Goal: Task Accomplishment & Management: Manage account settings

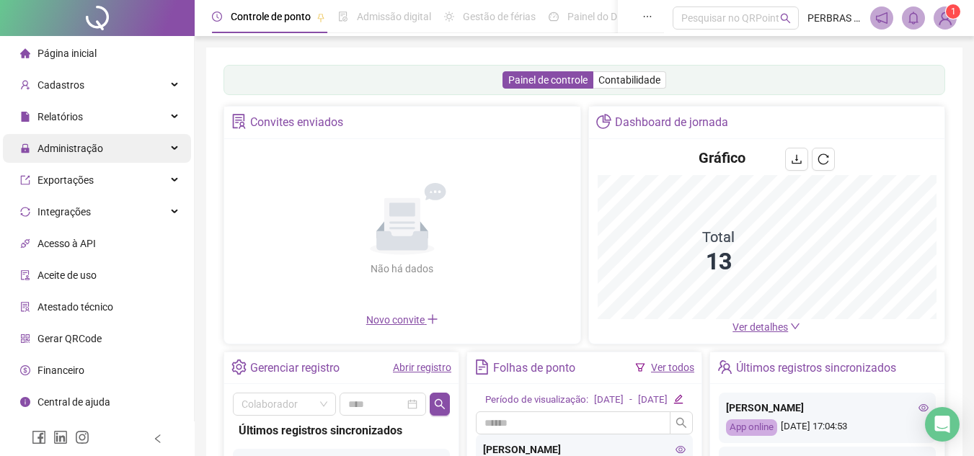
click at [104, 147] on div "Administração" at bounding box center [97, 148] width 188 height 29
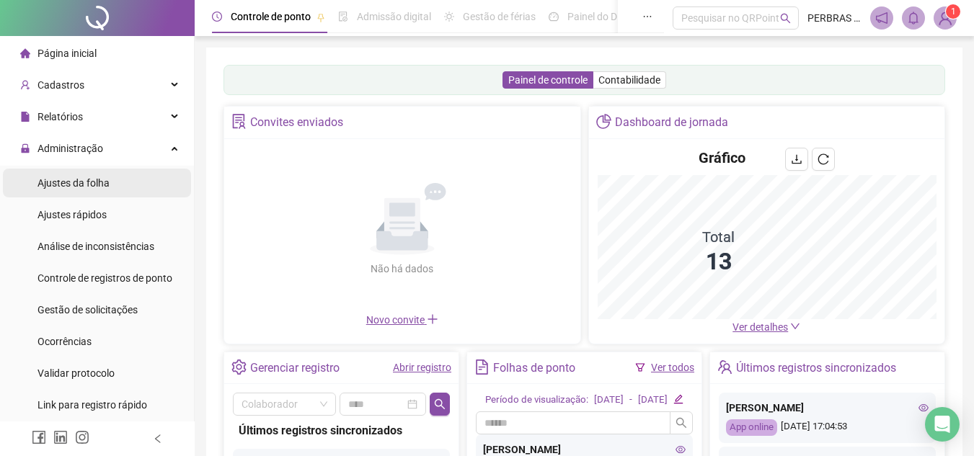
click at [81, 179] on span "Ajustes da folha" at bounding box center [73, 183] width 72 height 12
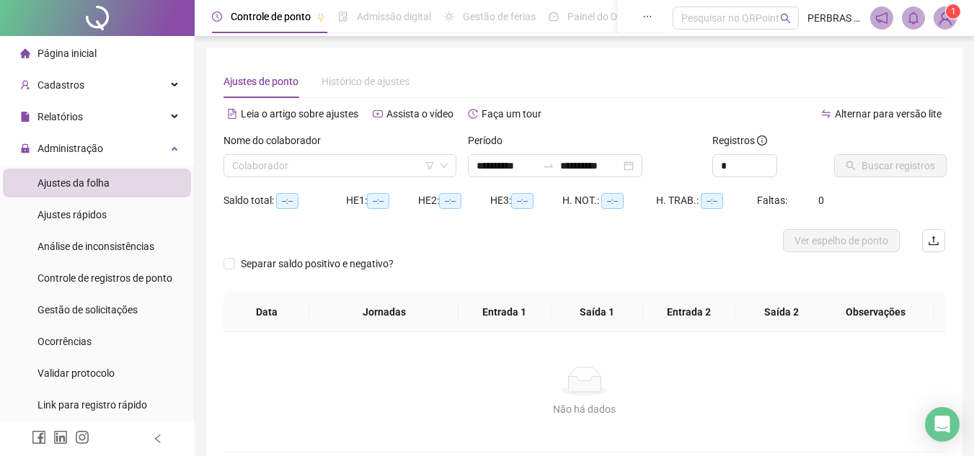
type input "**********"
click at [381, 164] on input "search" at bounding box center [333, 166] width 202 height 22
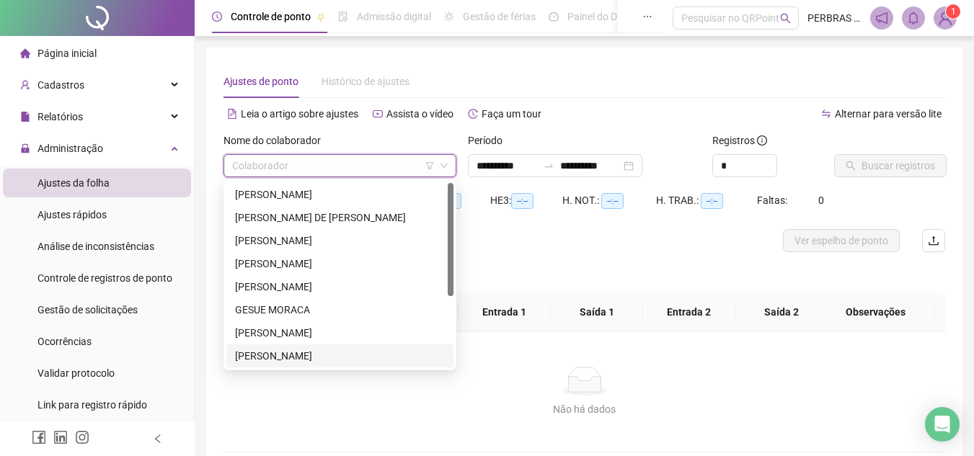
click at [290, 347] on div "[PERSON_NAME]" at bounding box center [339, 355] width 227 height 23
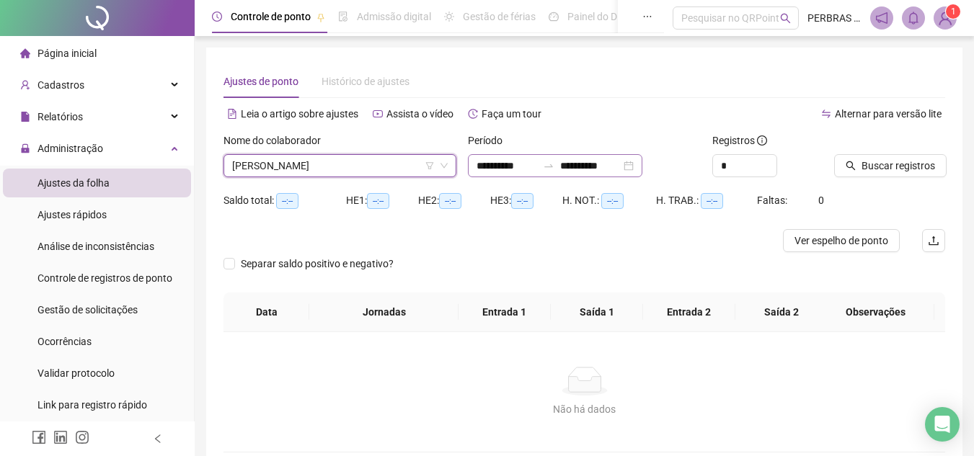
click at [642, 166] on div "**********" at bounding box center [555, 165] width 174 height 23
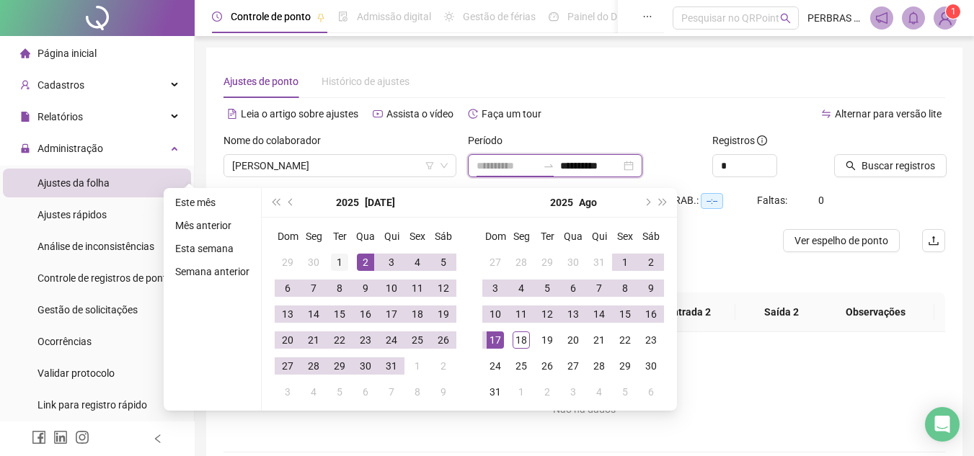
type input "**********"
click at [332, 260] on div "1" at bounding box center [339, 262] width 17 height 17
type input "**********"
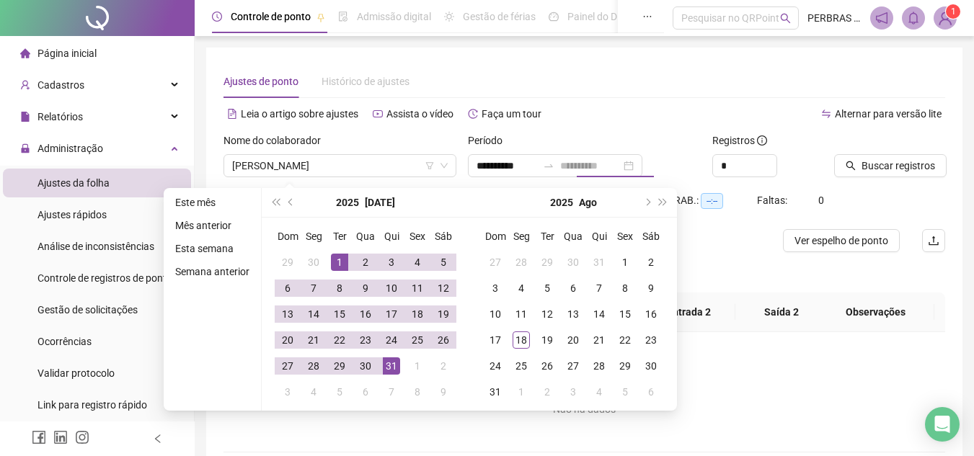
click at [393, 361] on div "31" at bounding box center [391, 365] width 17 height 17
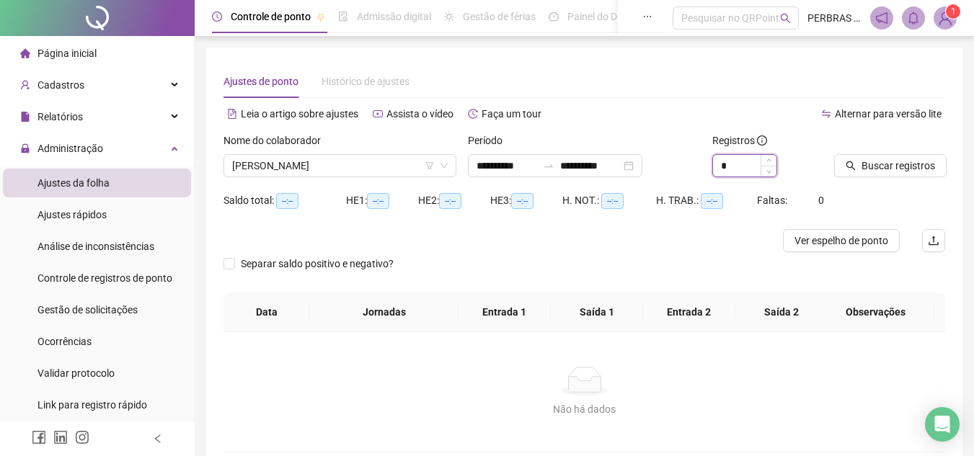
click at [747, 169] on input "*" at bounding box center [744, 166] width 63 height 22
type input "*"
click at [764, 159] on span "Increase Value" at bounding box center [768, 161] width 16 height 13
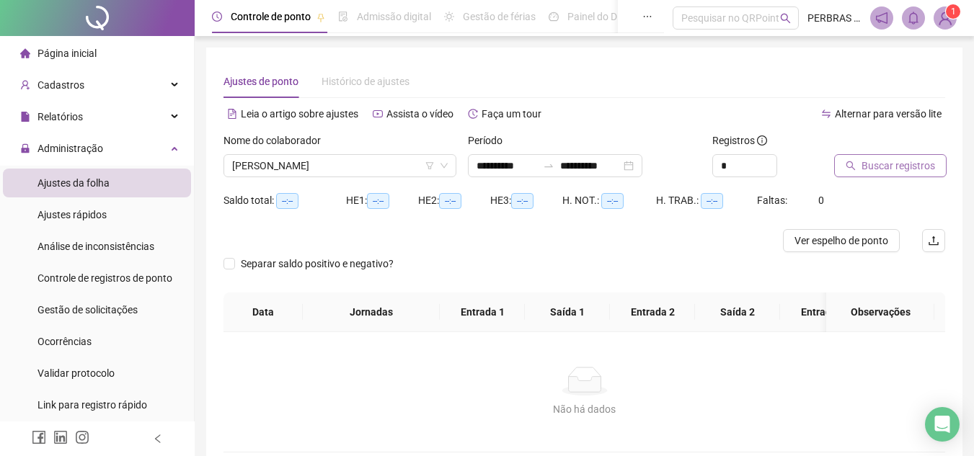
click at [877, 159] on span "Buscar registros" at bounding box center [898, 166] width 74 height 16
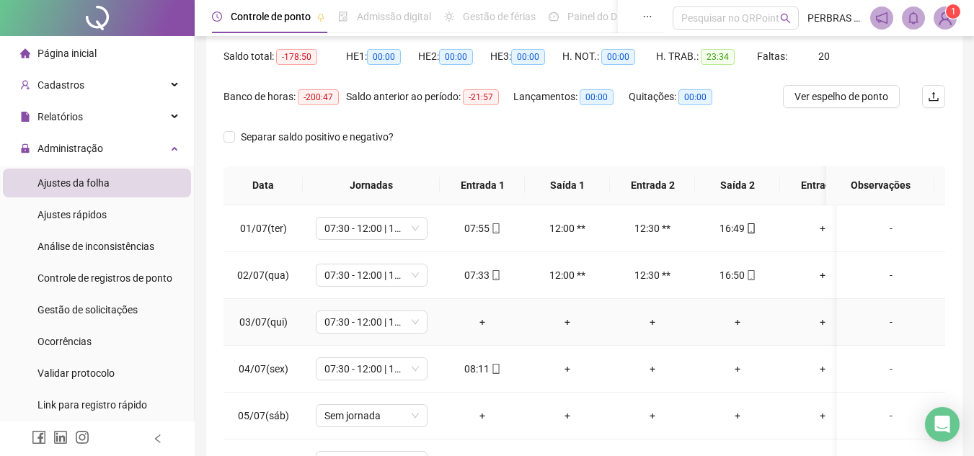
scroll to position [72, 0]
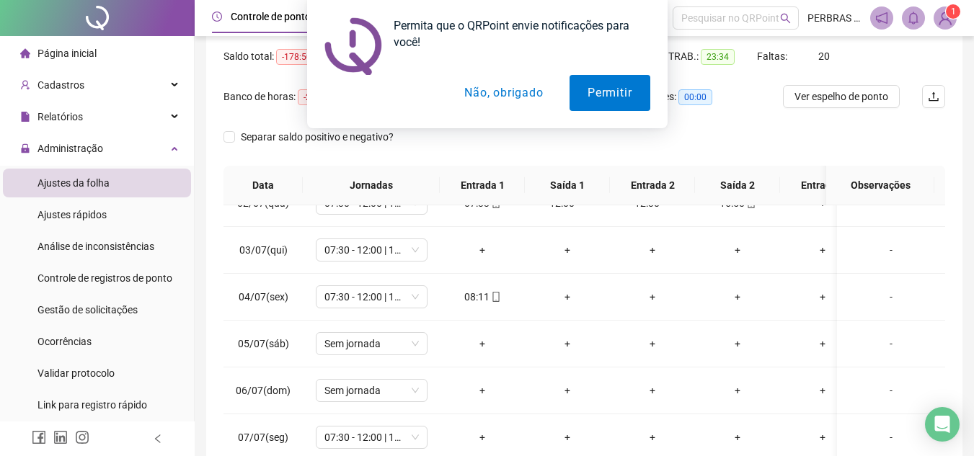
click at [512, 93] on button "Não, obrigado" at bounding box center [503, 93] width 115 height 36
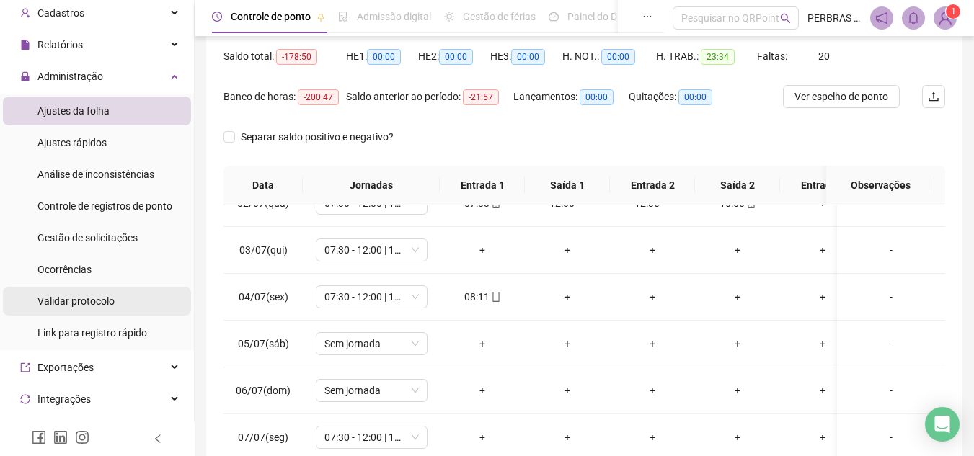
scroll to position [144, 0]
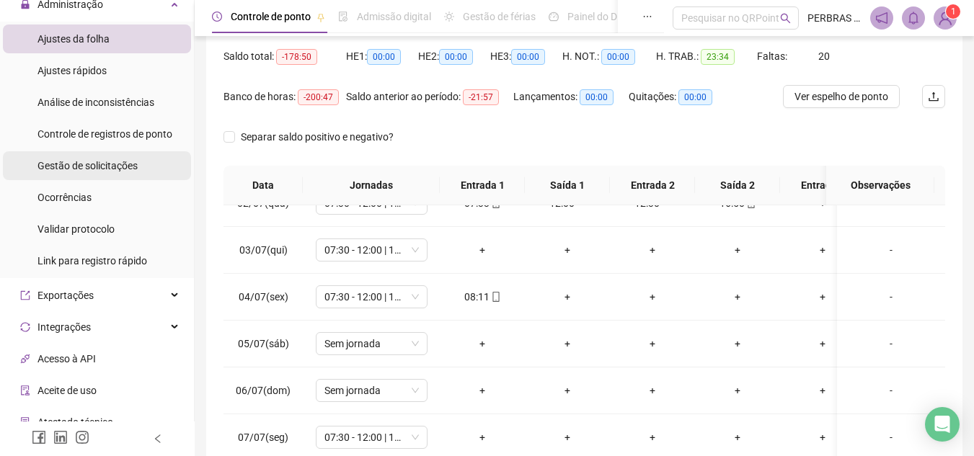
click at [97, 168] on span "Gestão de solicitações" at bounding box center [87, 166] width 100 height 12
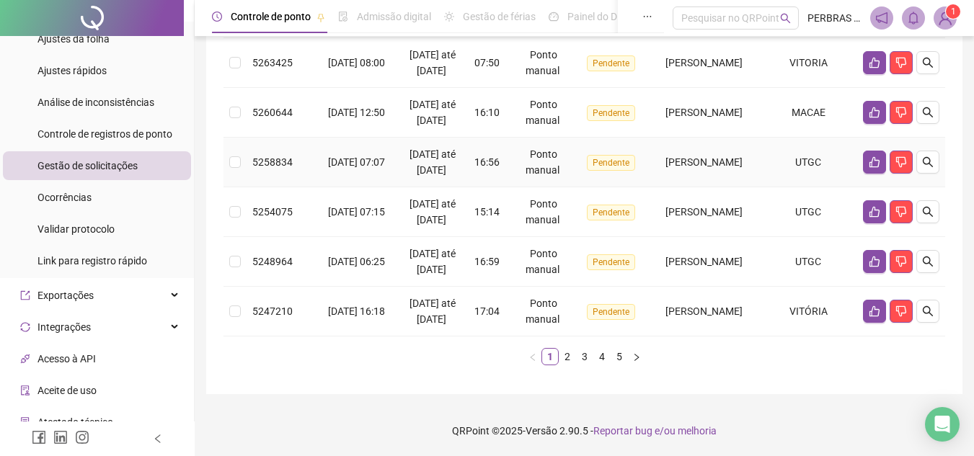
scroll to position [634, 0]
click at [932, 306] on icon "search" at bounding box center [928, 312] width 12 height 12
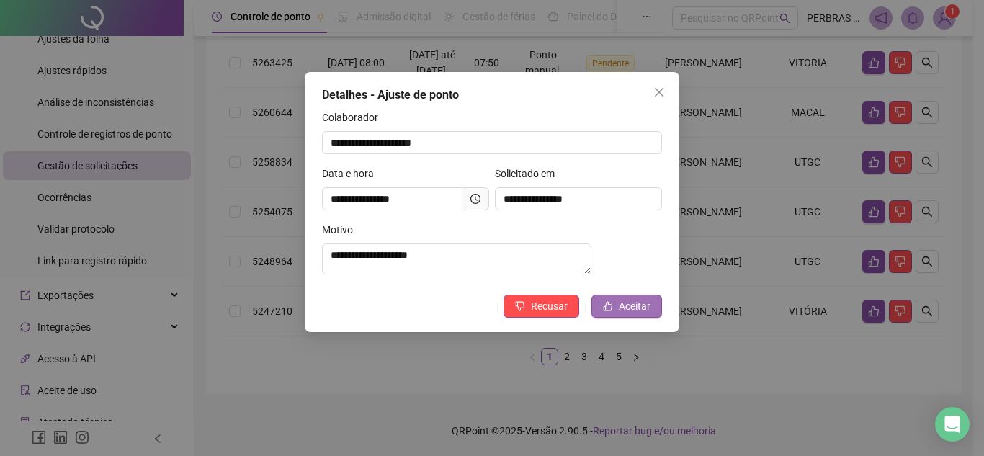
click at [625, 313] on span "Aceitar" at bounding box center [635, 306] width 32 height 16
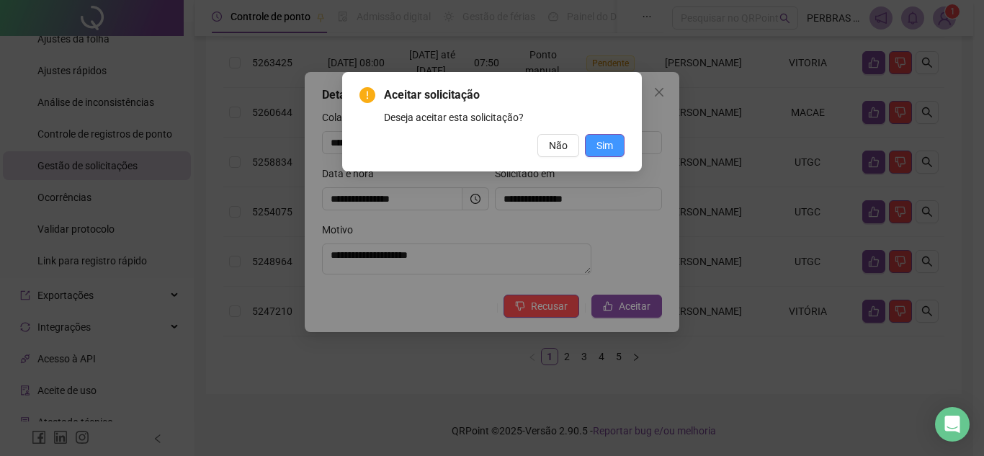
click at [604, 142] on span "Sim" at bounding box center [605, 146] width 17 height 16
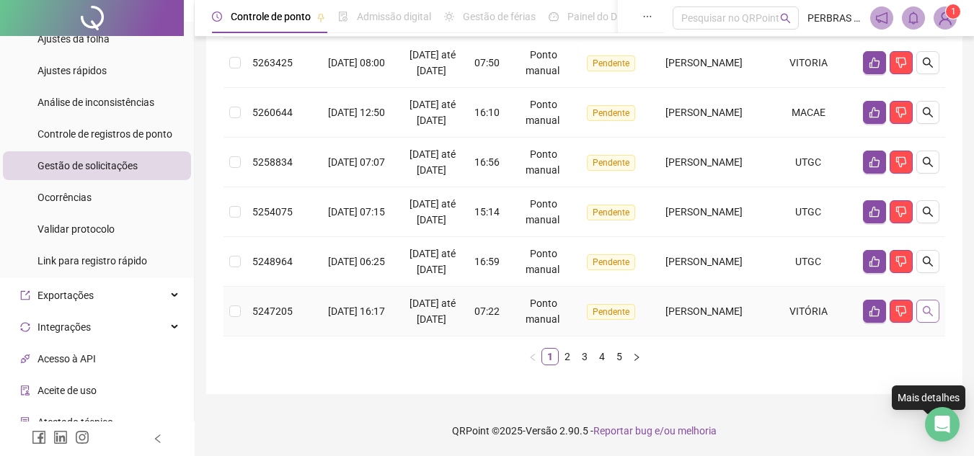
click at [930, 306] on icon "search" at bounding box center [927, 311] width 10 height 10
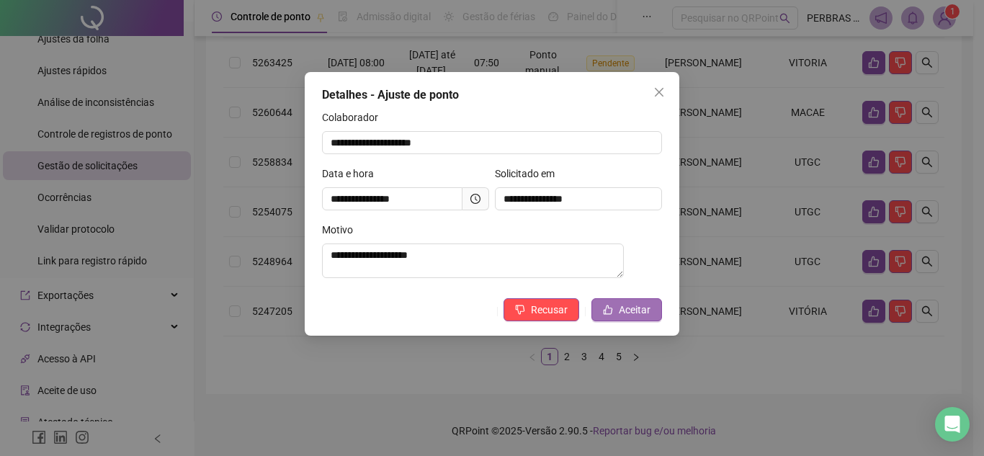
click at [627, 317] on span "Aceitar" at bounding box center [635, 310] width 32 height 16
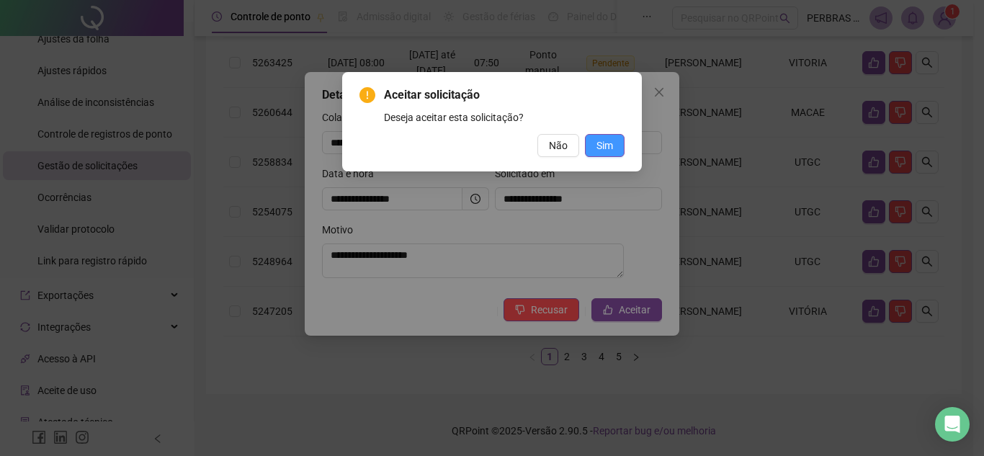
click at [613, 142] on button "Sim" at bounding box center [605, 145] width 40 height 23
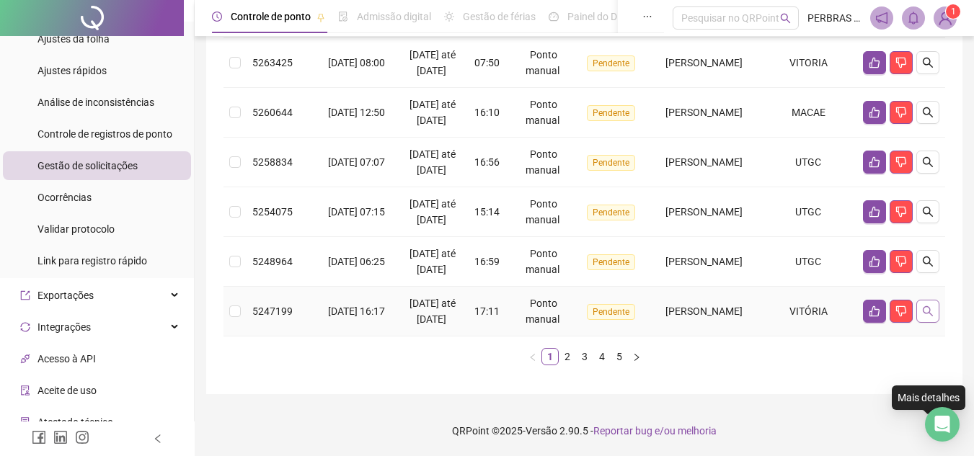
click at [933, 303] on button "button" at bounding box center [927, 311] width 23 height 23
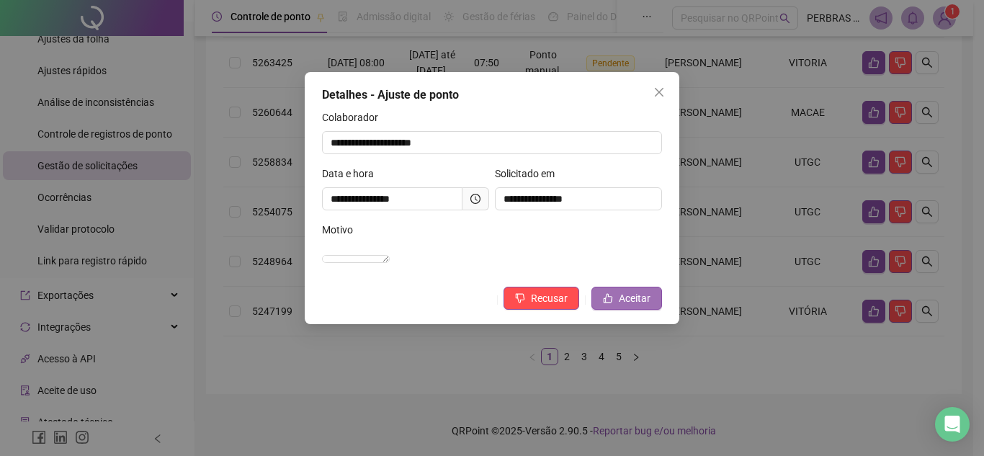
click at [628, 306] on span "Aceitar" at bounding box center [635, 298] width 32 height 16
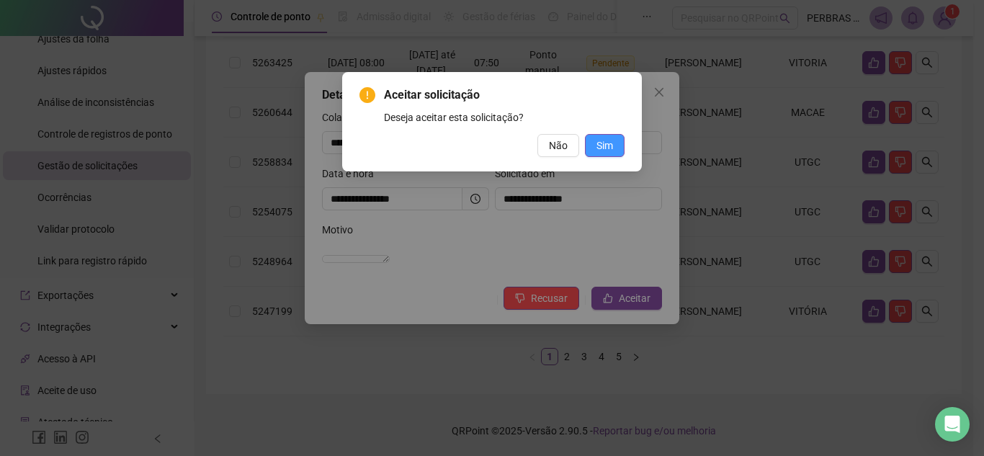
click at [607, 144] on span "Sim" at bounding box center [605, 146] width 17 height 16
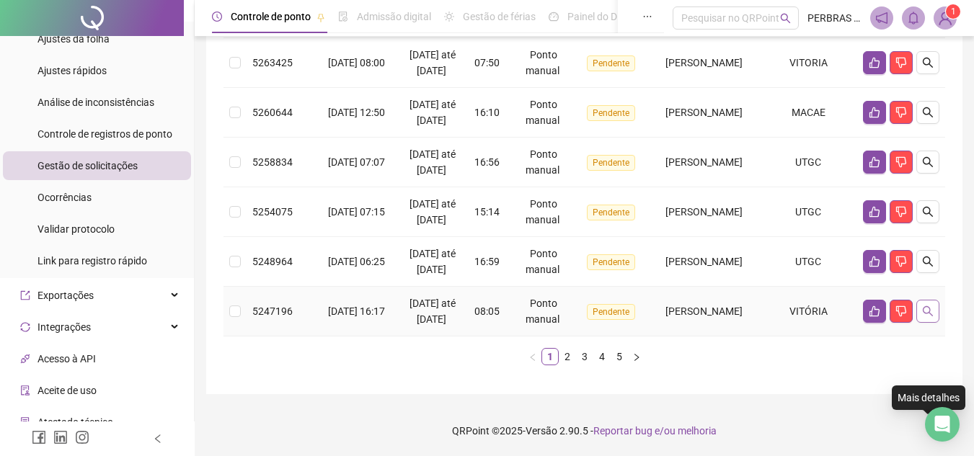
click at [938, 307] on button "button" at bounding box center [927, 311] width 23 height 23
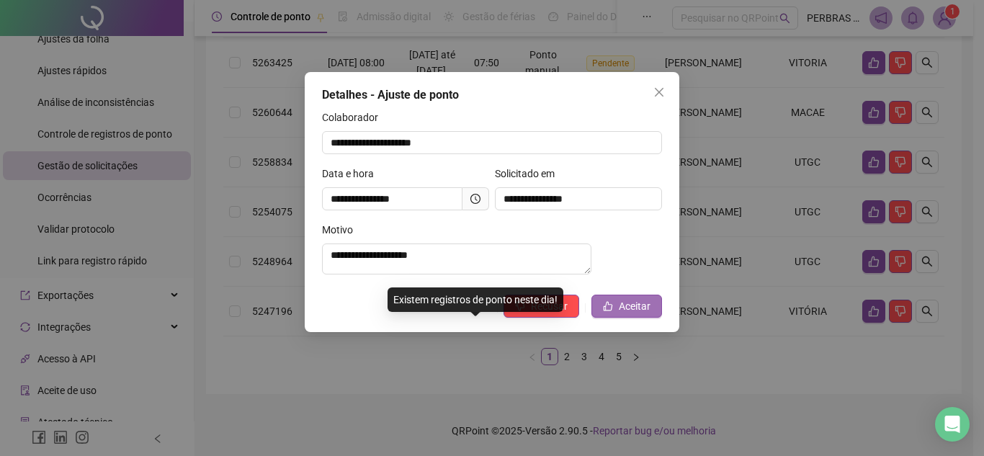
click at [620, 314] on span "Aceitar" at bounding box center [635, 306] width 32 height 16
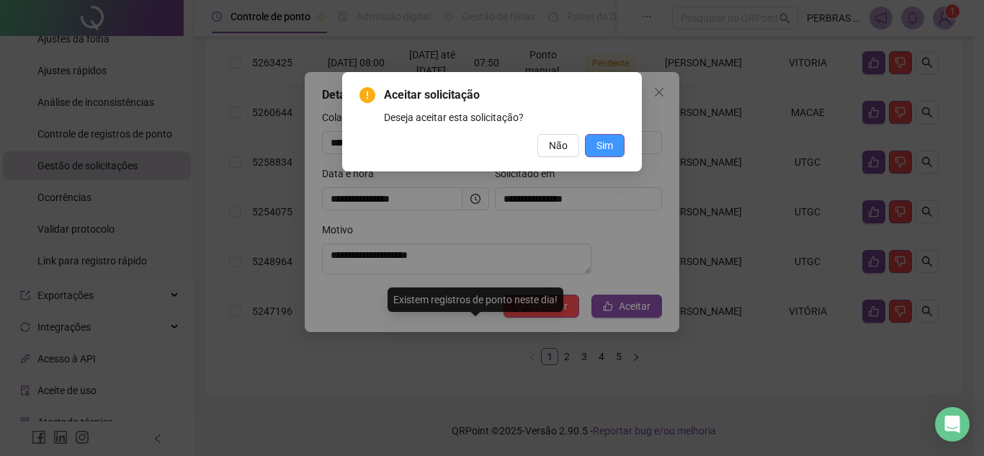
click at [602, 150] on span "Sim" at bounding box center [605, 146] width 17 height 16
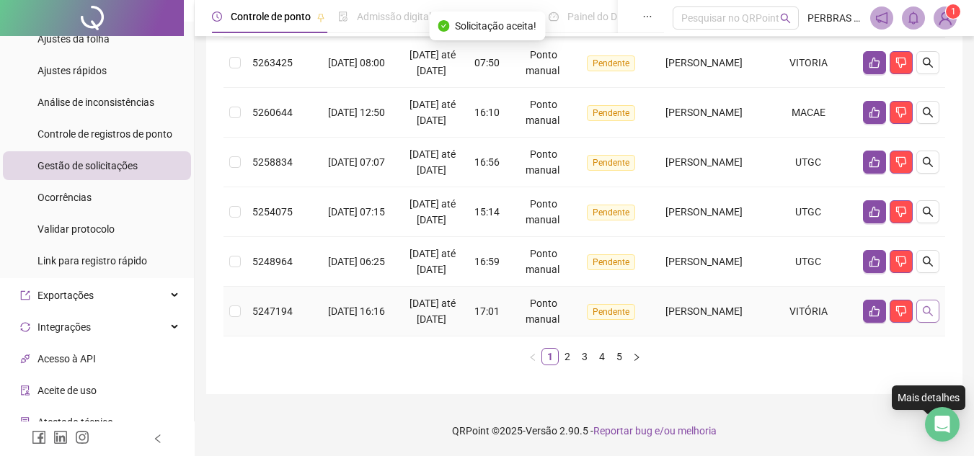
click at [930, 306] on icon "search" at bounding box center [928, 312] width 12 height 12
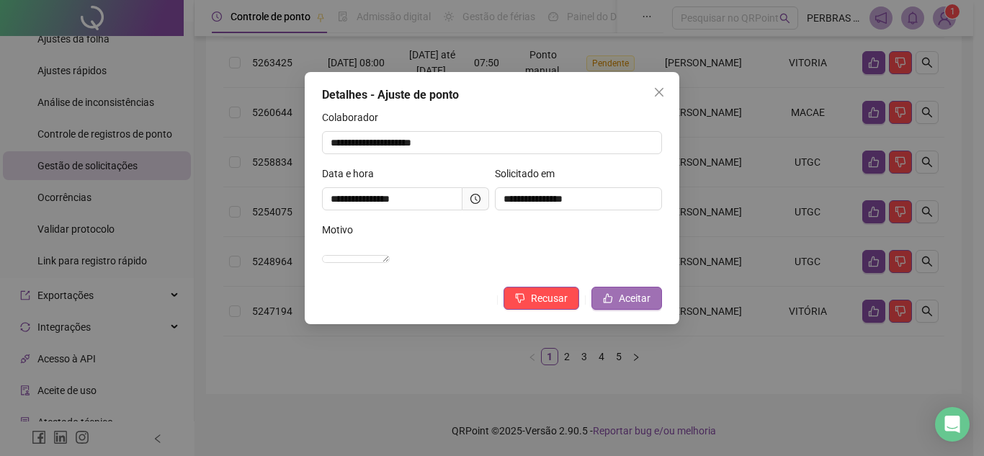
click at [624, 306] on span "Aceitar" at bounding box center [635, 298] width 32 height 16
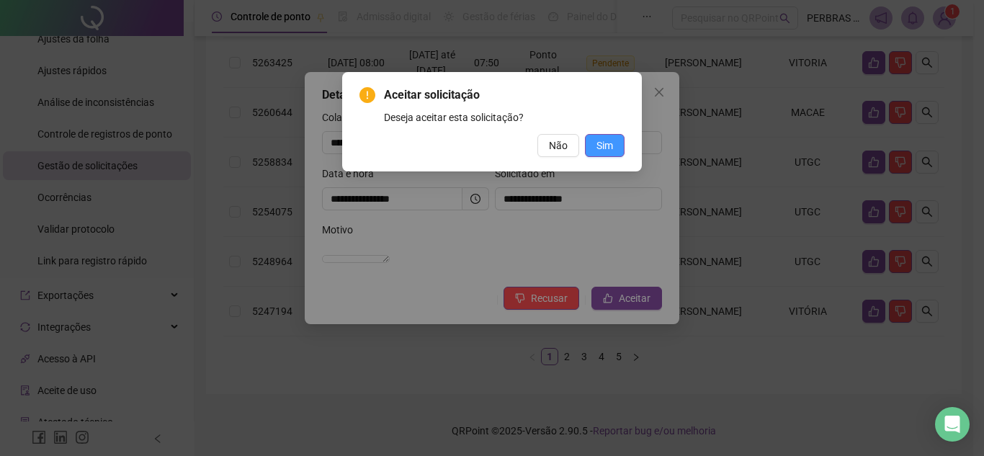
click at [609, 146] on span "Sim" at bounding box center [605, 146] width 17 height 16
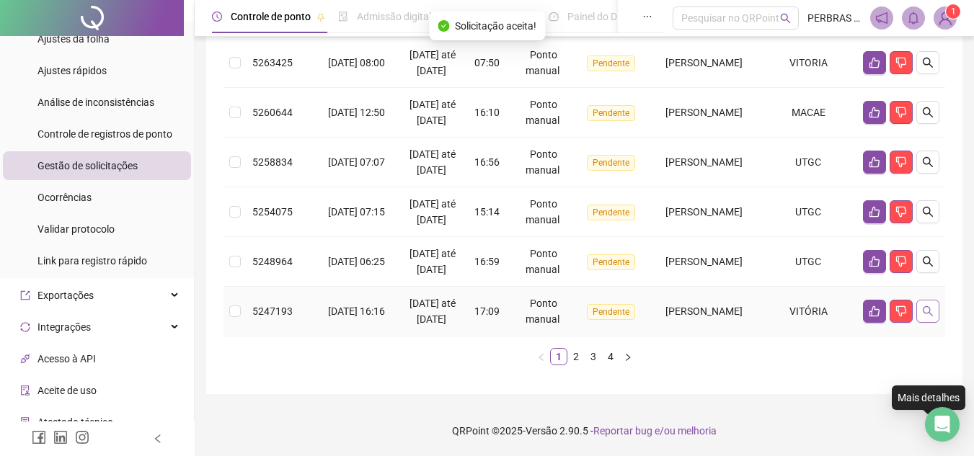
click at [932, 306] on icon "search" at bounding box center [928, 312] width 12 height 12
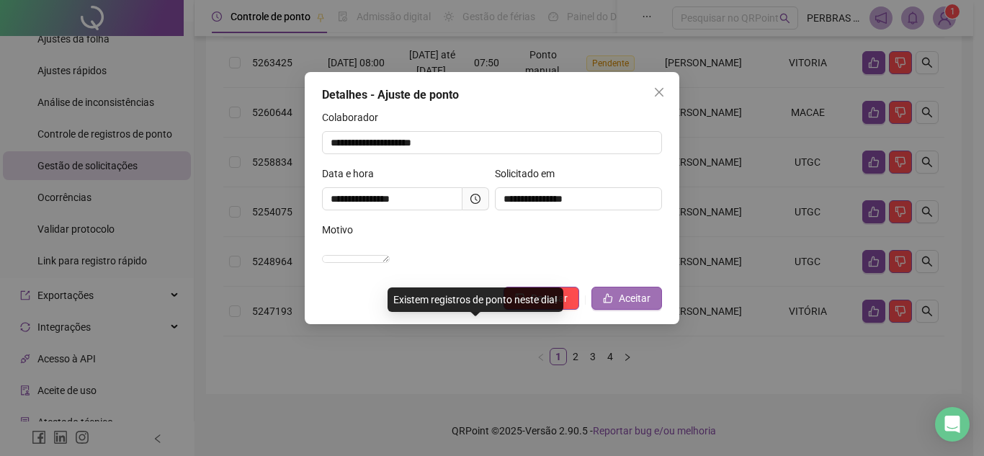
click at [630, 306] on span "Aceitar" at bounding box center [635, 298] width 32 height 16
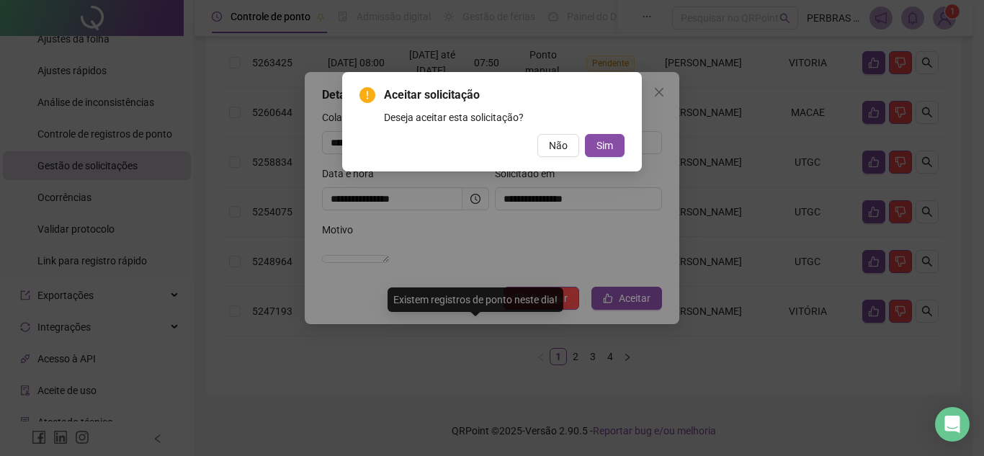
drag, startPoint x: 602, startPoint y: 145, endPoint x: 618, endPoint y: 164, distance: 24.5
click at [602, 145] on span "Sim" at bounding box center [605, 146] width 17 height 16
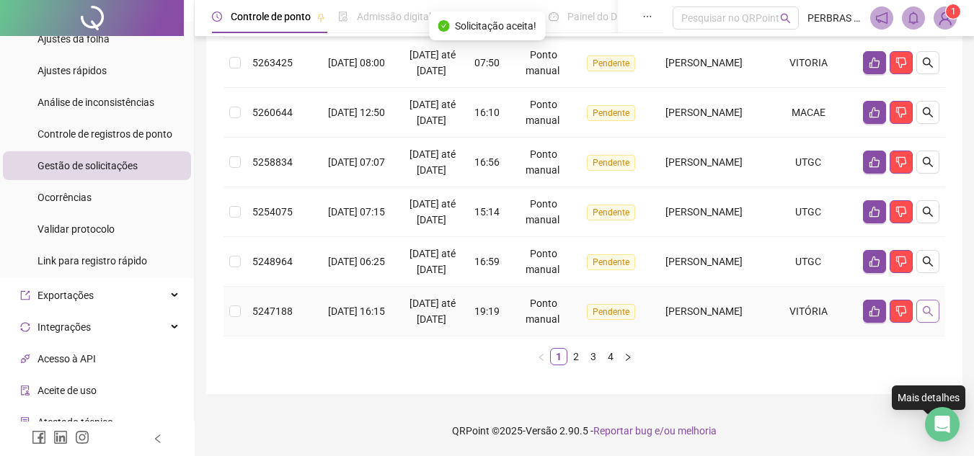
click at [931, 306] on icon "search" at bounding box center [928, 312] width 12 height 12
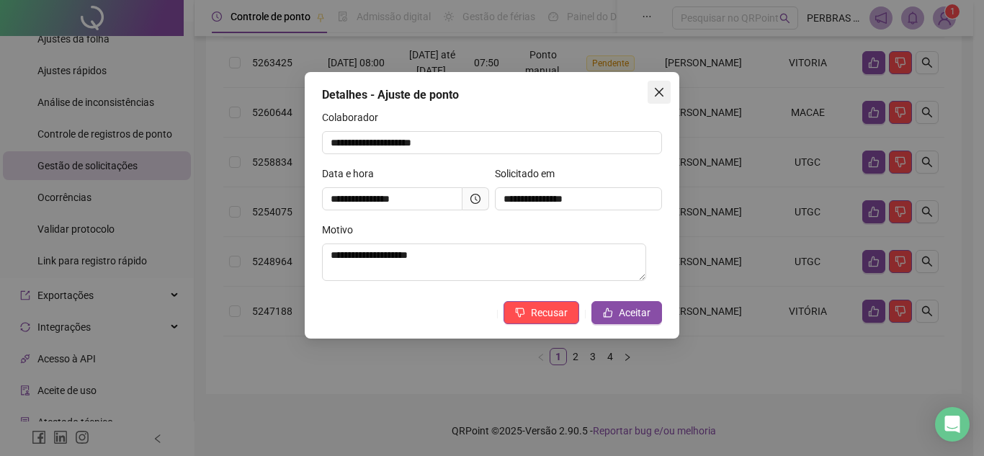
click at [659, 91] on icon "close" at bounding box center [660, 92] width 12 height 12
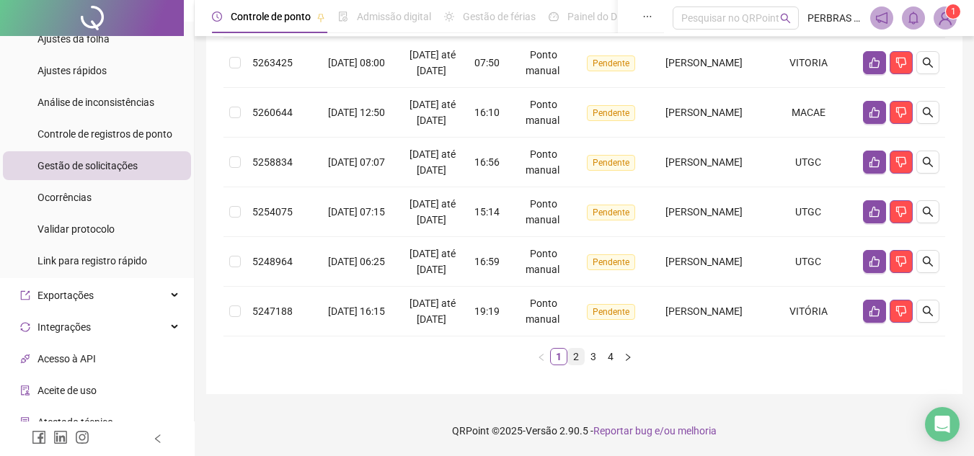
click at [577, 355] on link "2" at bounding box center [576, 357] width 16 height 16
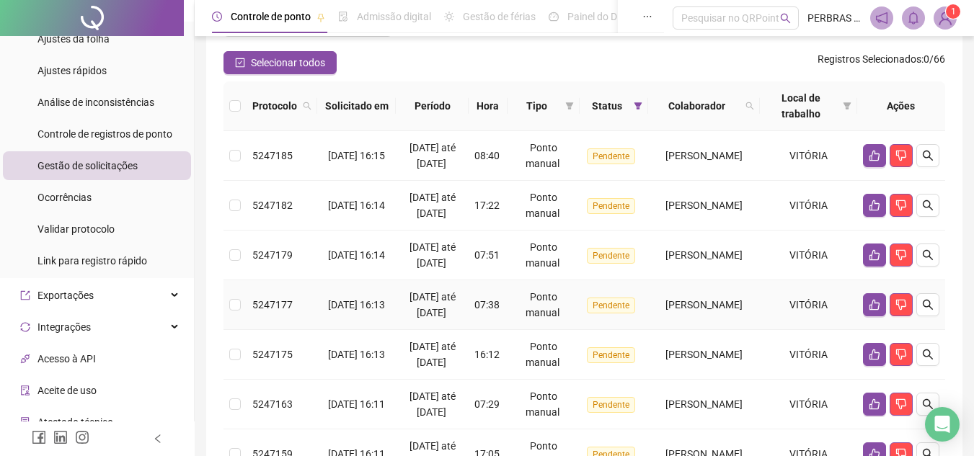
scroll to position [0, 0]
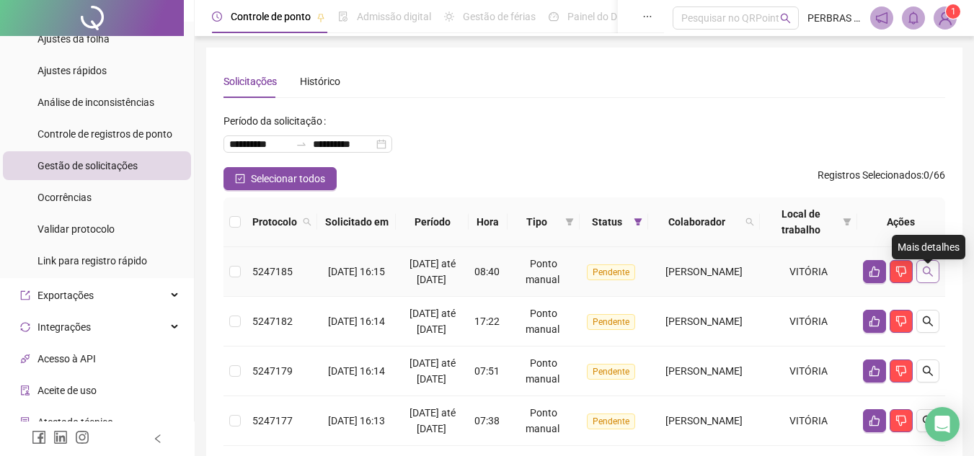
click at [928, 277] on icon "search" at bounding box center [928, 272] width 12 height 12
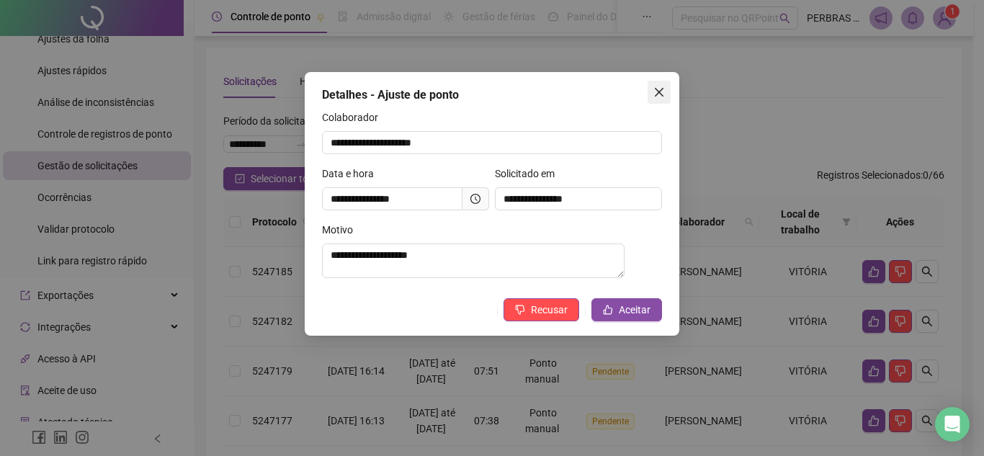
click at [660, 90] on icon "close" at bounding box center [660, 92] width 12 height 12
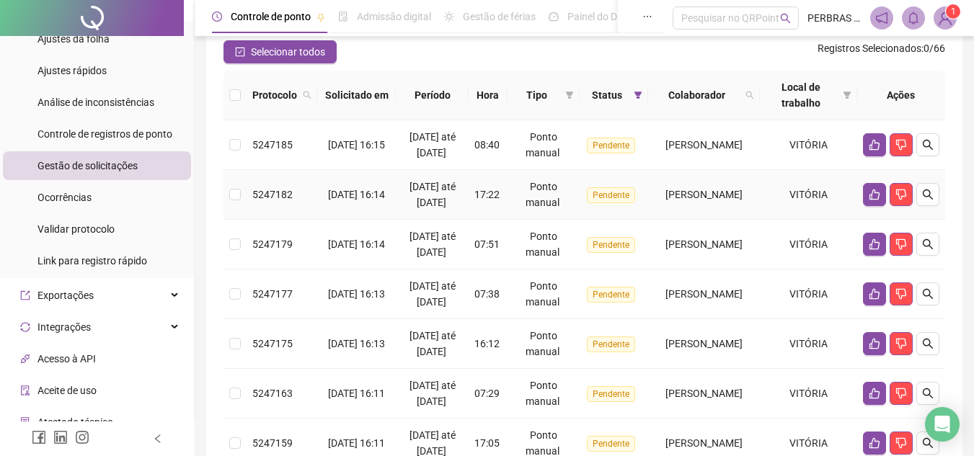
scroll to position [72, 0]
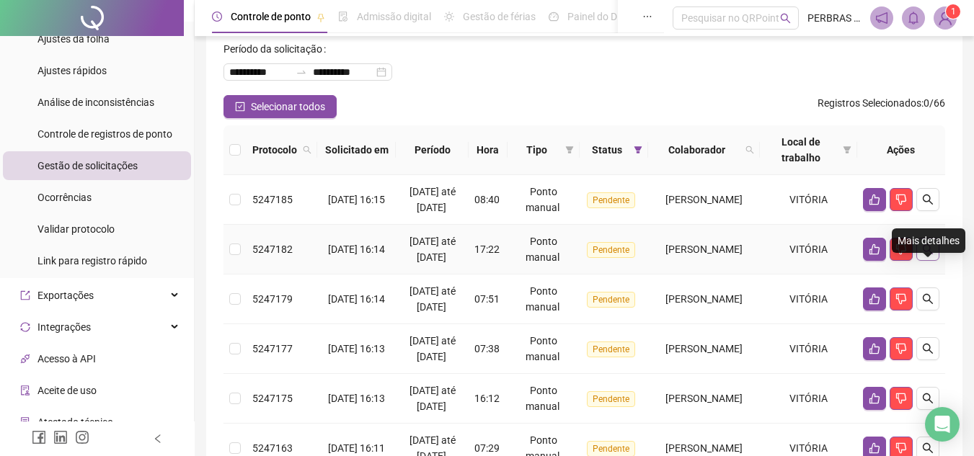
click at [928, 255] on icon "search" at bounding box center [928, 250] width 12 height 12
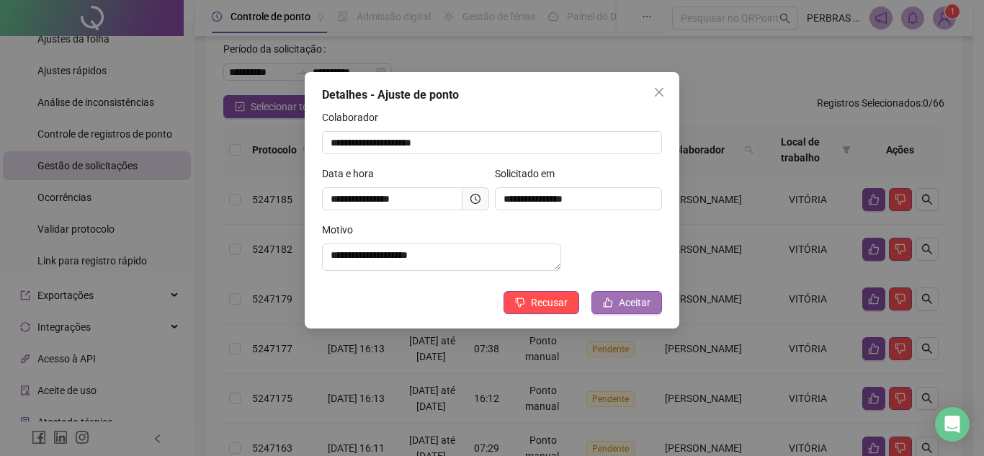
click at [634, 311] on span "Aceitar" at bounding box center [635, 303] width 32 height 16
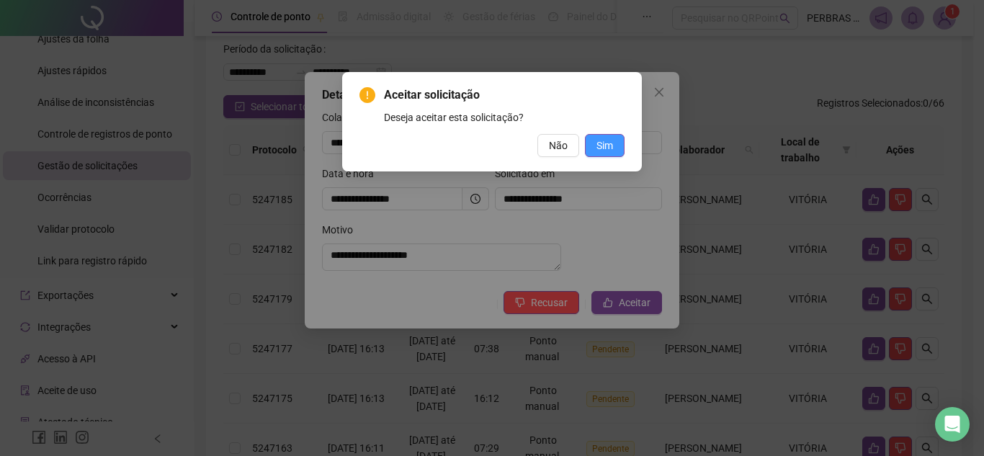
click at [610, 147] on span "Sim" at bounding box center [605, 146] width 17 height 16
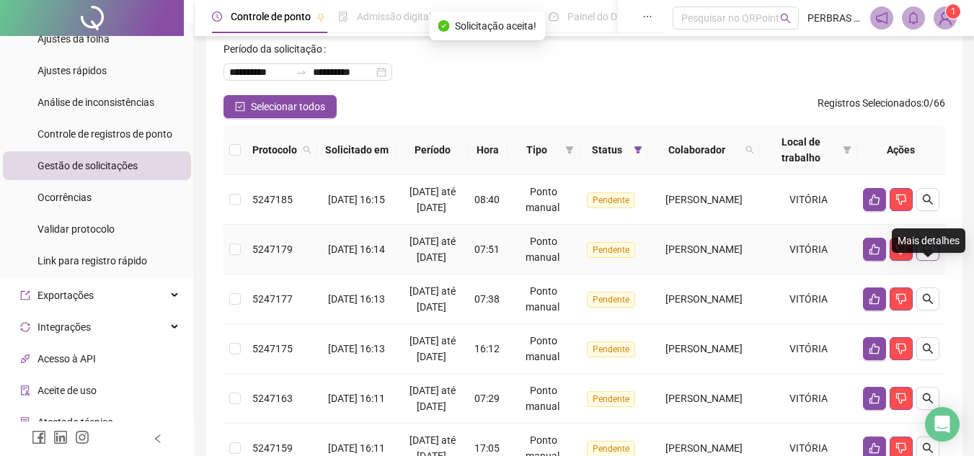
click at [927, 255] on icon "search" at bounding box center [928, 250] width 12 height 12
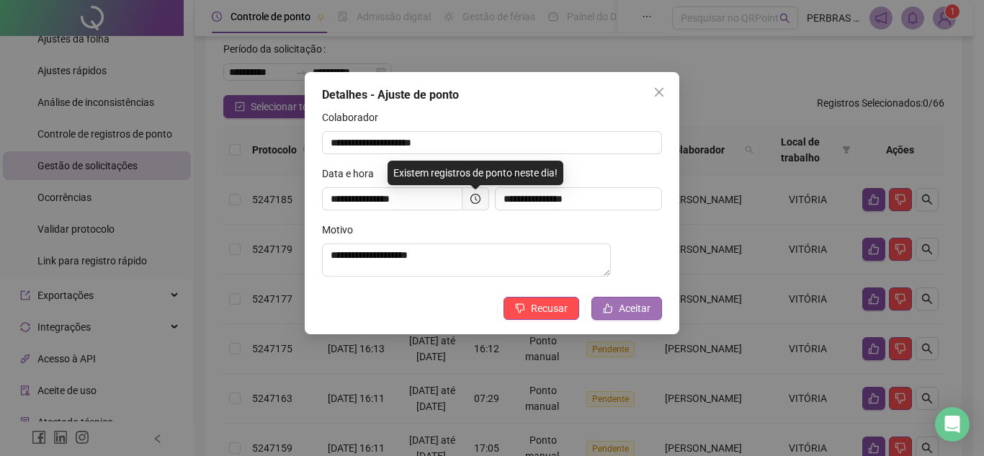
click at [622, 316] on span "Aceitar" at bounding box center [635, 309] width 32 height 16
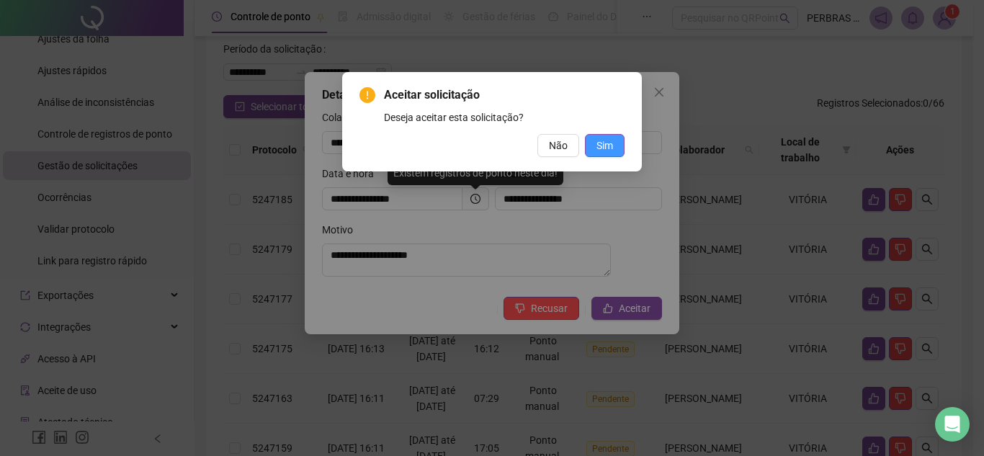
click at [601, 147] on span "Sim" at bounding box center [605, 146] width 17 height 16
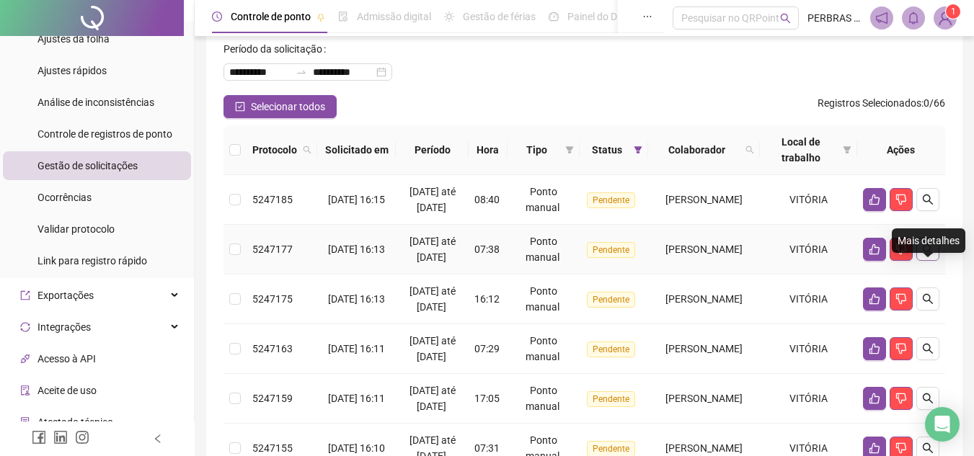
click at [930, 255] on icon "search" at bounding box center [928, 250] width 12 height 12
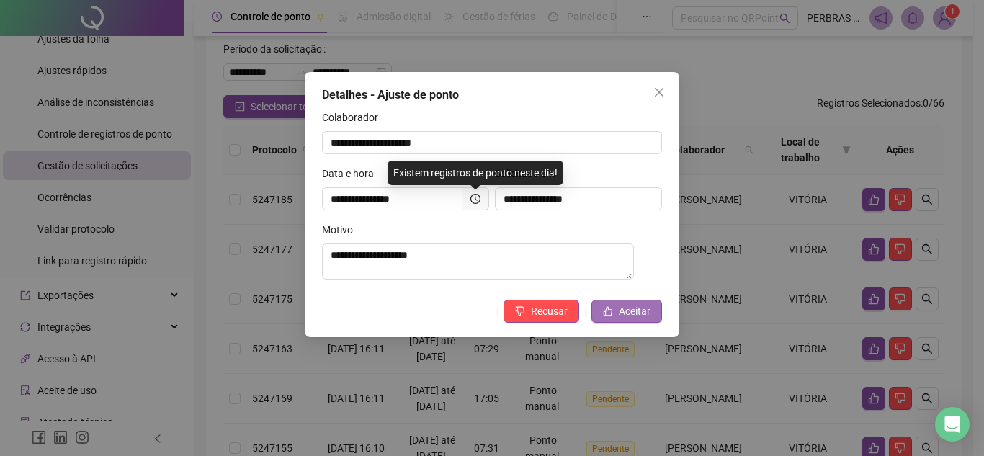
click at [631, 319] on span "Aceitar" at bounding box center [635, 311] width 32 height 16
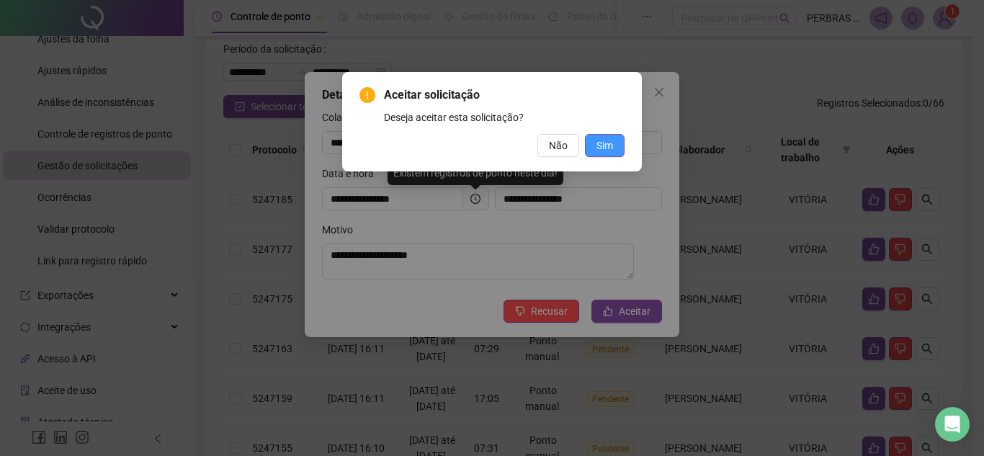
click at [605, 146] on span "Sim" at bounding box center [605, 146] width 17 height 16
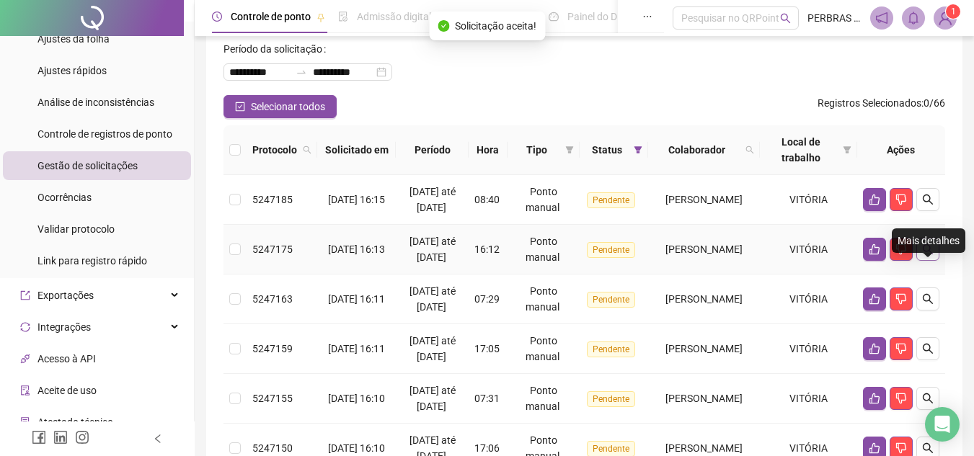
click at [933, 261] on button "button" at bounding box center [927, 249] width 23 height 23
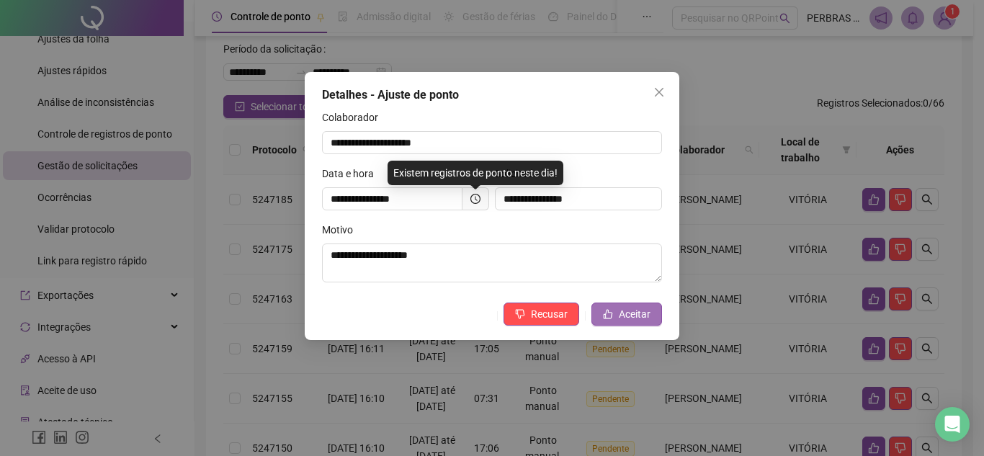
click at [644, 315] on span "Aceitar" at bounding box center [635, 314] width 32 height 16
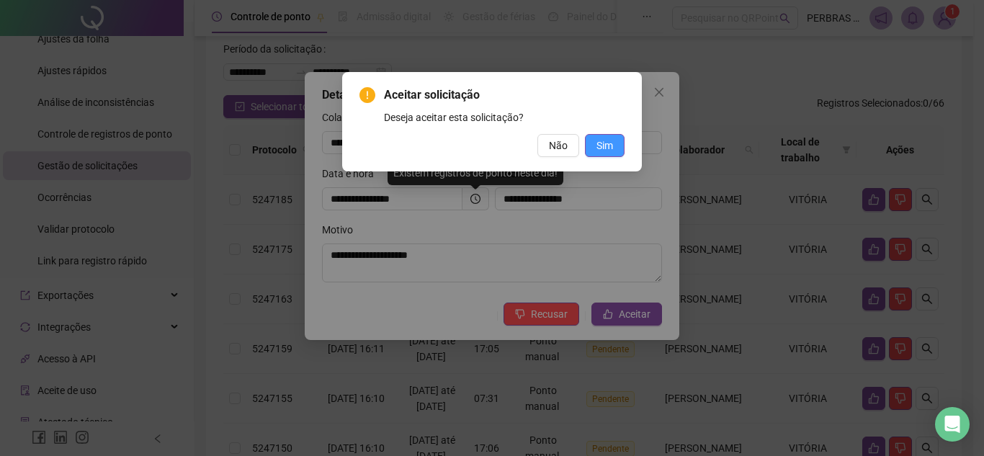
click at [591, 149] on button "Sim" at bounding box center [605, 145] width 40 height 23
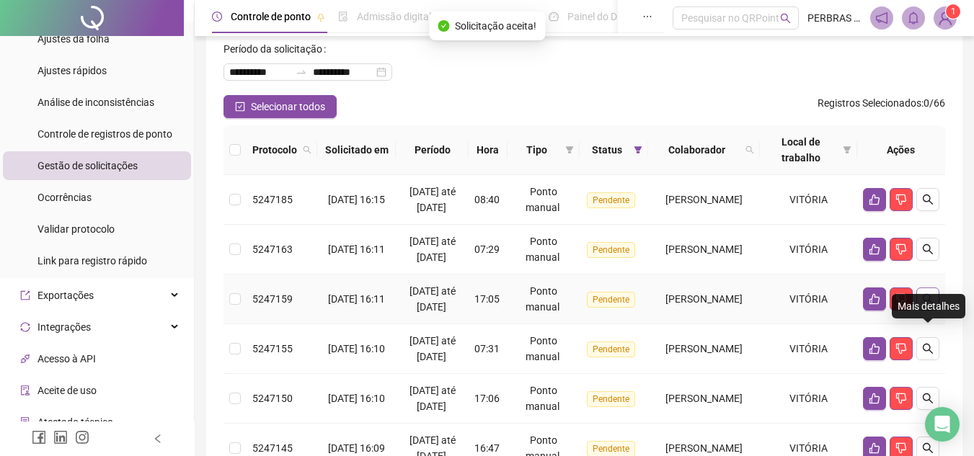
click at [929, 305] on icon "search" at bounding box center [928, 299] width 12 height 12
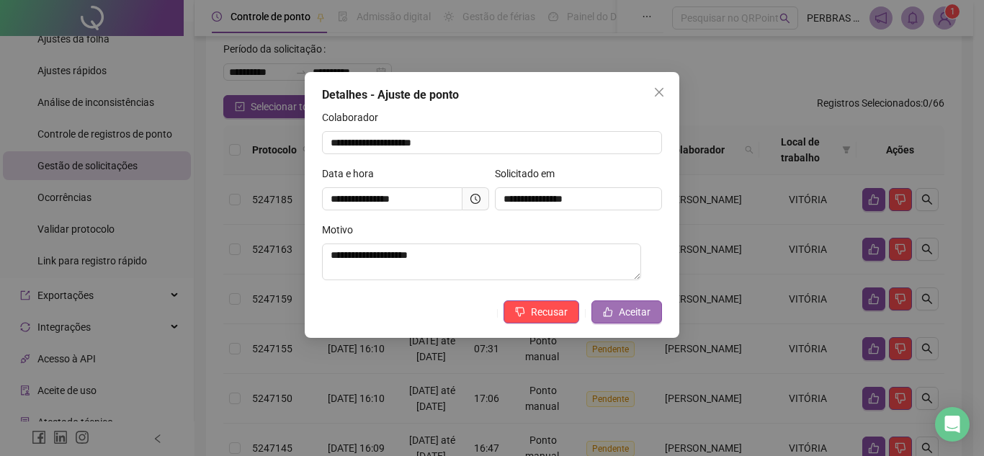
click at [632, 320] on span "Aceitar" at bounding box center [635, 312] width 32 height 16
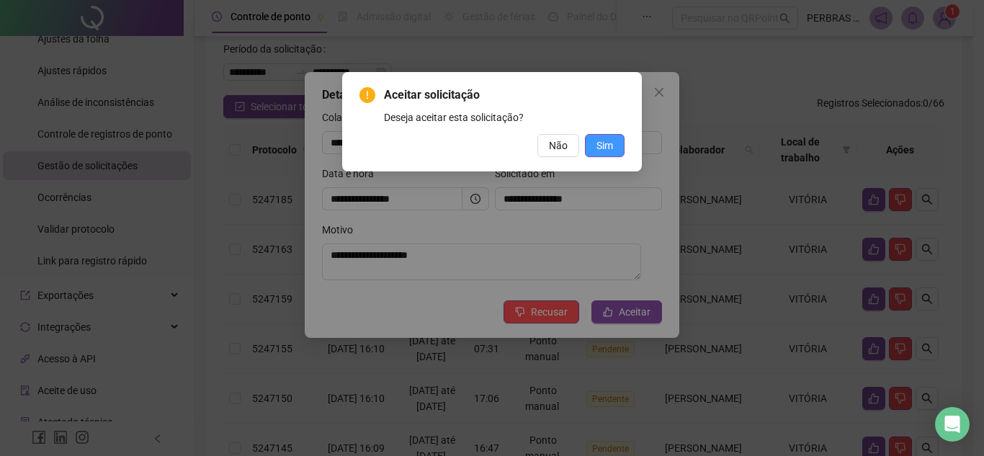
click at [605, 146] on span "Sim" at bounding box center [605, 146] width 17 height 16
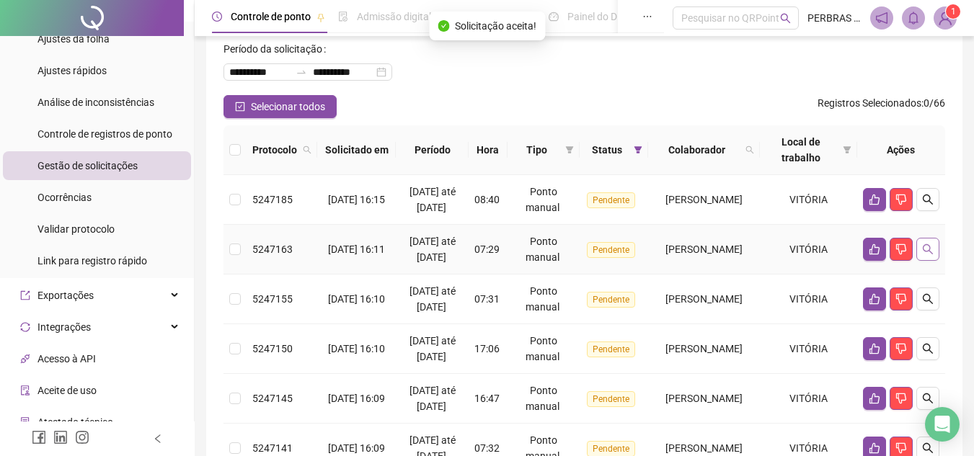
click at [933, 261] on button "button" at bounding box center [927, 249] width 23 height 23
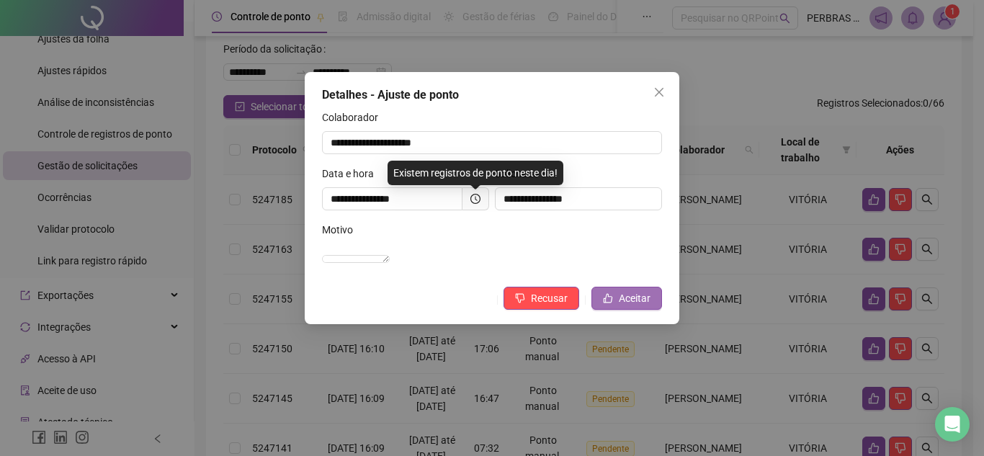
click at [637, 306] on span "Aceitar" at bounding box center [635, 298] width 32 height 16
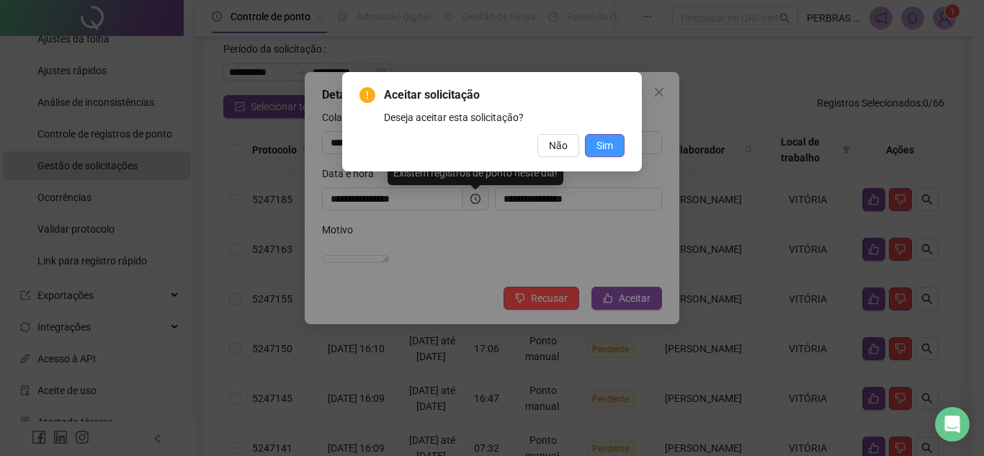
click at [611, 146] on span "Sim" at bounding box center [605, 146] width 17 height 16
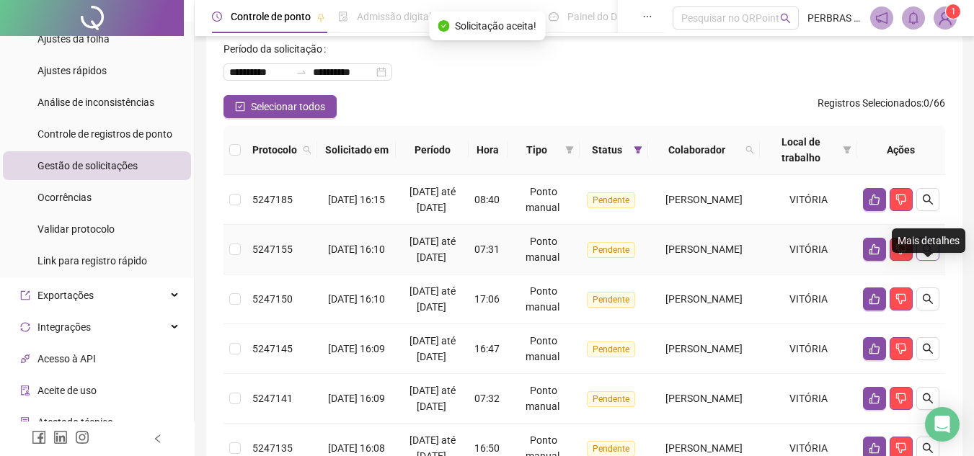
click at [930, 261] on button "button" at bounding box center [927, 249] width 23 height 23
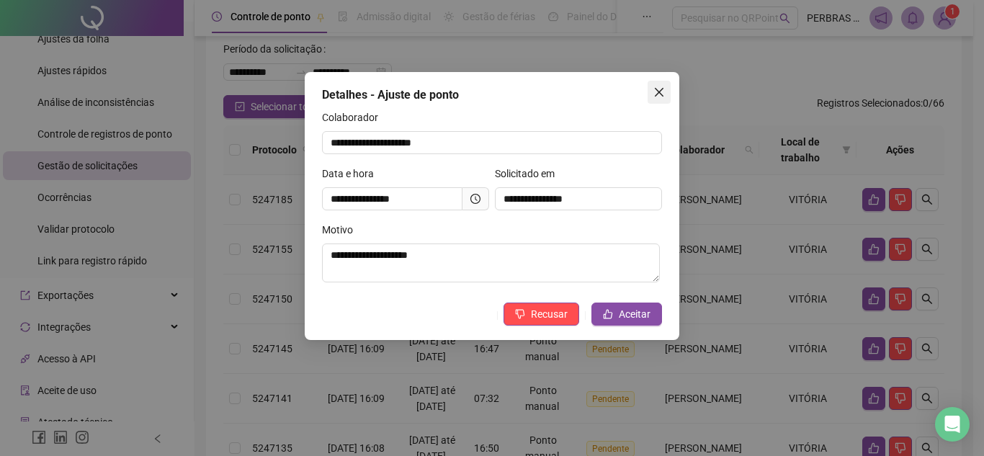
click at [662, 91] on icon "close" at bounding box center [660, 92] width 12 height 12
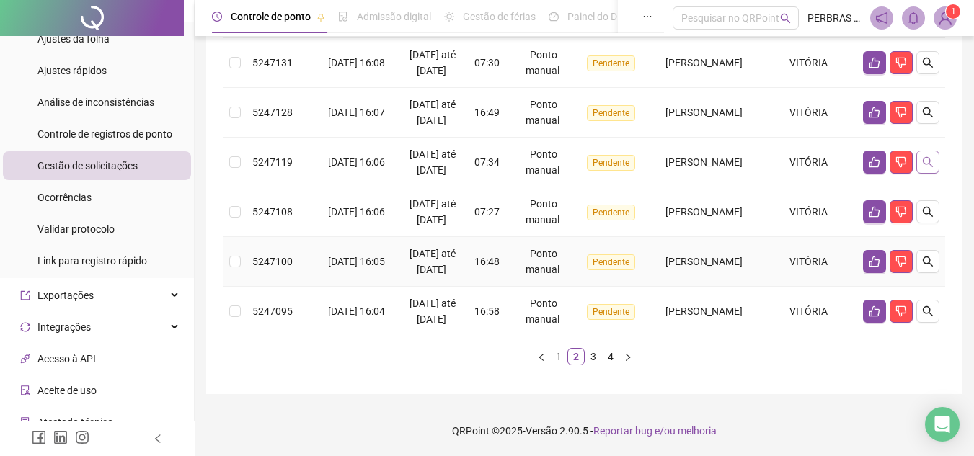
scroll to position [649, 0]
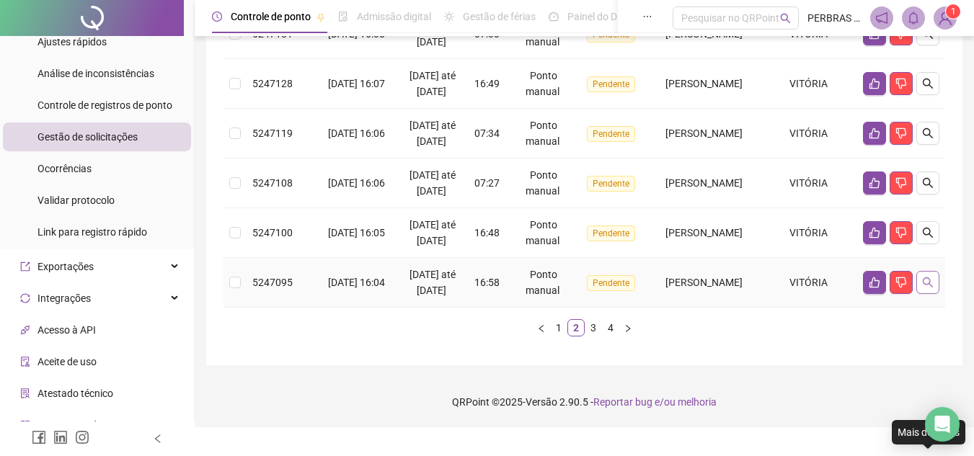
click at [930, 288] on icon "search" at bounding box center [928, 283] width 12 height 12
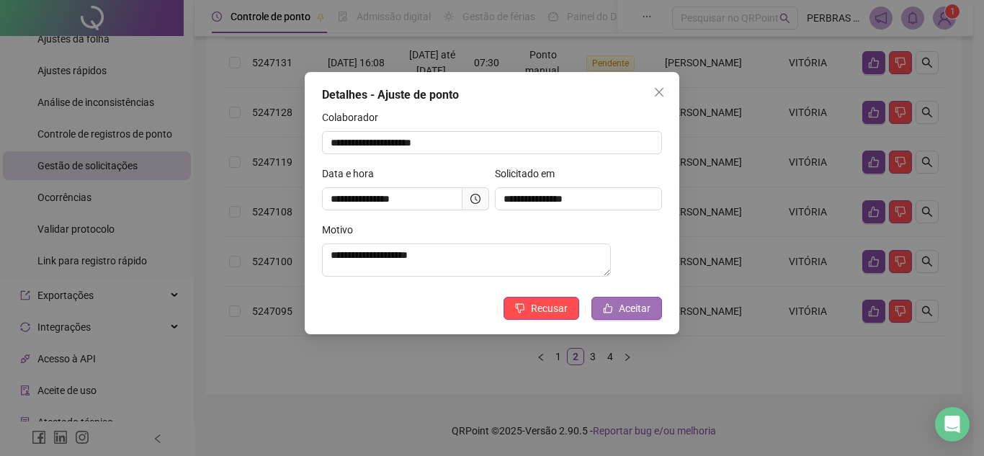
click at [639, 308] on span "Aceitar" at bounding box center [635, 309] width 32 height 16
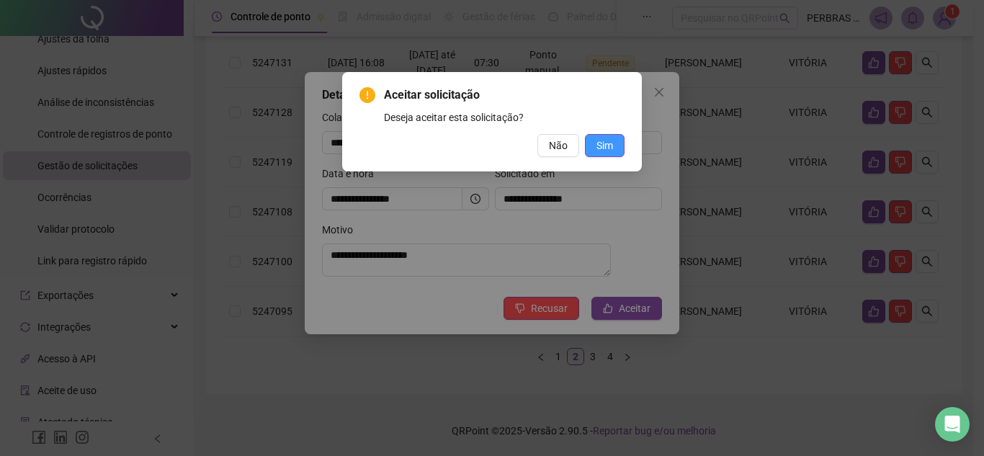
click at [610, 144] on span "Sim" at bounding box center [605, 146] width 17 height 16
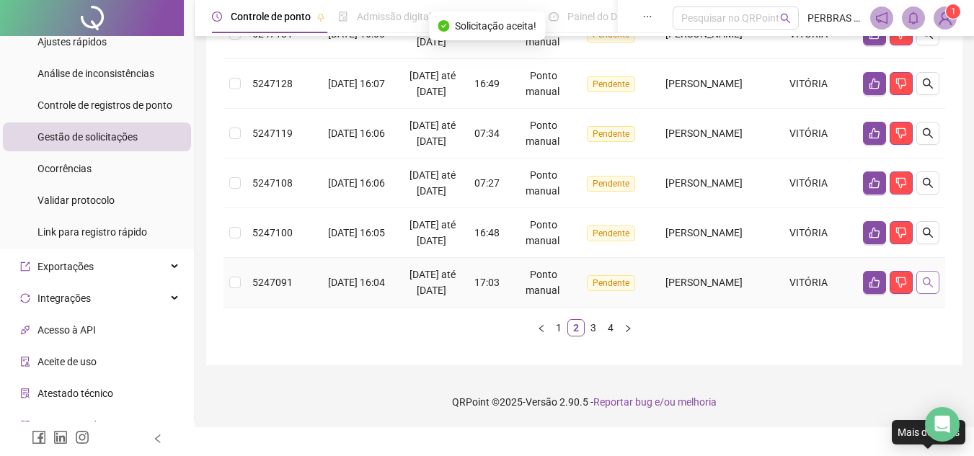
click at [929, 288] on icon "search" at bounding box center [928, 283] width 12 height 12
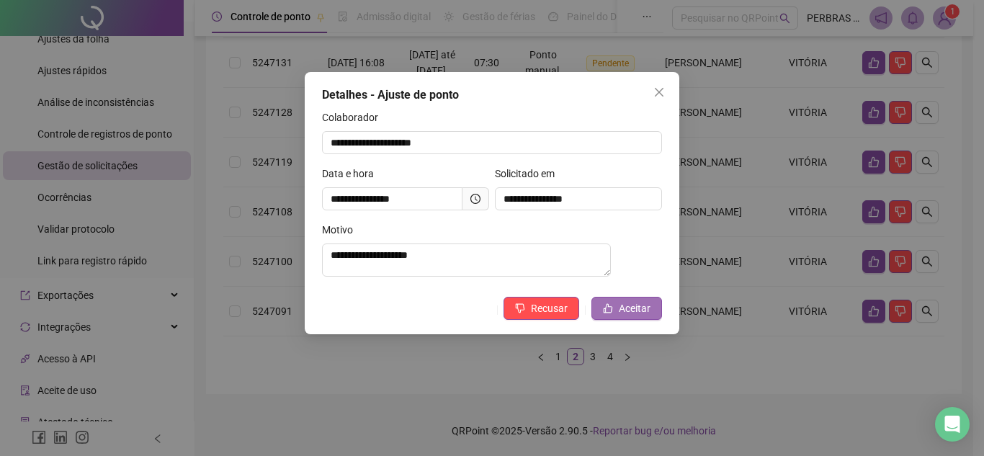
click at [633, 315] on span "Aceitar" at bounding box center [635, 309] width 32 height 16
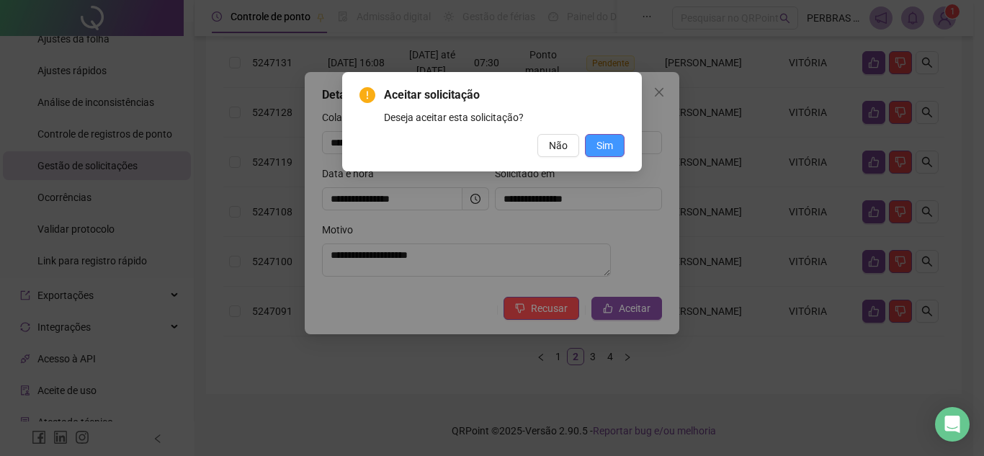
click at [605, 143] on span "Sim" at bounding box center [605, 146] width 17 height 16
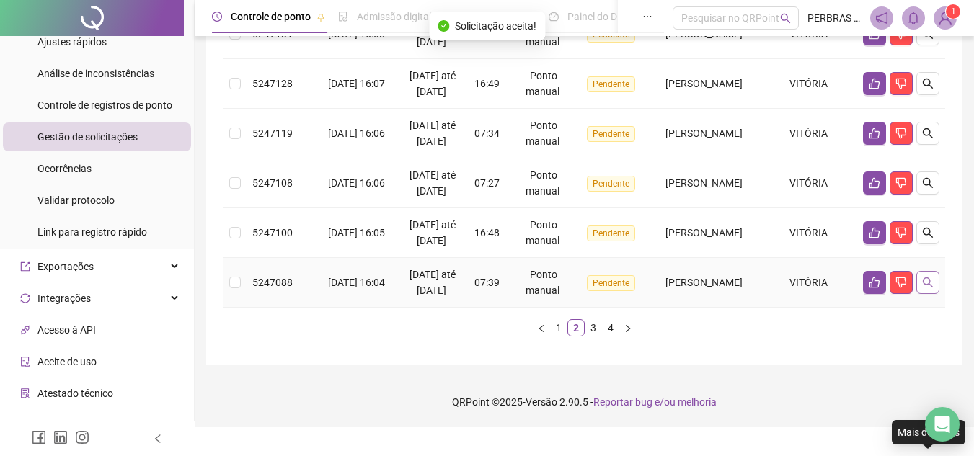
click at [930, 288] on icon "search" at bounding box center [928, 283] width 12 height 12
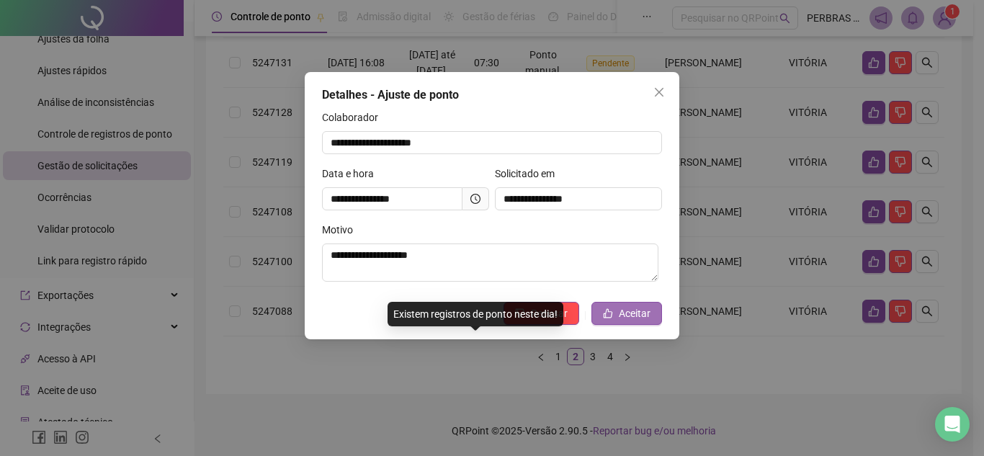
click at [644, 309] on span "Aceitar" at bounding box center [635, 314] width 32 height 16
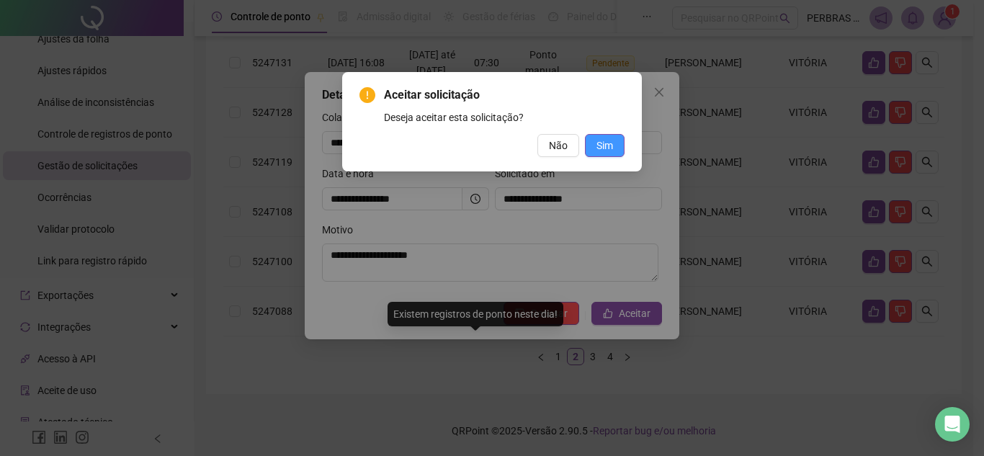
click at [604, 139] on span "Sim" at bounding box center [605, 146] width 17 height 16
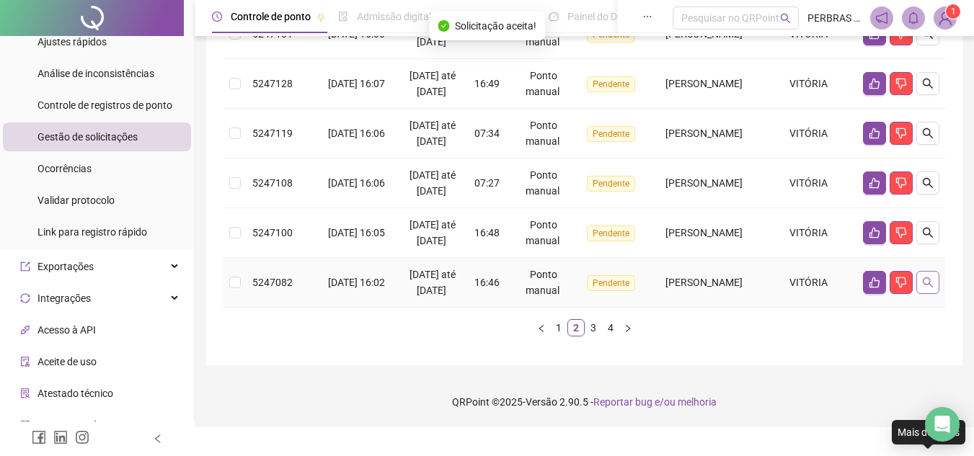
click at [927, 288] on icon "search" at bounding box center [928, 283] width 12 height 12
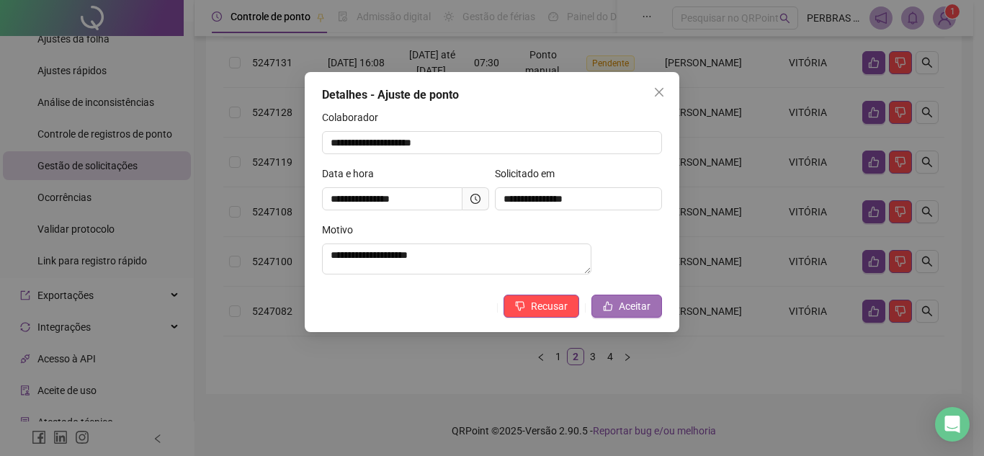
click at [633, 314] on span "Aceitar" at bounding box center [635, 306] width 32 height 16
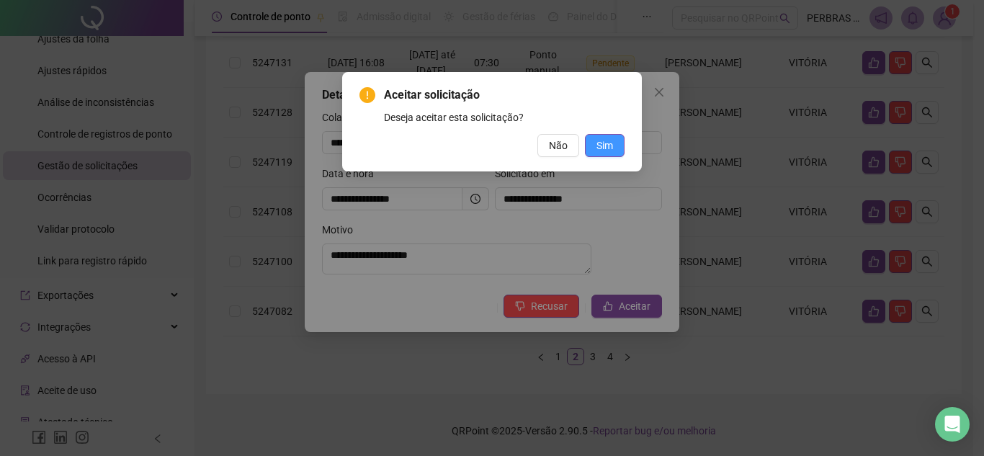
click at [610, 148] on span "Sim" at bounding box center [605, 146] width 17 height 16
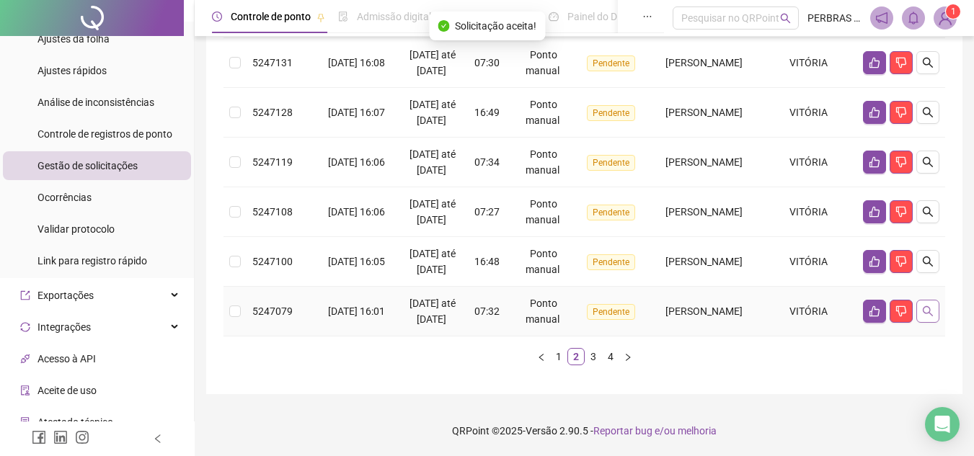
click at [935, 323] on button "button" at bounding box center [927, 311] width 23 height 23
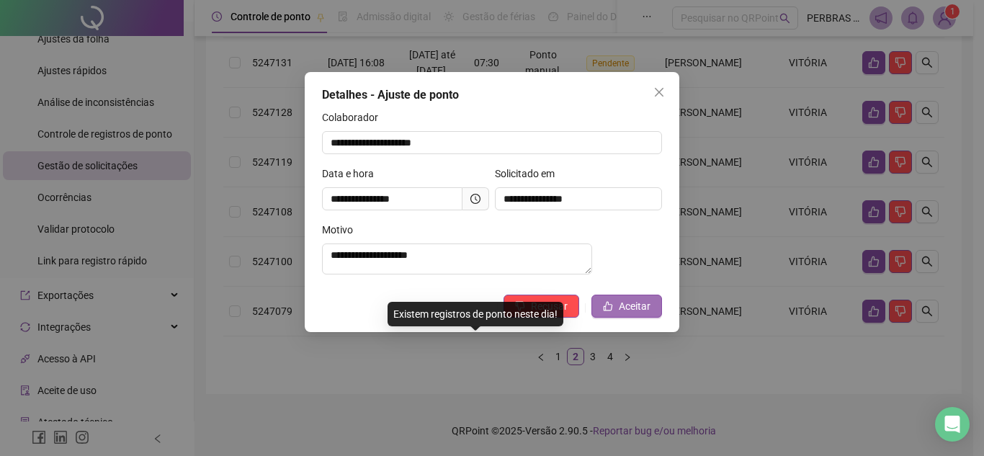
click at [638, 314] on span "Aceitar" at bounding box center [635, 306] width 32 height 16
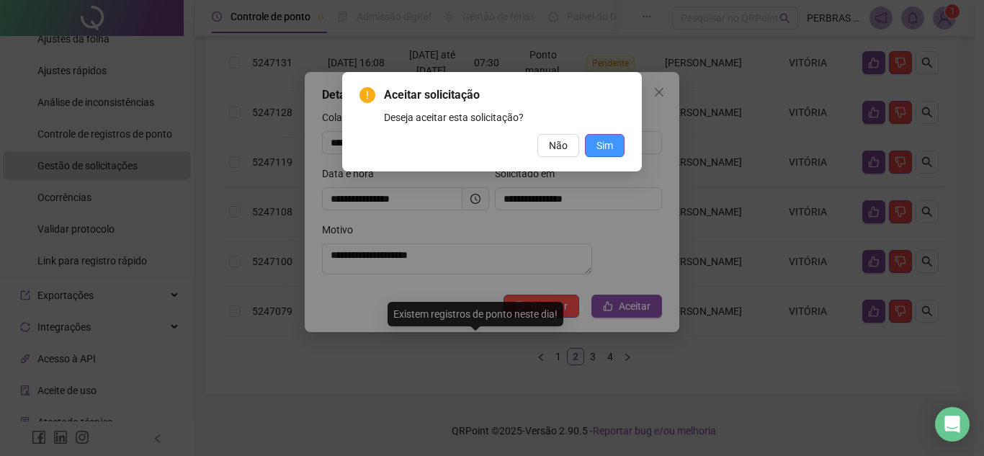
click at [610, 151] on span "Sim" at bounding box center [605, 146] width 17 height 16
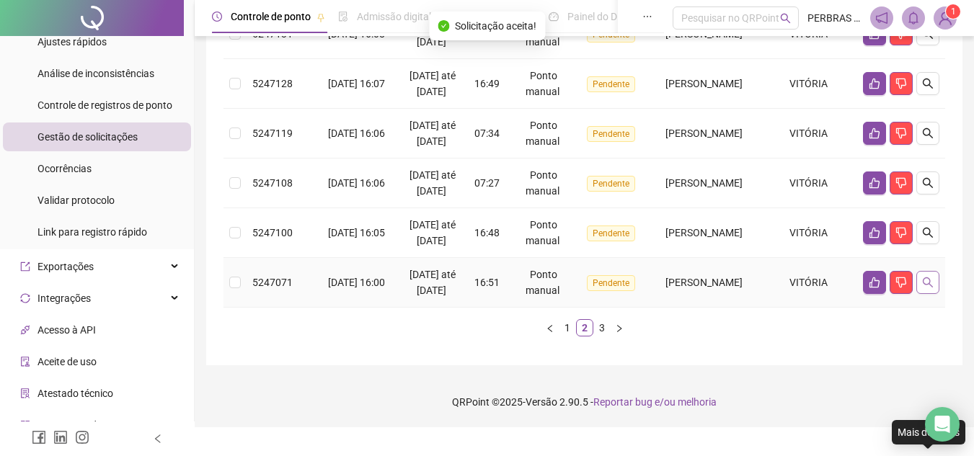
click at [934, 294] on button "button" at bounding box center [927, 282] width 23 height 23
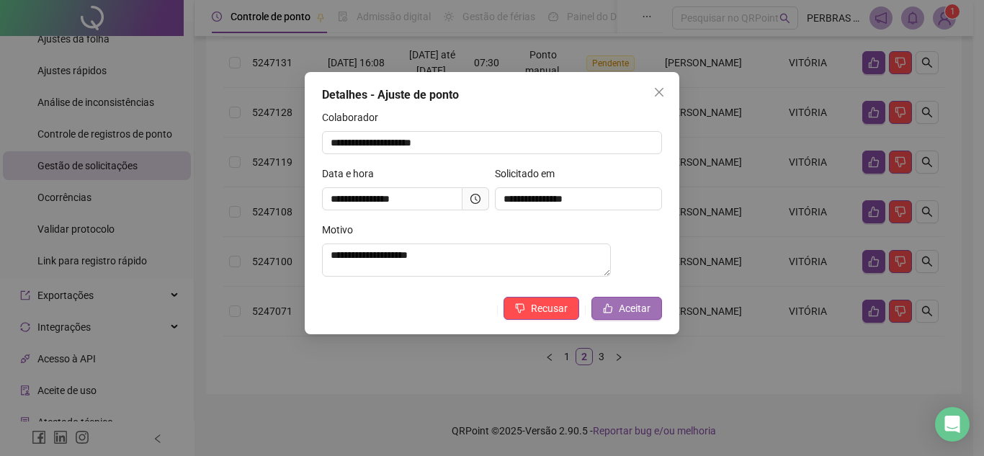
click at [650, 316] on span "Aceitar" at bounding box center [635, 309] width 32 height 16
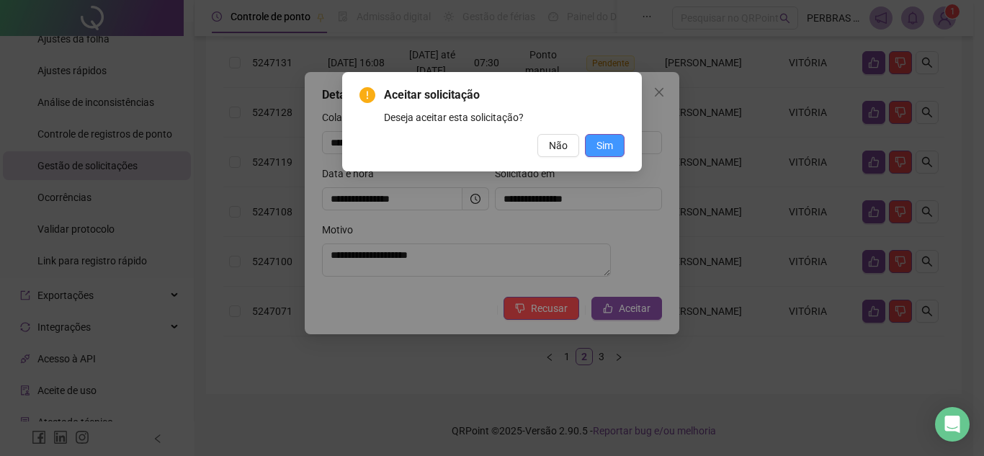
click at [606, 151] on span "Sim" at bounding box center [605, 146] width 17 height 16
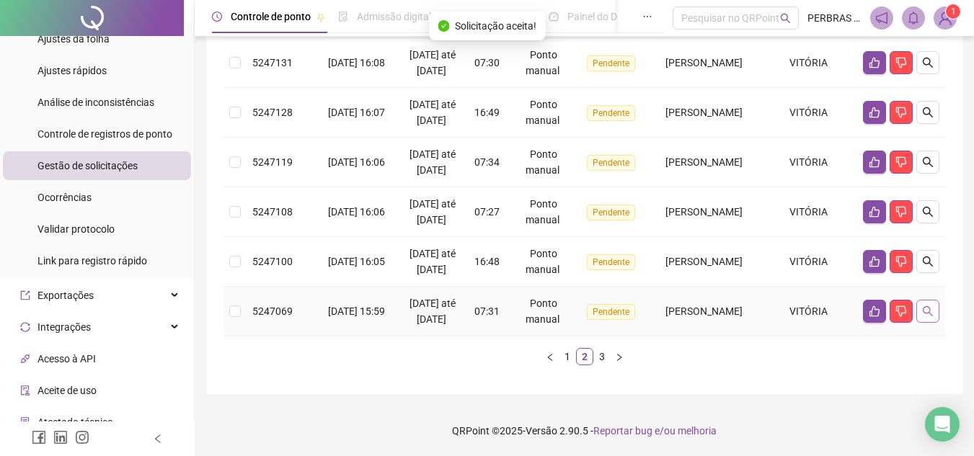
click at [936, 323] on button "button" at bounding box center [927, 311] width 23 height 23
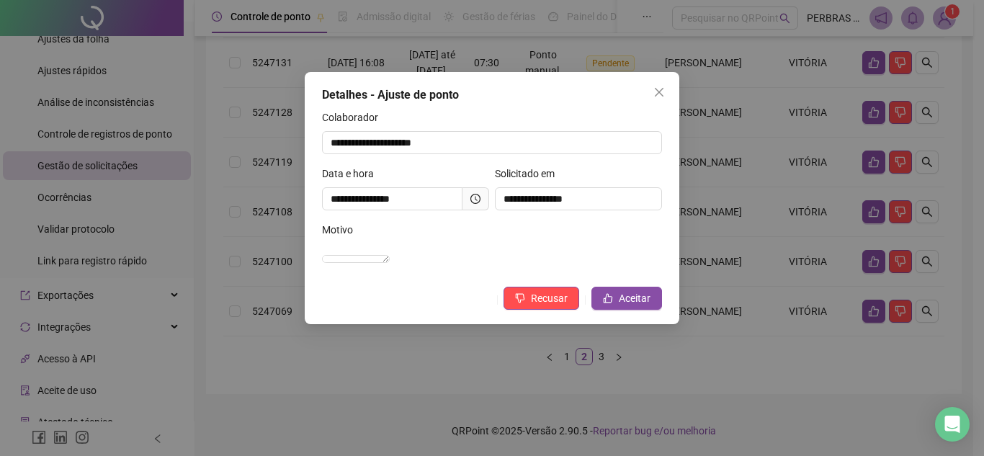
click at [963, 326] on div "**********" at bounding box center [492, 228] width 984 height 456
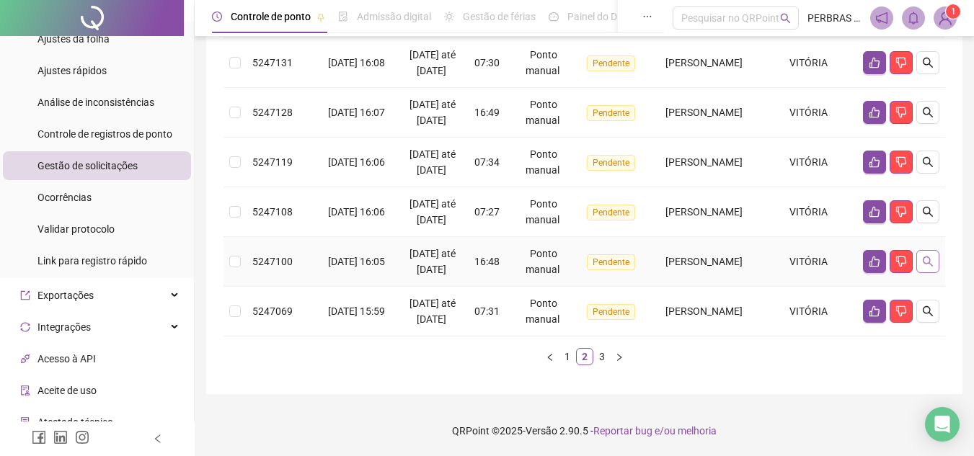
click at [927, 267] on icon "search" at bounding box center [928, 262] width 12 height 12
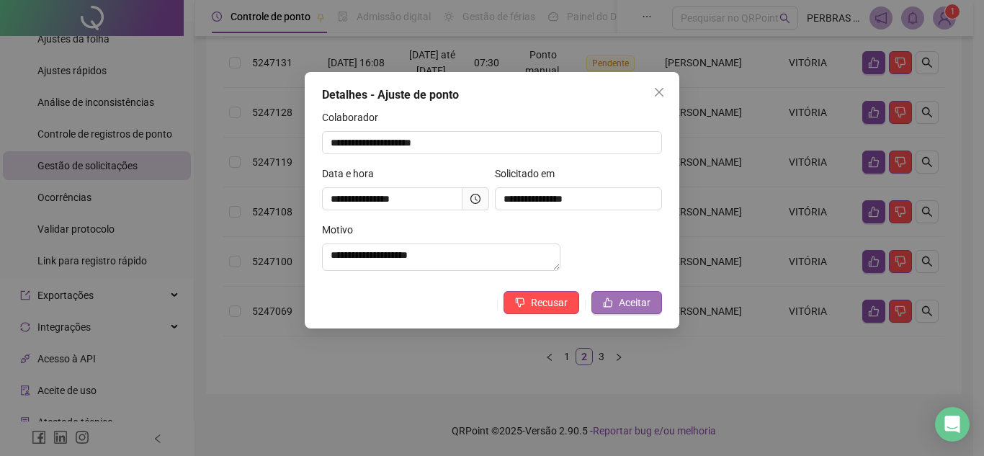
click at [626, 311] on span "Aceitar" at bounding box center [635, 303] width 32 height 16
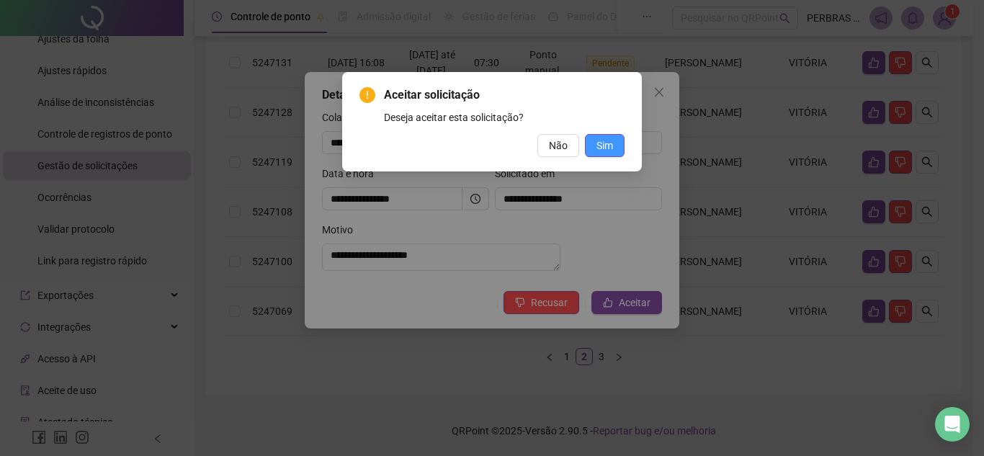
click at [612, 146] on span "Sim" at bounding box center [605, 146] width 17 height 16
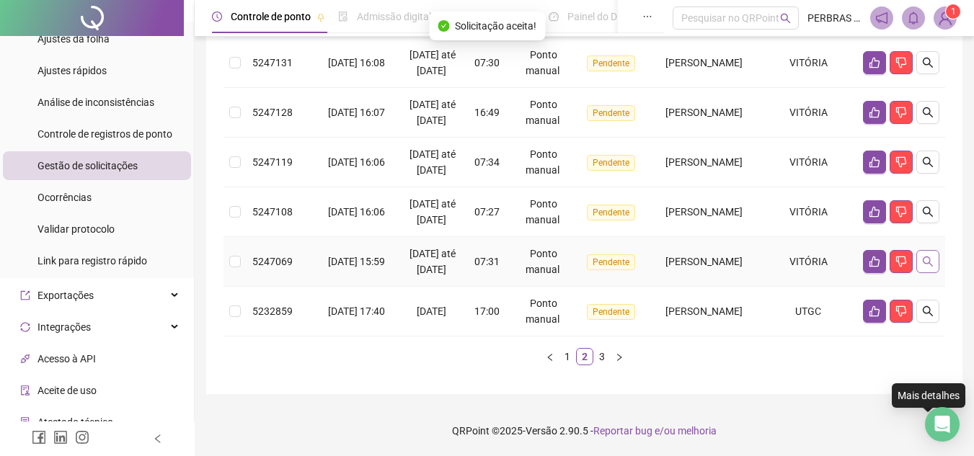
click at [931, 267] on icon "search" at bounding box center [928, 262] width 12 height 12
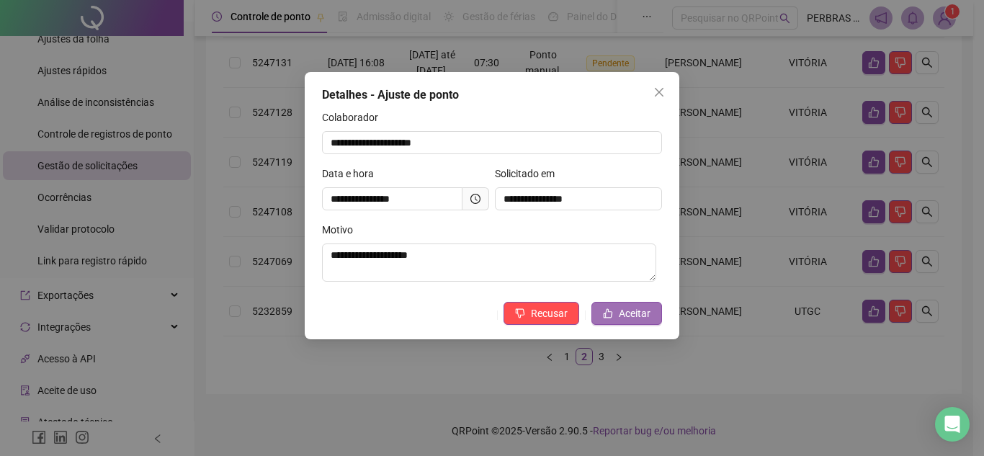
click at [647, 309] on span "Aceitar" at bounding box center [635, 314] width 32 height 16
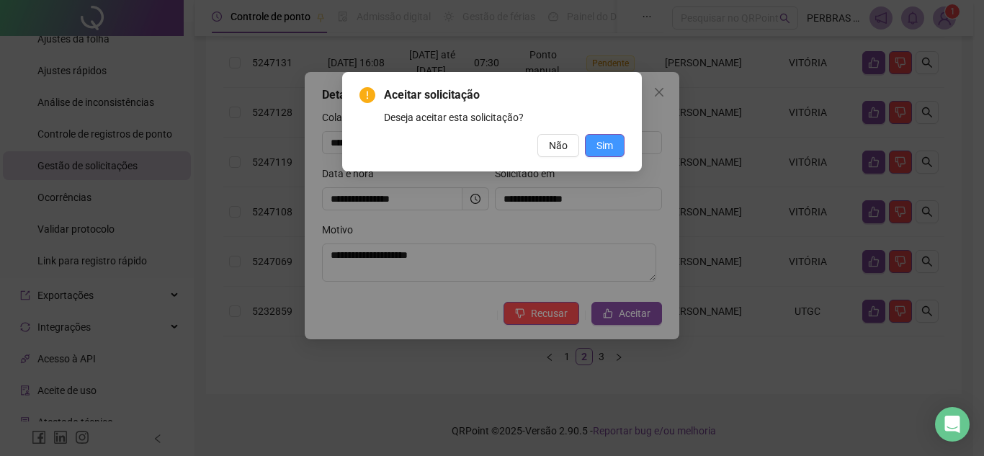
click at [602, 141] on span "Sim" at bounding box center [605, 146] width 17 height 16
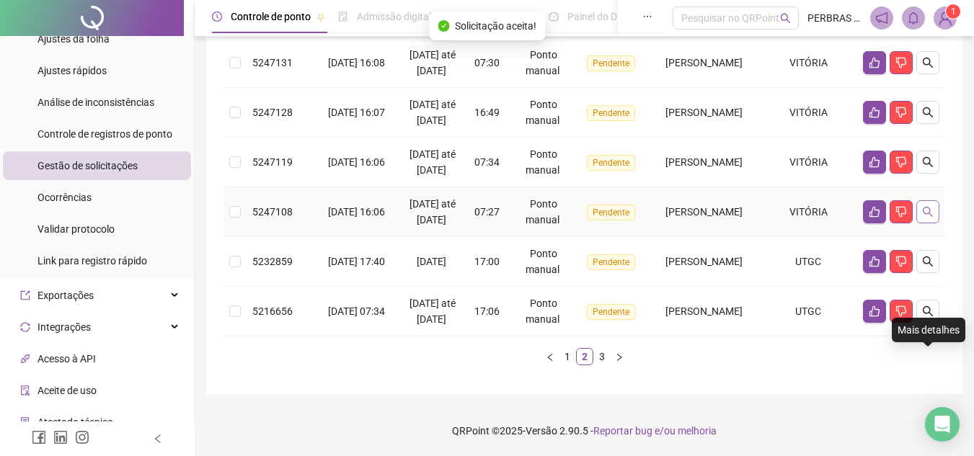
click at [930, 216] on icon "search" at bounding box center [928, 212] width 12 height 12
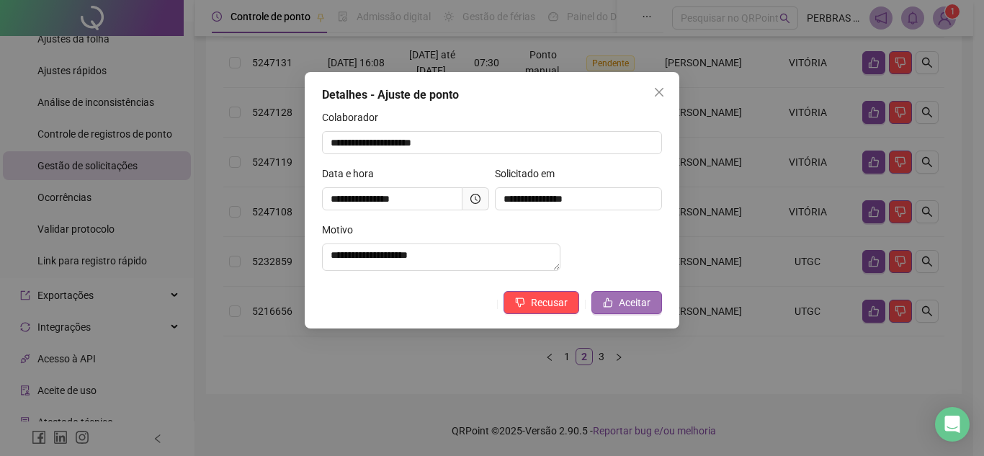
click at [645, 311] on span "Aceitar" at bounding box center [635, 303] width 32 height 16
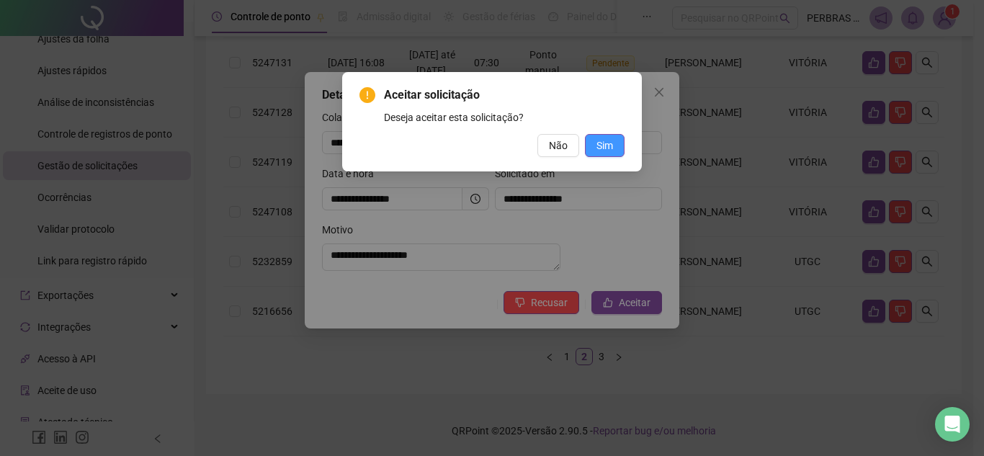
drag, startPoint x: 607, startPoint y: 146, endPoint x: 617, endPoint y: 153, distance: 12.4
click at [607, 146] on span "Sim" at bounding box center [605, 146] width 17 height 16
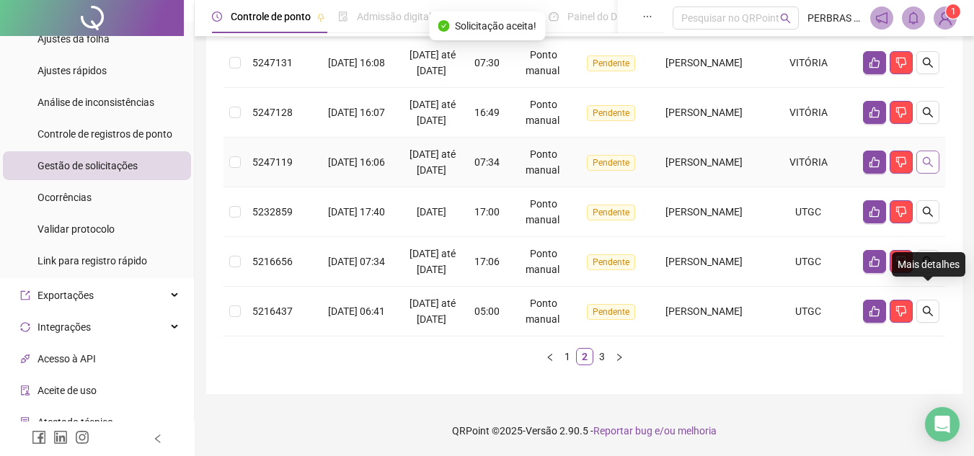
click at [925, 158] on icon "search" at bounding box center [927, 162] width 10 height 10
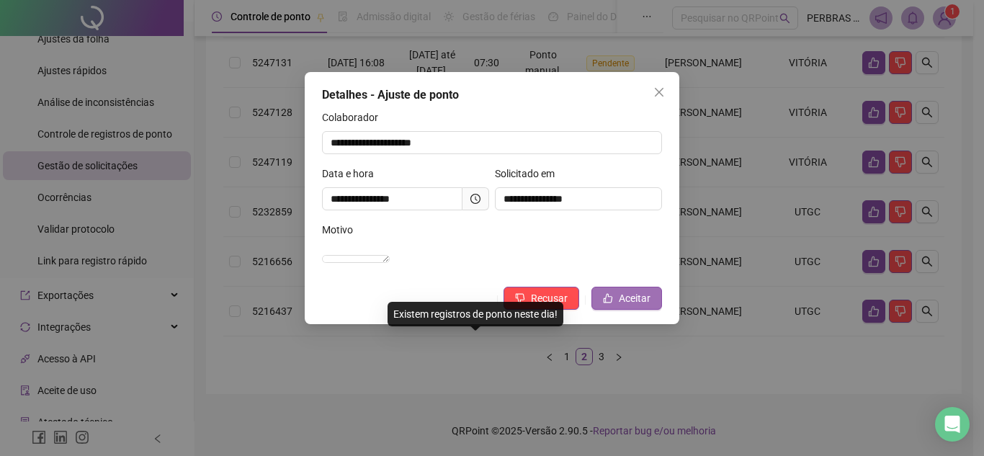
click at [637, 306] on span "Aceitar" at bounding box center [635, 298] width 32 height 16
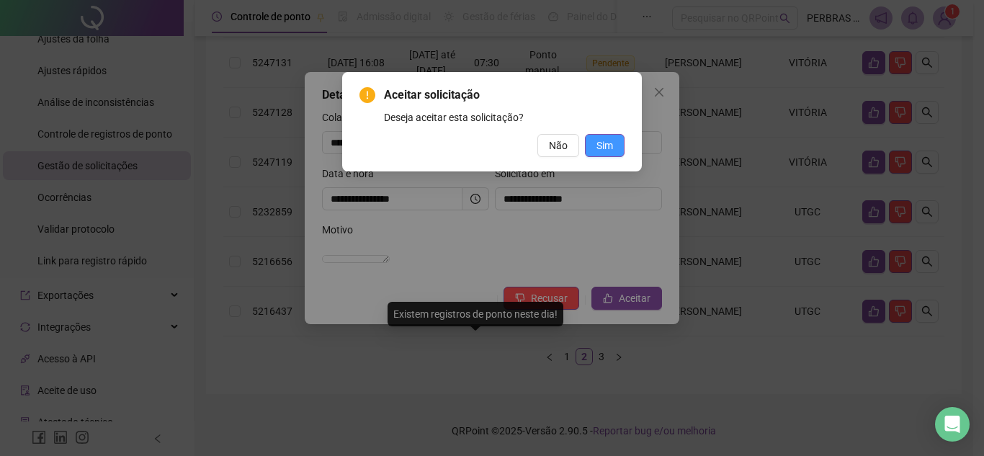
click at [615, 150] on button "Sim" at bounding box center [605, 145] width 40 height 23
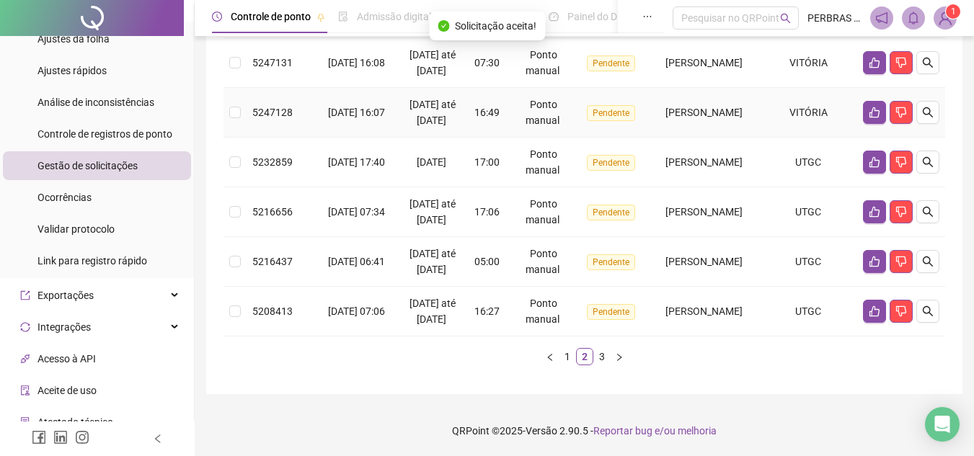
scroll to position [432, 0]
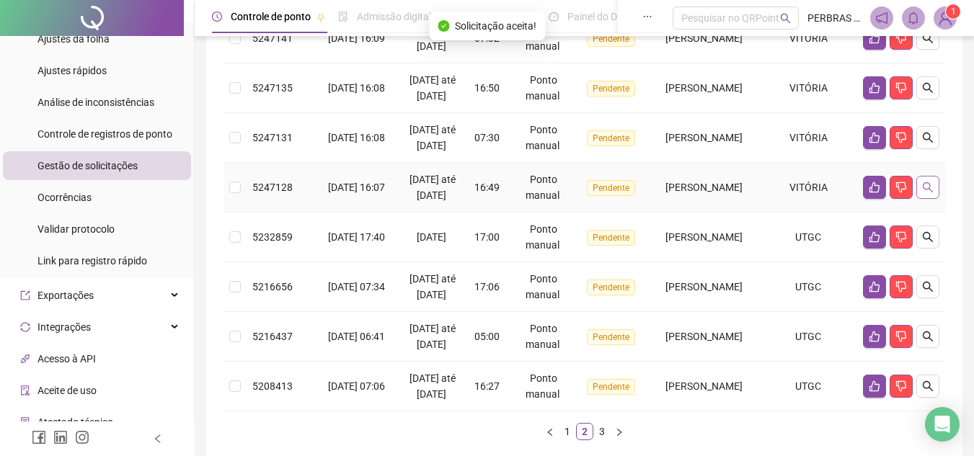
click at [930, 193] on icon "search" at bounding box center [928, 188] width 12 height 12
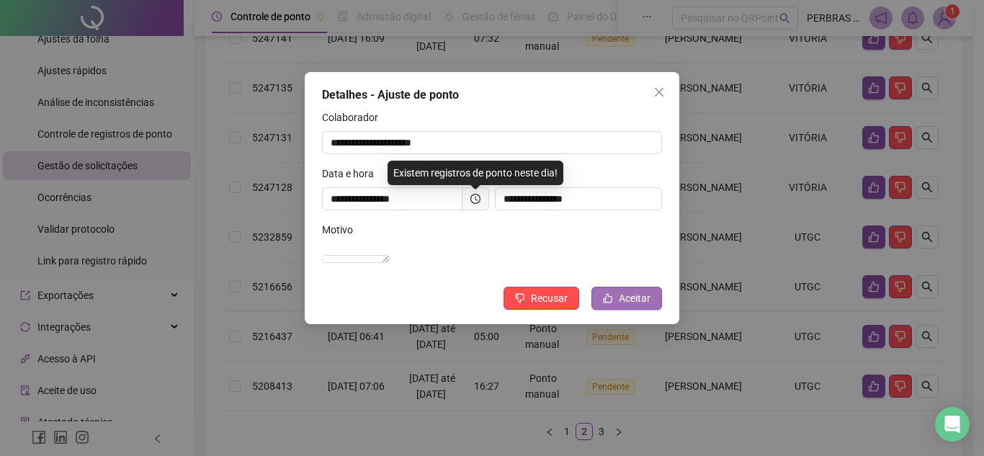
click at [635, 306] on span "Aceitar" at bounding box center [635, 298] width 32 height 16
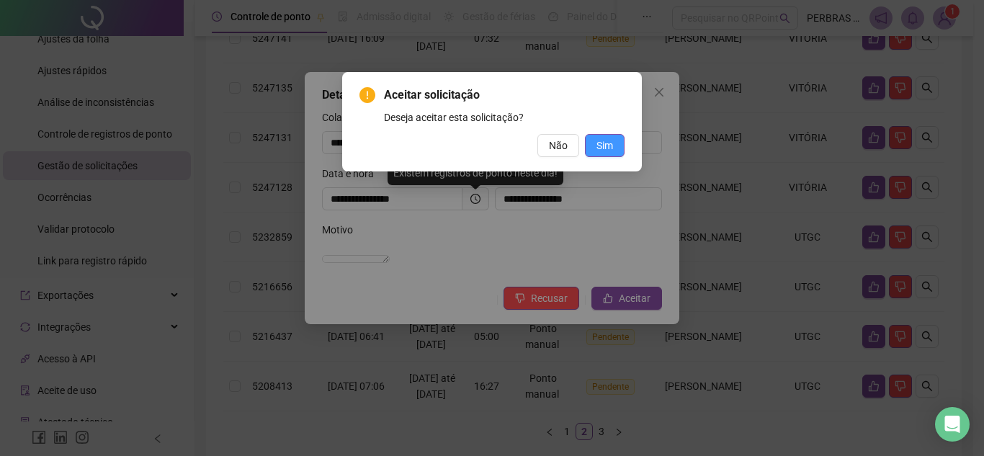
click at [608, 155] on button "Sim" at bounding box center [605, 145] width 40 height 23
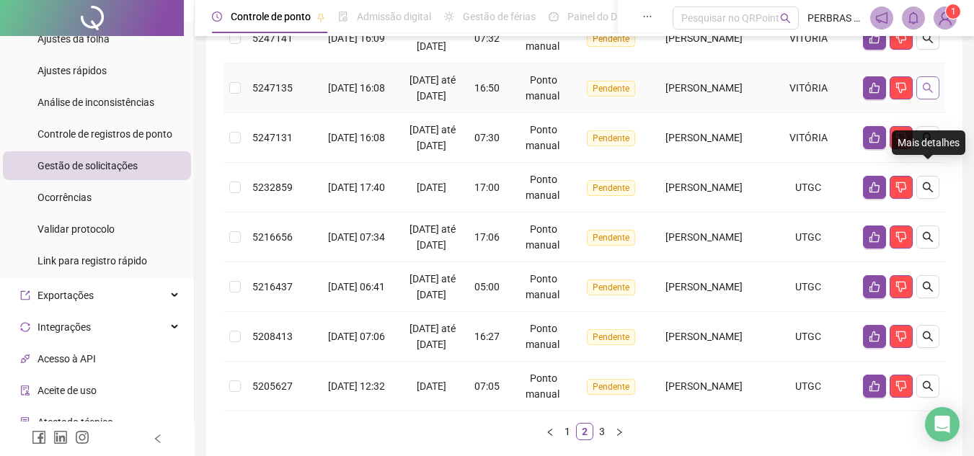
click at [924, 94] on icon "search" at bounding box center [928, 88] width 12 height 12
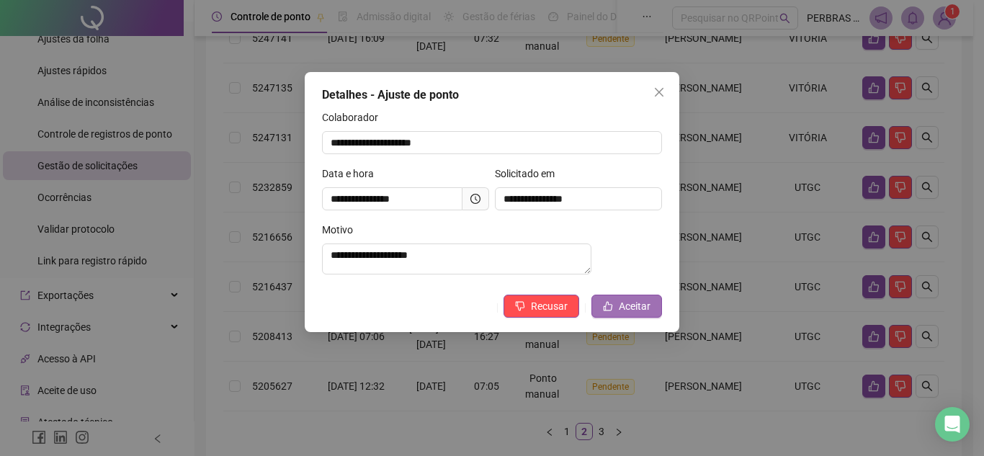
click at [629, 308] on span "Aceitar" at bounding box center [635, 306] width 32 height 16
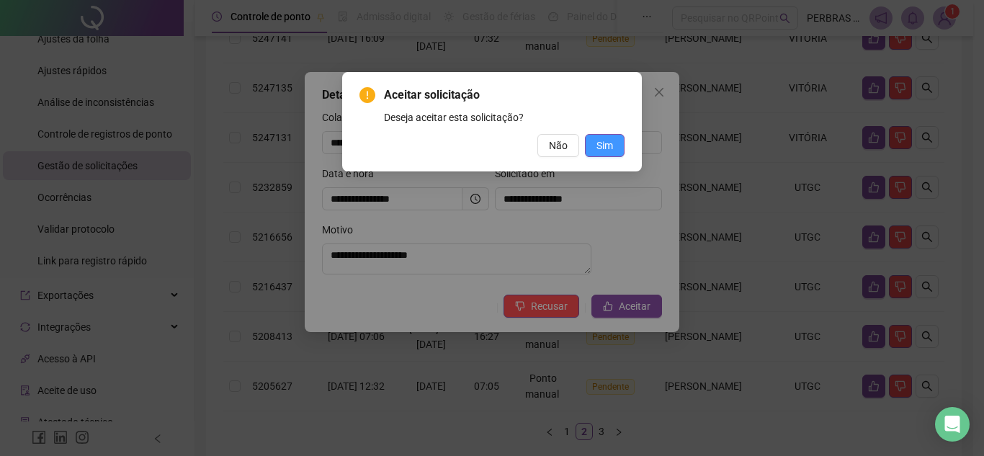
click at [603, 146] on span "Sim" at bounding box center [605, 146] width 17 height 16
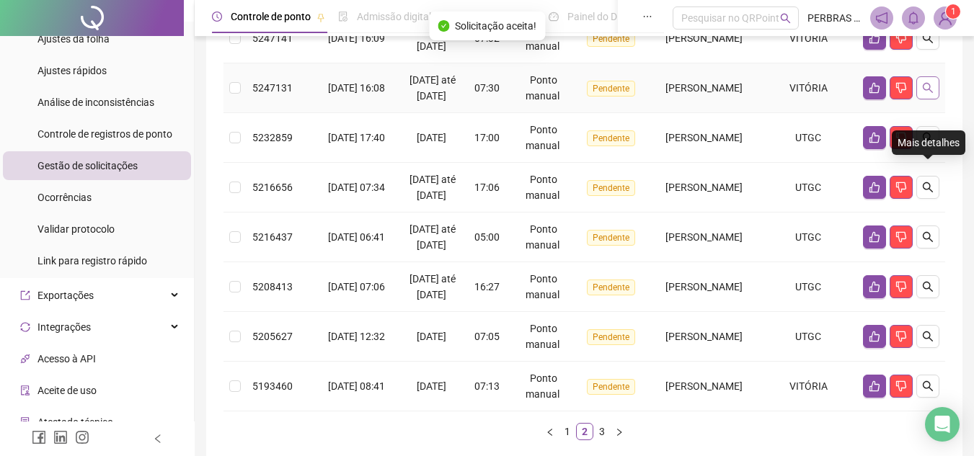
click at [925, 99] on button "button" at bounding box center [927, 87] width 23 height 23
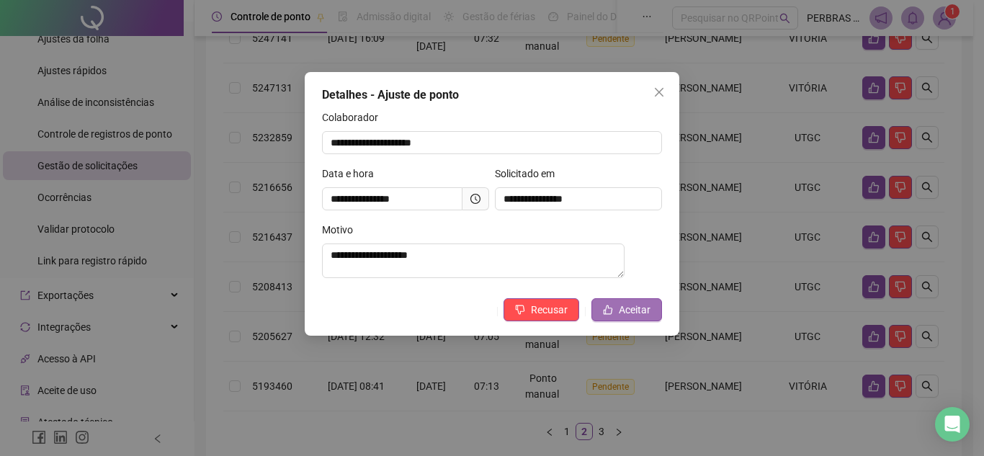
click at [628, 314] on span "Aceitar" at bounding box center [635, 310] width 32 height 16
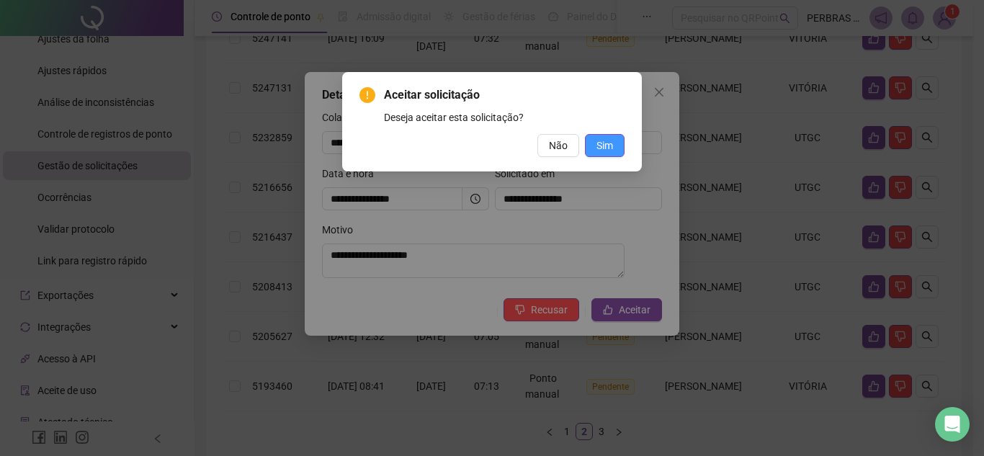
click at [610, 141] on span "Sim" at bounding box center [605, 146] width 17 height 16
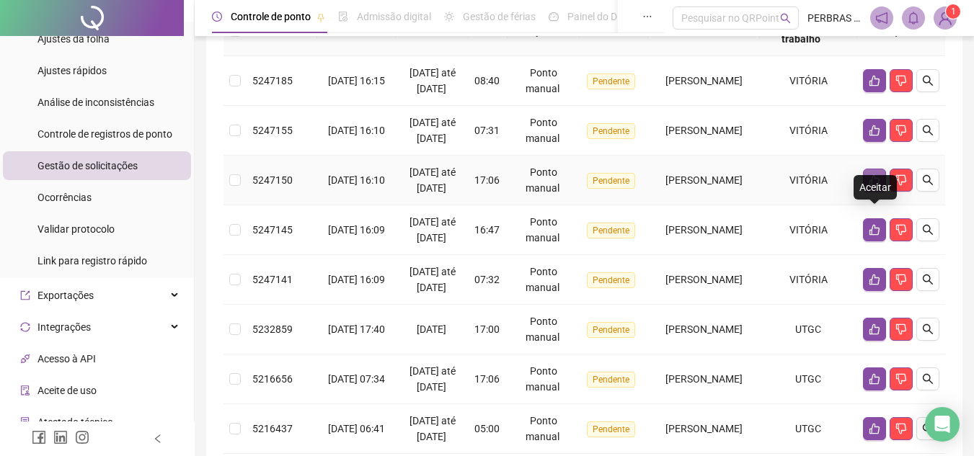
scroll to position [216, 0]
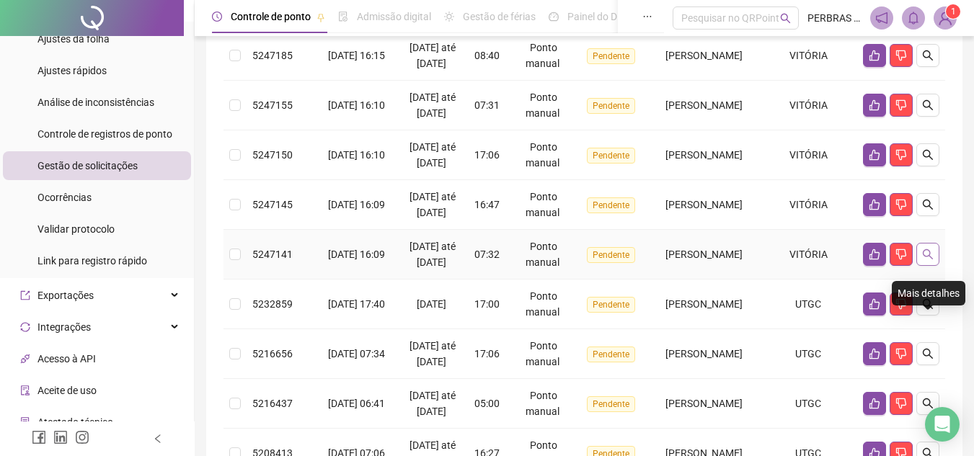
click at [932, 260] on icon "search" at bounding box center [928, 255] width 12 height 12
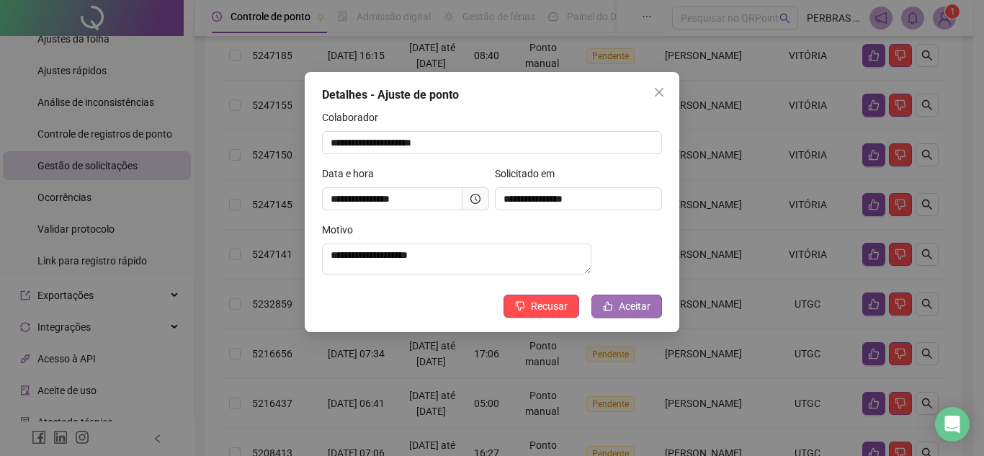
click at [644, 312] on span "Aceitar" at bounding box center [635, 306] width 32 height 16
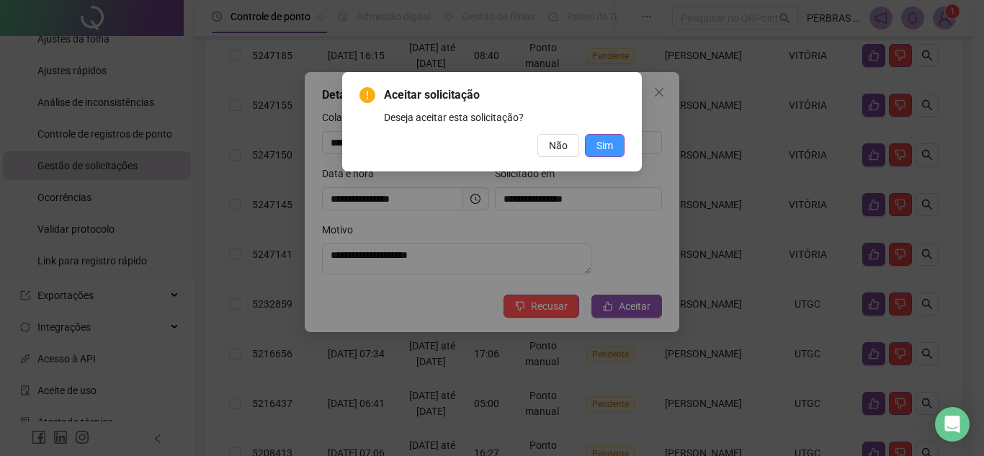
click at [603, 146] on span "Sim" at bounding box center [605, 146] width 17 height 16
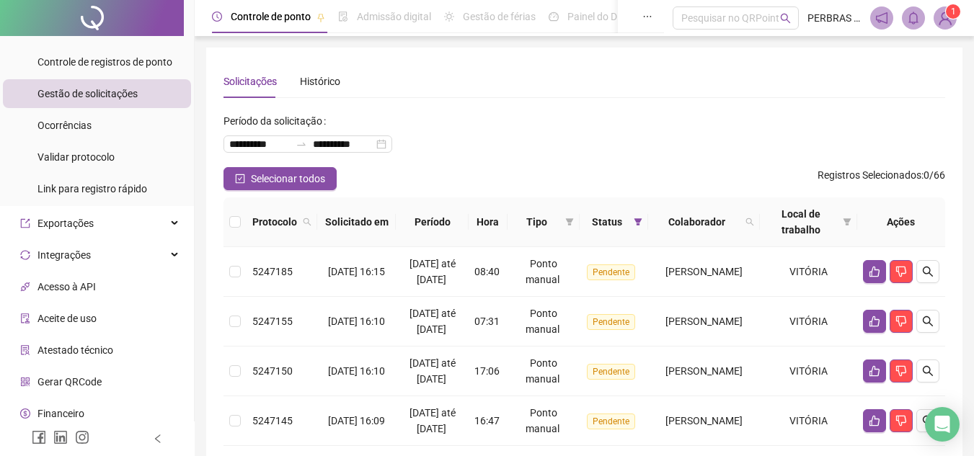
scroll to position [0, 0]
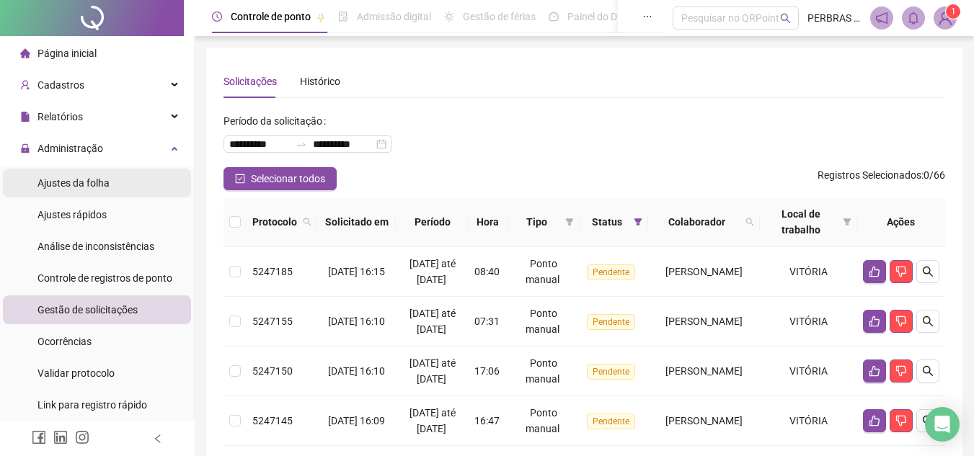
click at [100, 182] on span "Ajustes da folha" at bounding box center [73, 183] width 72 height 12
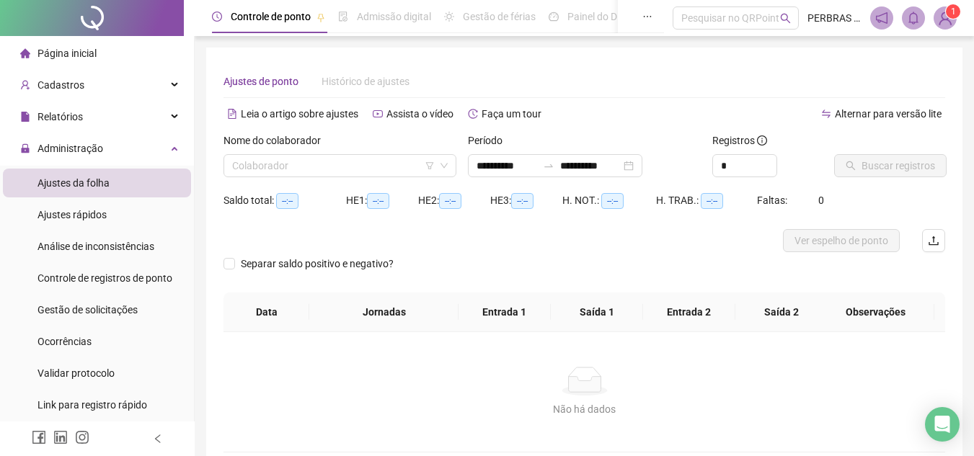
type input "**********"
click at [448, 169] on icon "down" at bounding box center [444, 165] width 9 height 9
click at [295, 174] on input "search" at bounding box center [333, 166] width 202 height 22
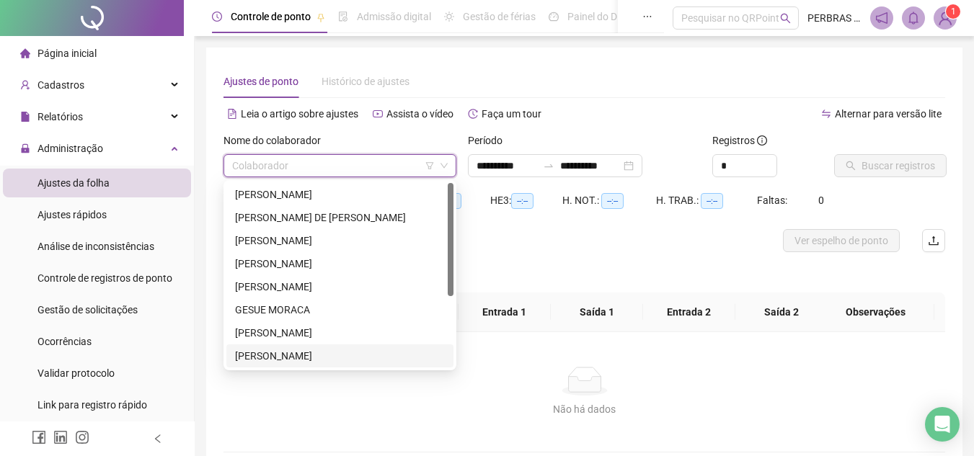
click at [298, 352] on div "[PERSON_NAME]" at bounding box center [340, 356] width 210 height 16
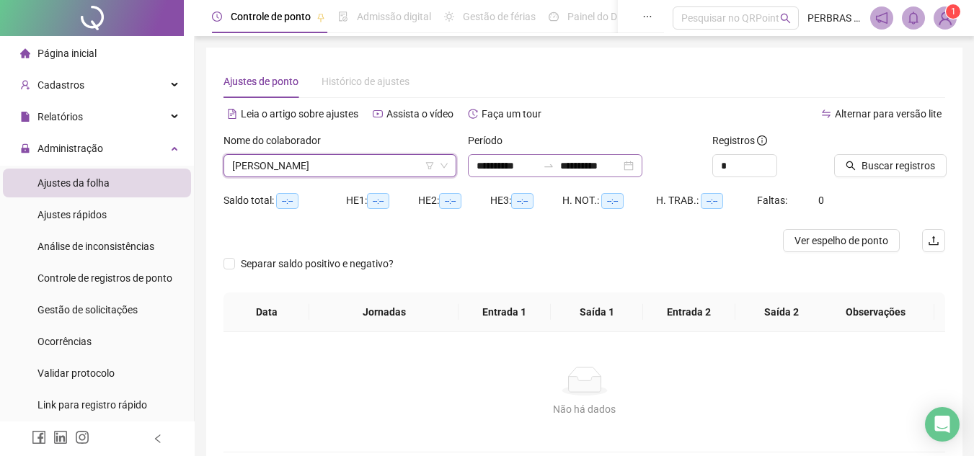
click at [642, 163] on div "**********" at bounding box center [555, 165] width 174 height 23
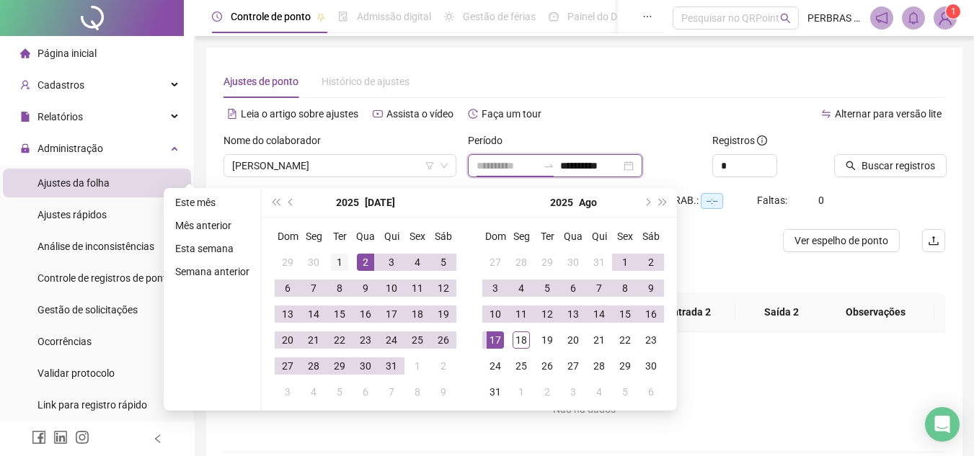
type input "**********"
click at [339, 254] on div "1" at bounding box center [339, 262] width 17 height 17
type input "**********"
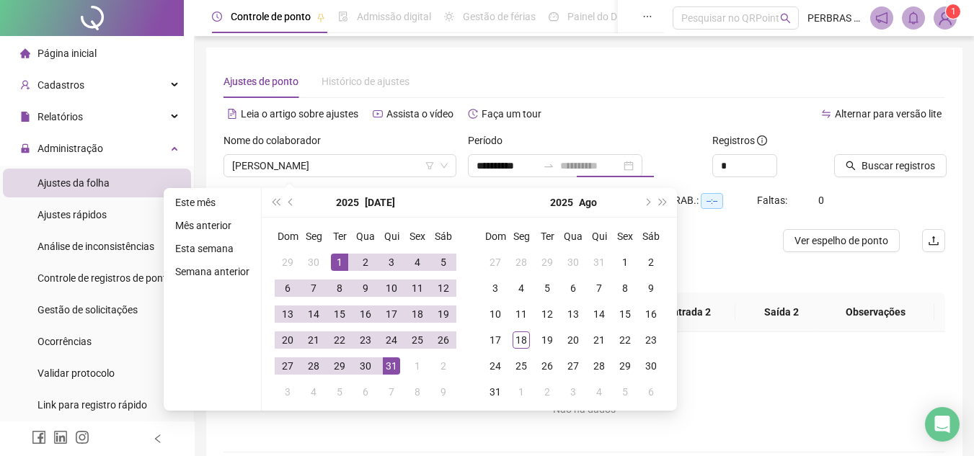
click at [394, 368] on div "31" at bounding box center [391, 365] width 17 height 17
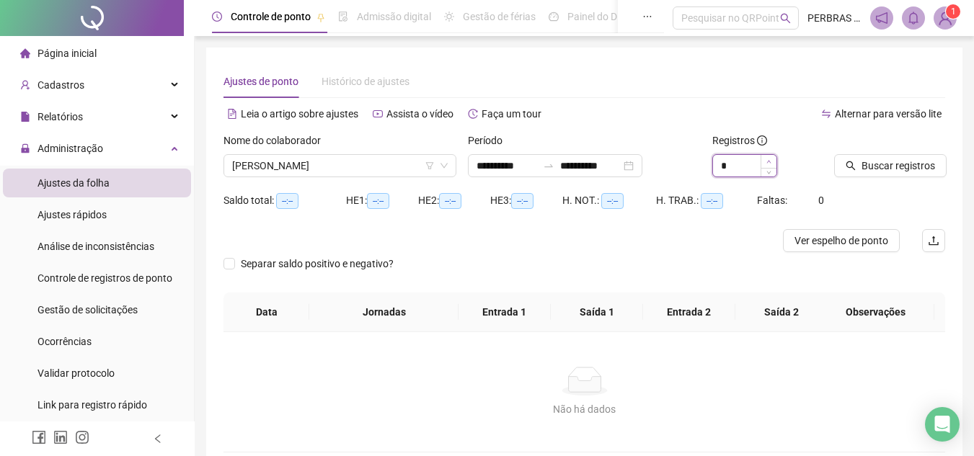
type input "*"
click at [774, 161] on span "Increase Value" at bounding box center [768, 161] width 16 height 13
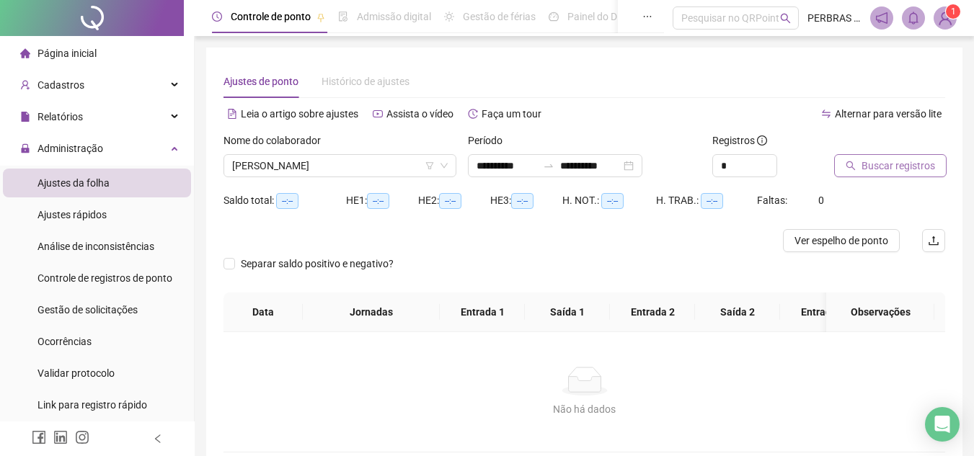
click at [930, 164] on span "Buscar registros" at bounding box center [898, 166] width 74 height 16
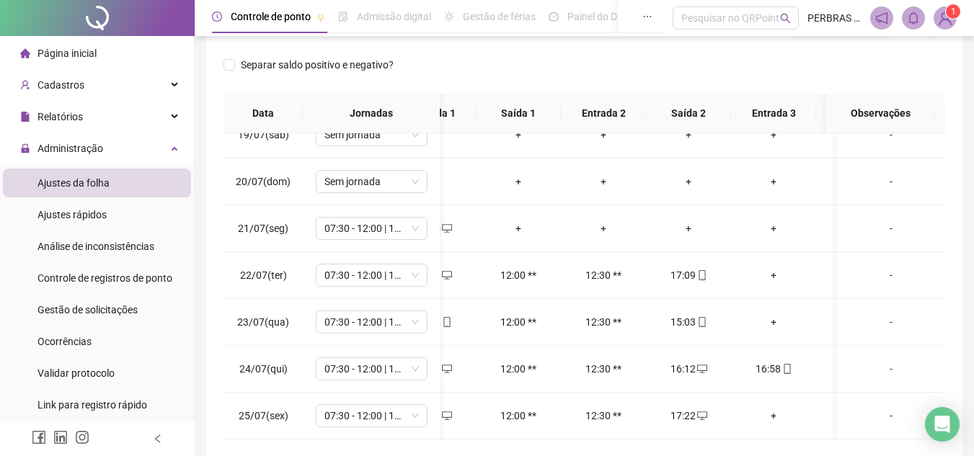
scroll to position [0, 60]
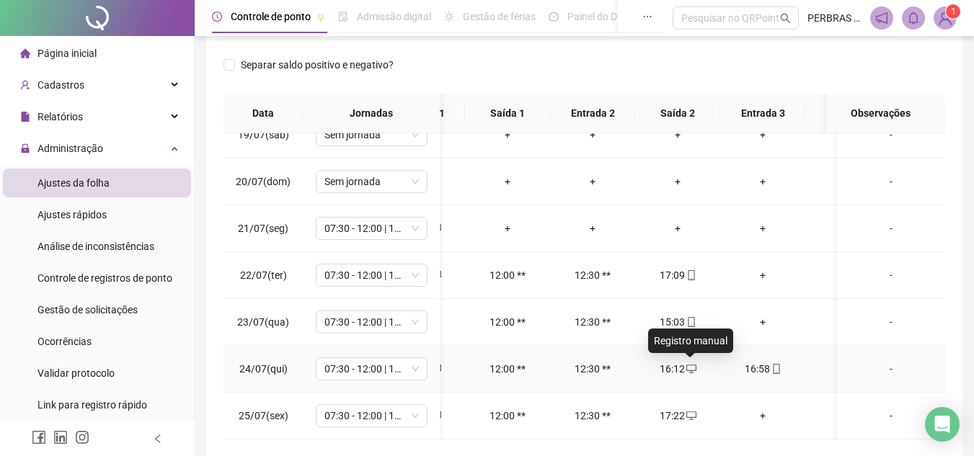
click at [691, 371] on icon "desktop" at bounding box center [691, 369] width 10 height 10
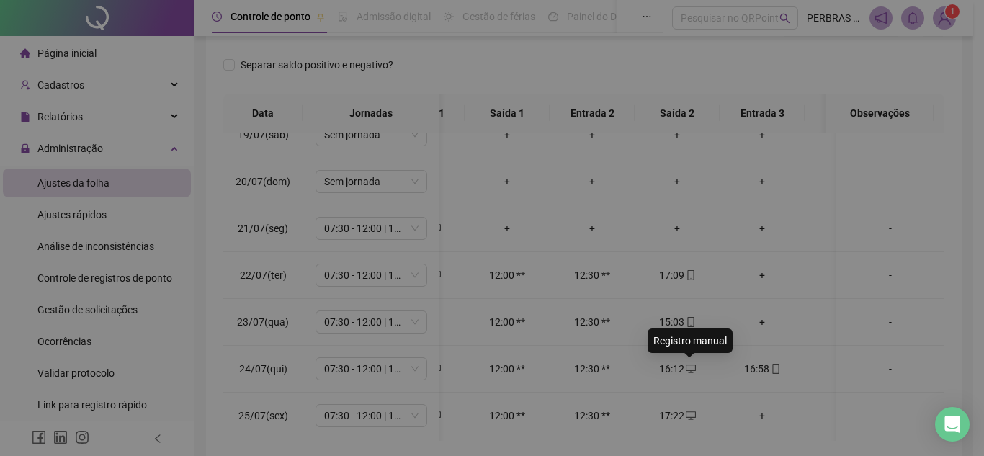
type input "**********"
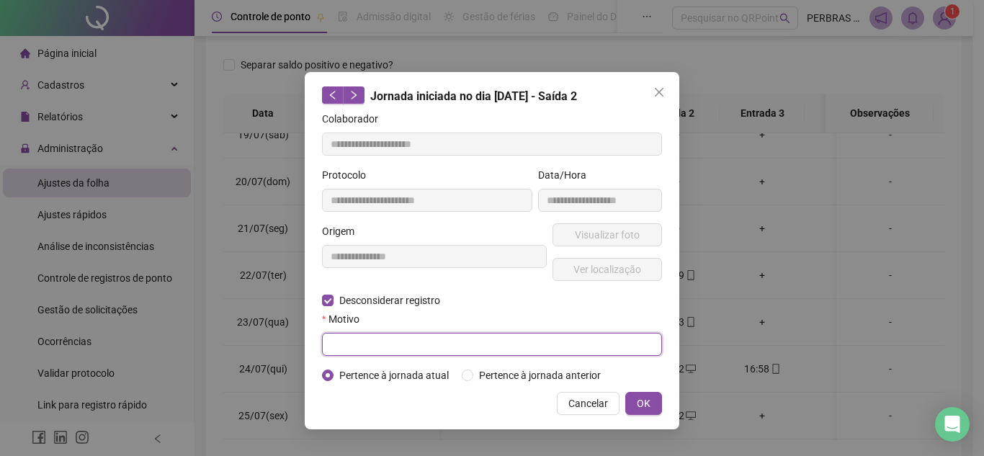
click at [412, 348] on input "text" at bounding box center [492, 344] width 340 height 23
type input "**********"
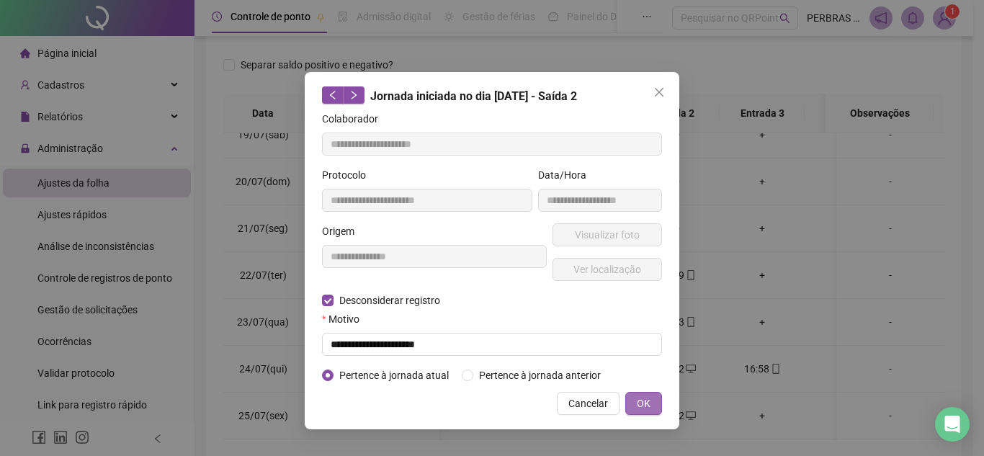
click at [649, 404] on span "OK" at bounding box center [644, 404] width 14 height 16
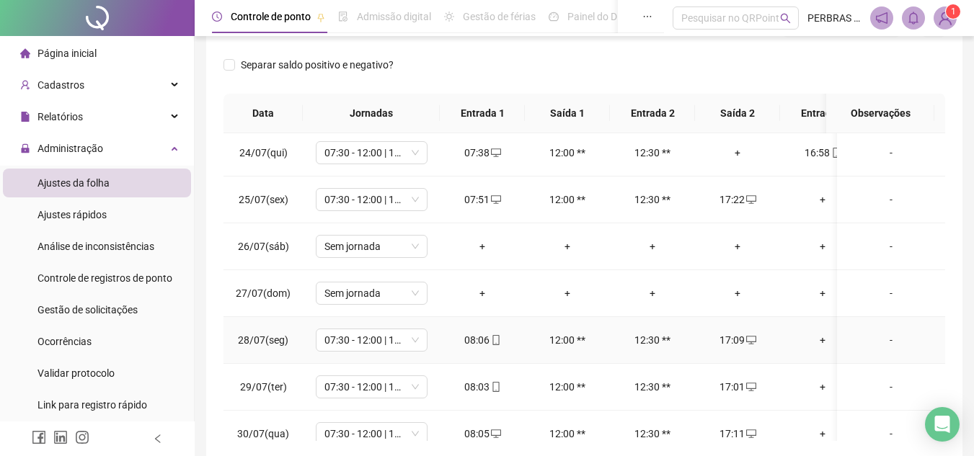
scroll to position [0, 0]
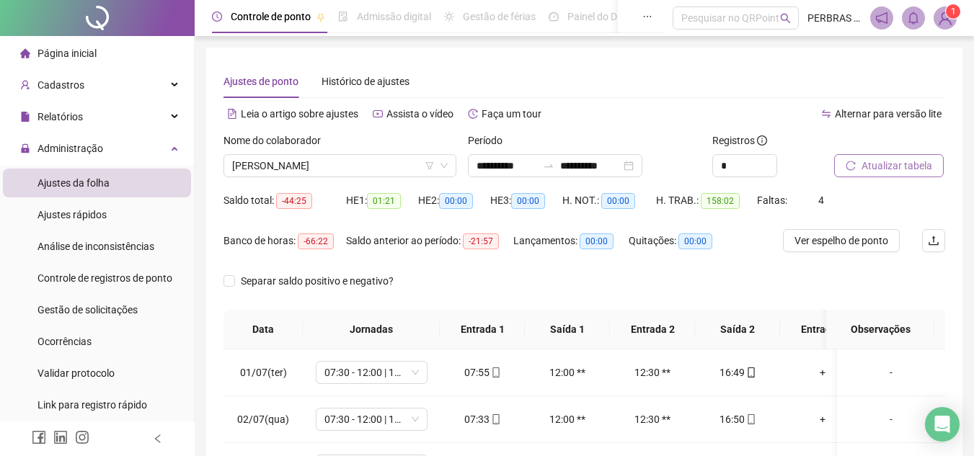
click at [894, 161] on span "Atualizar tabela" at bounding box center [896, 166] width 71 height 16
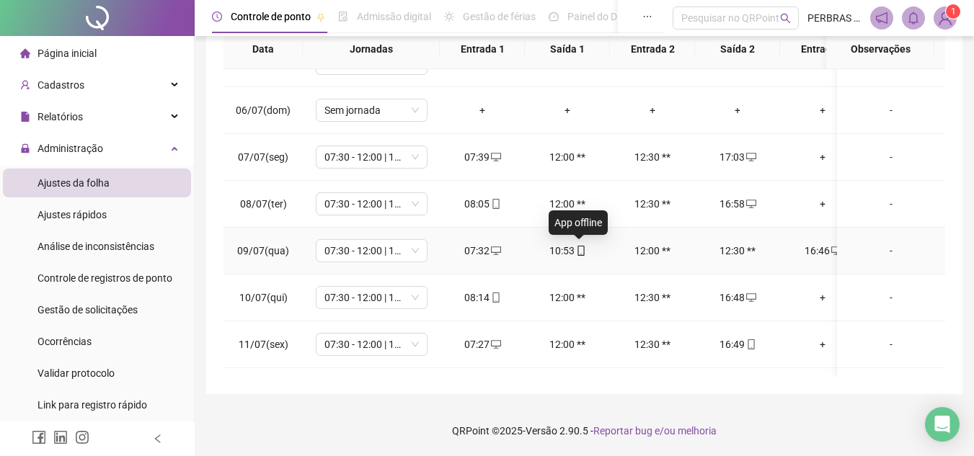
click at [580, 254] on icon "mobile" at bounding box center [580, 251] width 6 height 10
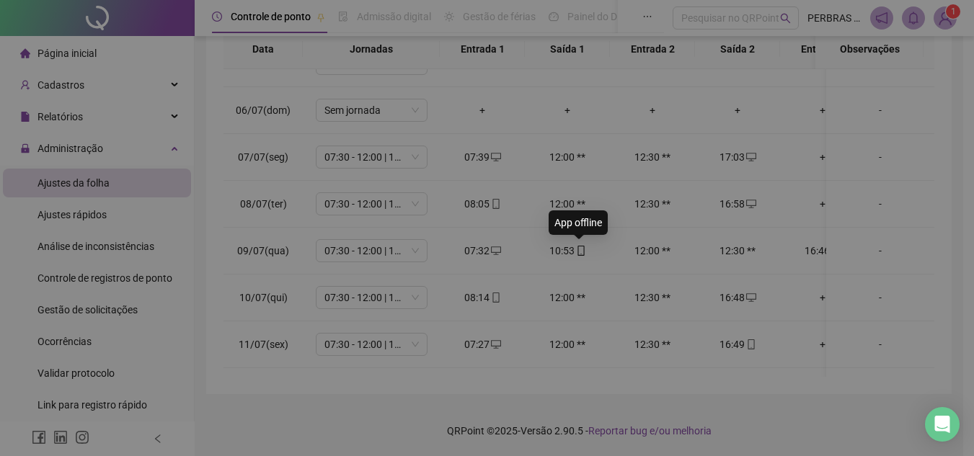
type input "**********"
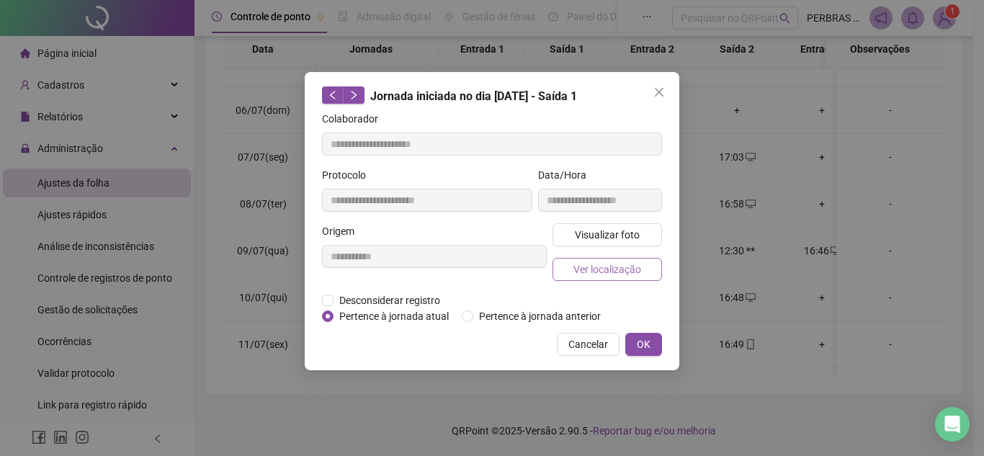
click at [618, 275] on span "Ver localização" at bounding box center [608, 270] width 68 height 16
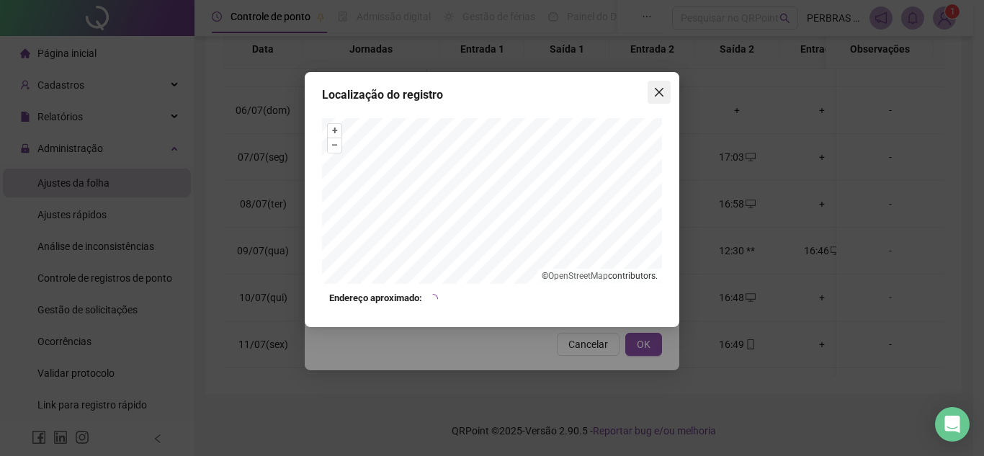
click at [663, 88] on icon "close" at bounding box center [659, 92] width 9 height 9
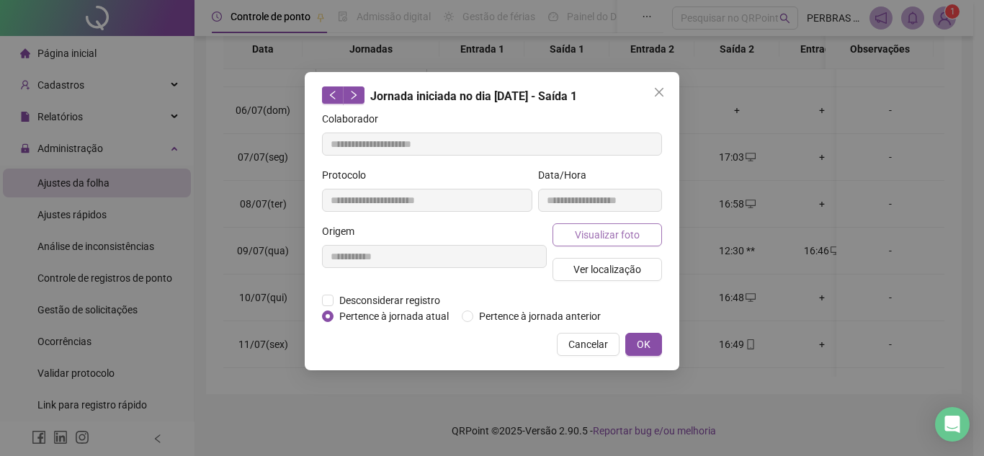
click at [598, 236] on span "Visualizar foto" at bounding box center [607, 235] width 65 height 16
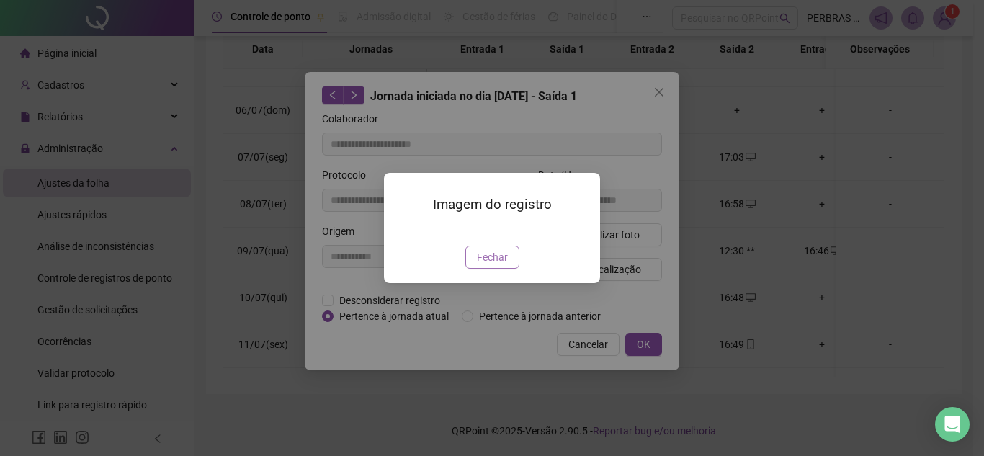
click at [494, 265] on span "Fechar" at bounding box center [492, 257] width 31 height 16
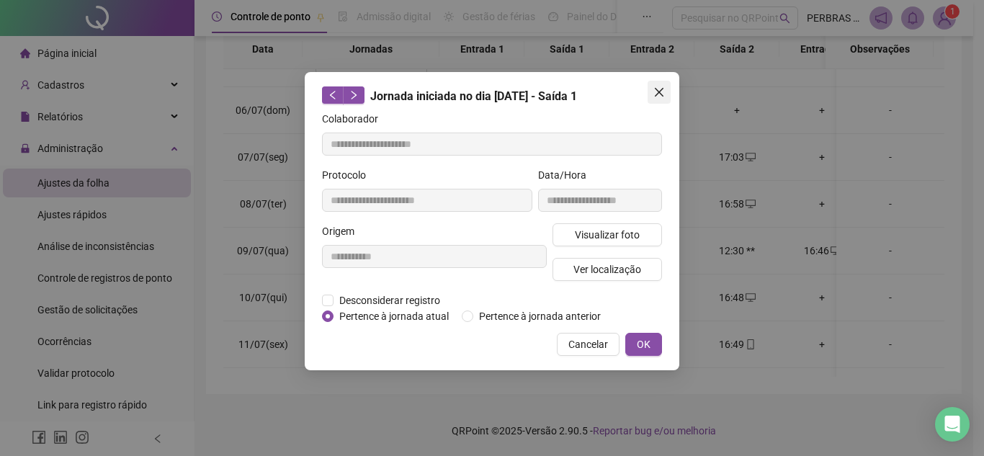
click at [661, 92] on icon "close" at bounding box center [660, 92] width 12 height 12
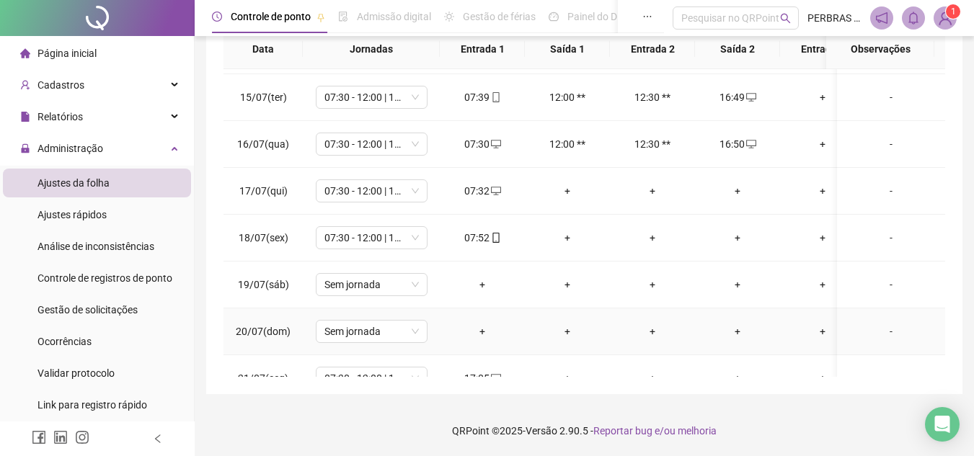
scroll to position [723, 0]
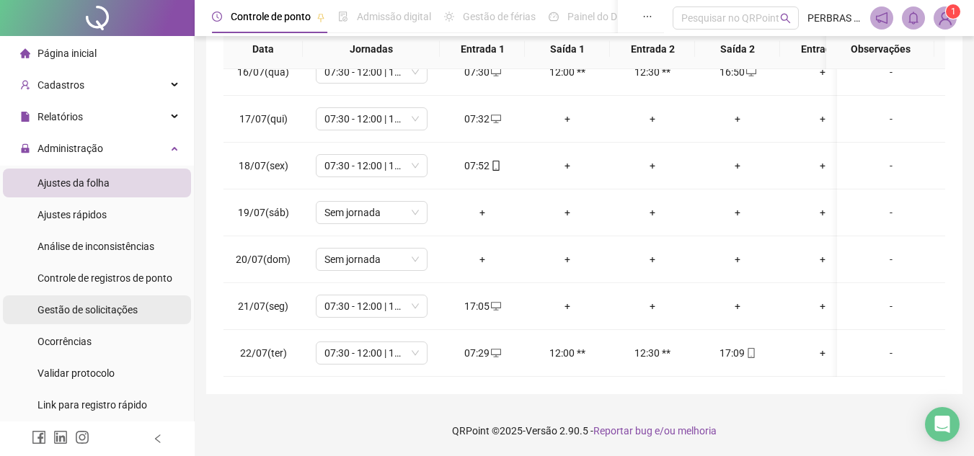
click at [93, 301] on div "Gestão de solicitações" at bounding box center [87, 309] width 100 height 29
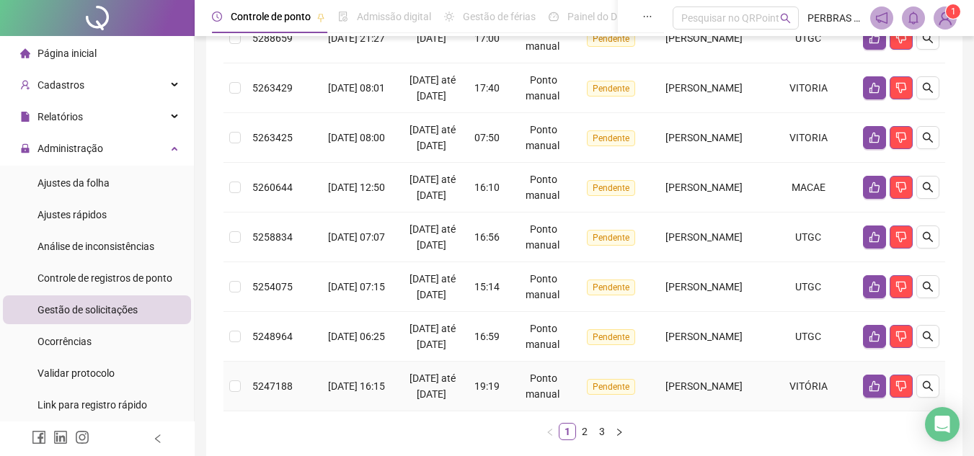
scroll to position [634, 0]
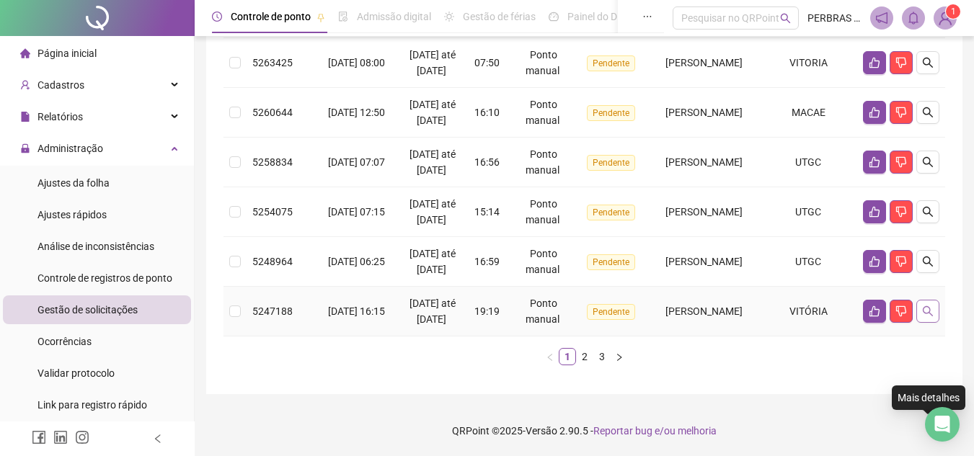
click at [930, 306] on icon "search" at bounding box center [928, 312] width 12 height 12
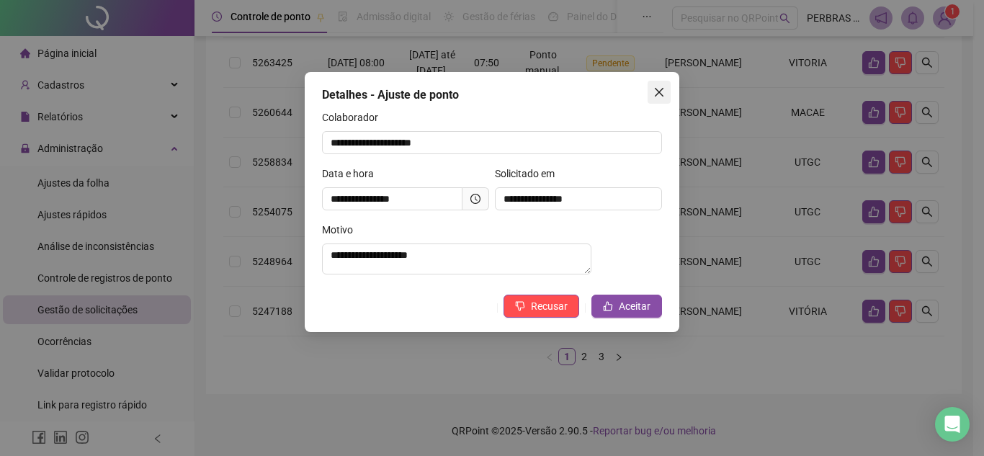
click at [660, 90] on icon "close" at bounding box center [660, 92] width 12 height 12
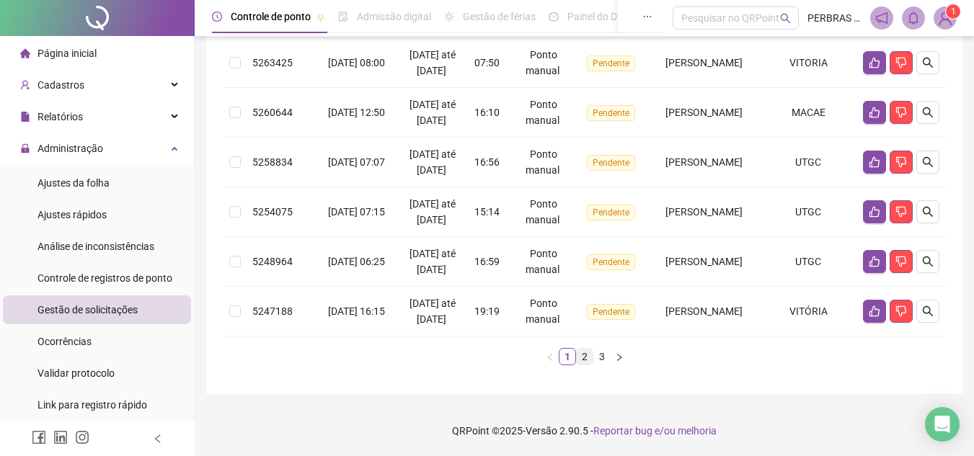
click at [582, 357] on link "2" at bounding box center [584, 357] width 16 height 16
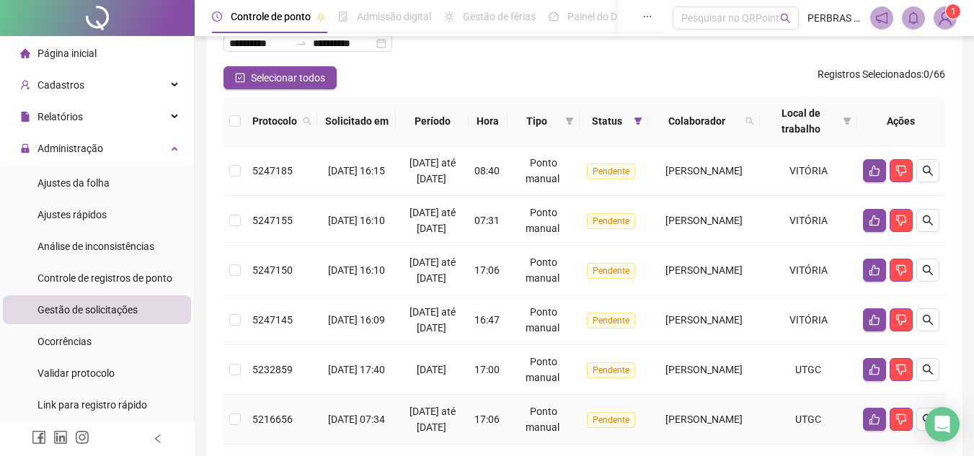
scroll to position [0, 0]
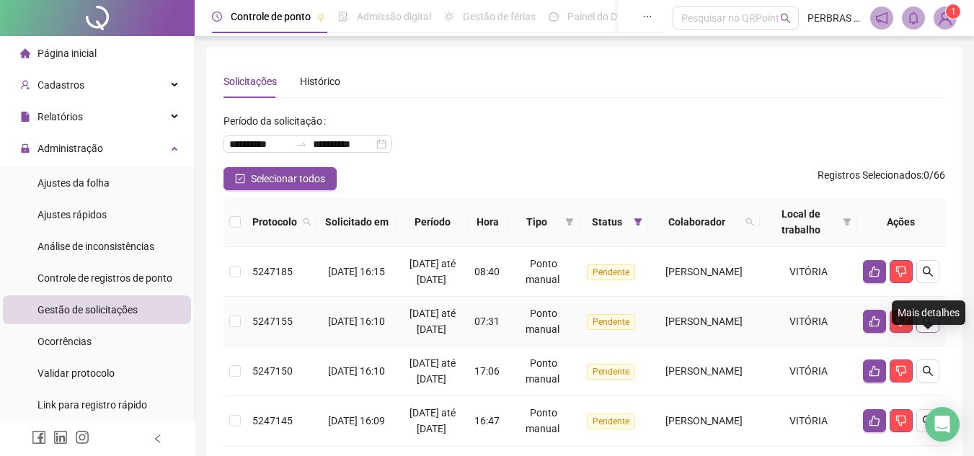
click at [934, 333] on button "button" at bounding box center [927, 321] width 23 height 23
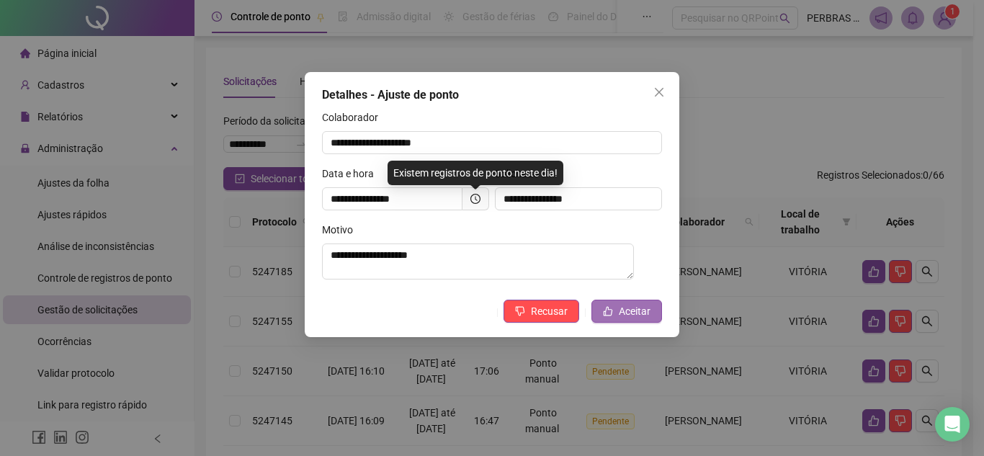
click at [637, 317] on span "Aceitar" at bounding box center [635, 311] width 32 height 16
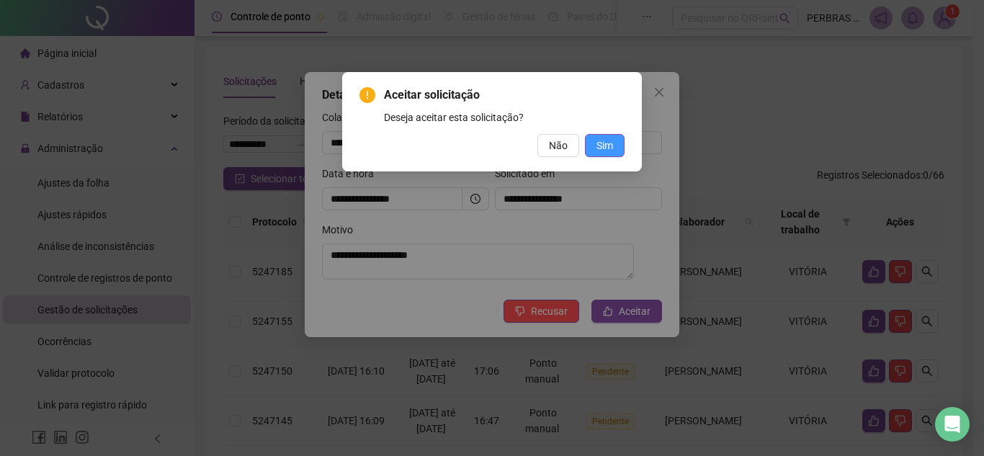
click at [612, 144] on span "Sim" at bounding box center [605, 146] width 17 height 16
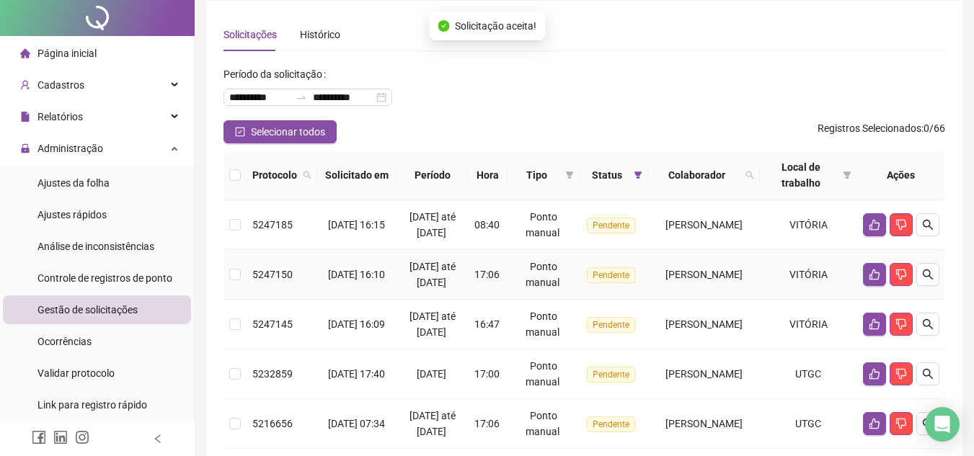
scroll to position [72, 0]
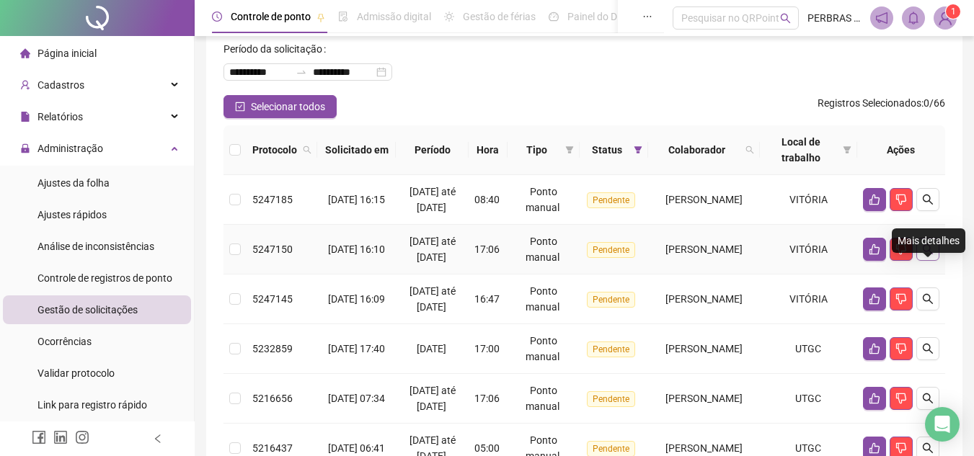
click at [934, 261] on button "button" at bounding box center [927, 249] width 23 height 23
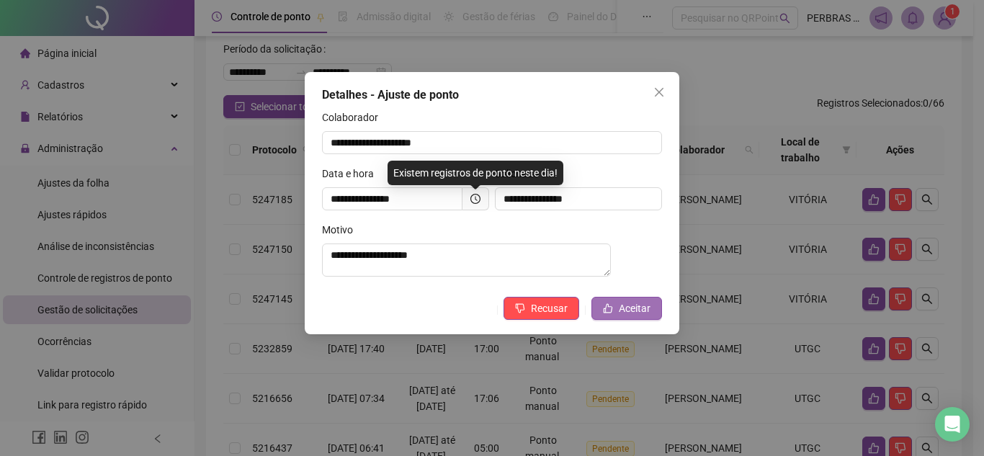
click at [631, 316] on span "Aceitar" at bounding box center [635, 309] width 32 height 16
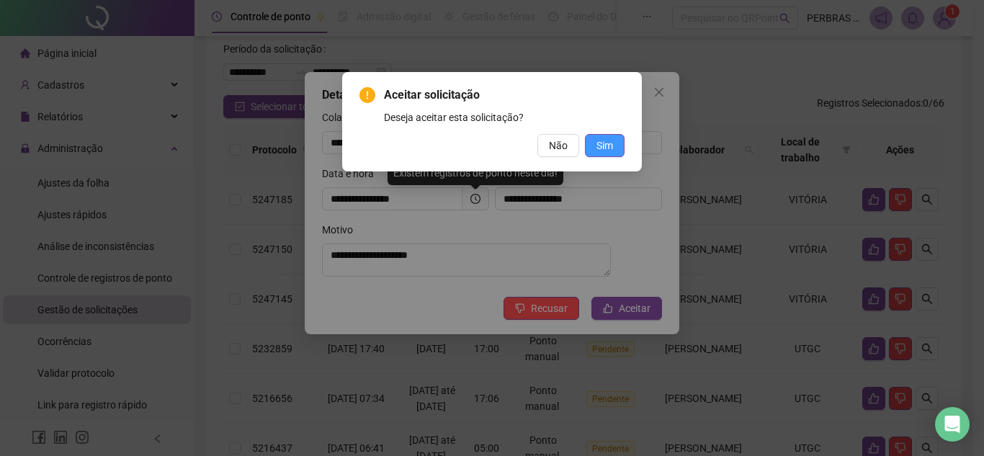
click at [610, 146] on span "Sim" at bounding box center [605, 146] width 17 height 16
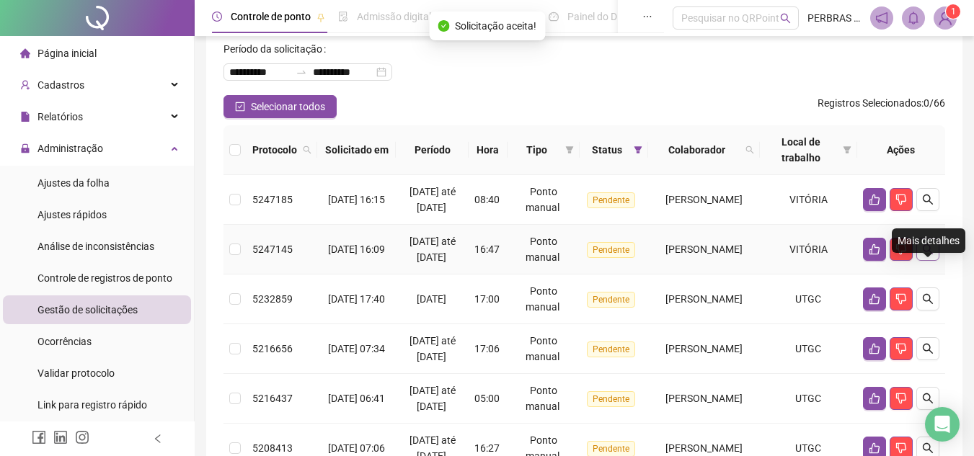
click at [935, 261] on button "button" at bounding box center [927, 249] width 23 height 23
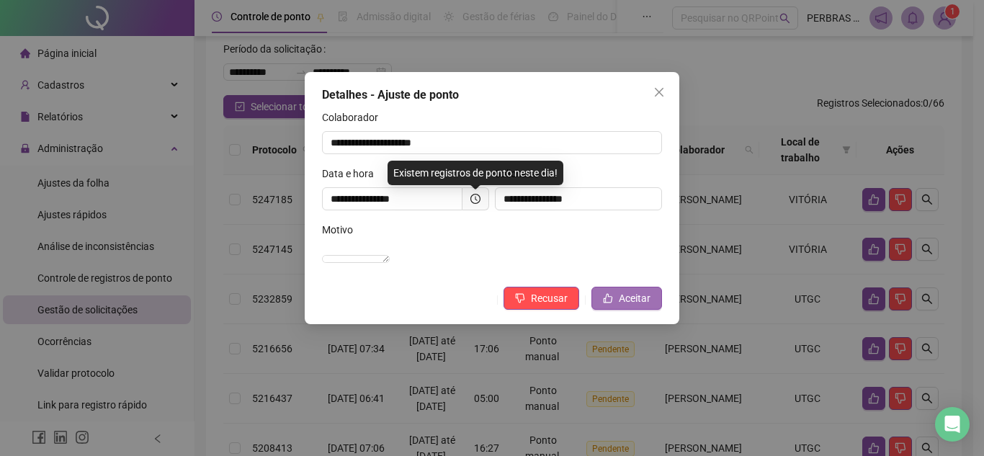
click at [638, 306] on span "Aceitar" at bounding box center [635, 298] width 32 height 16
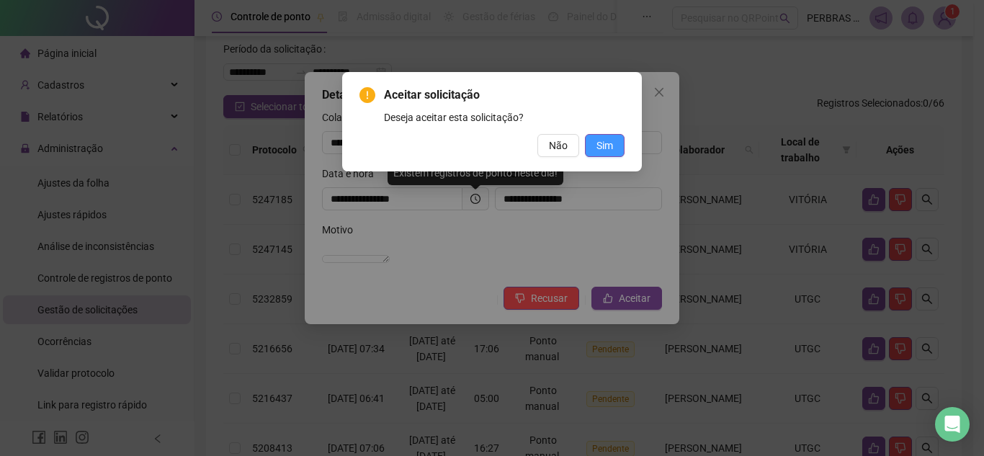
click at [605, 141] on span "Sim" at bounding box center [605, 146] width 17 height 16
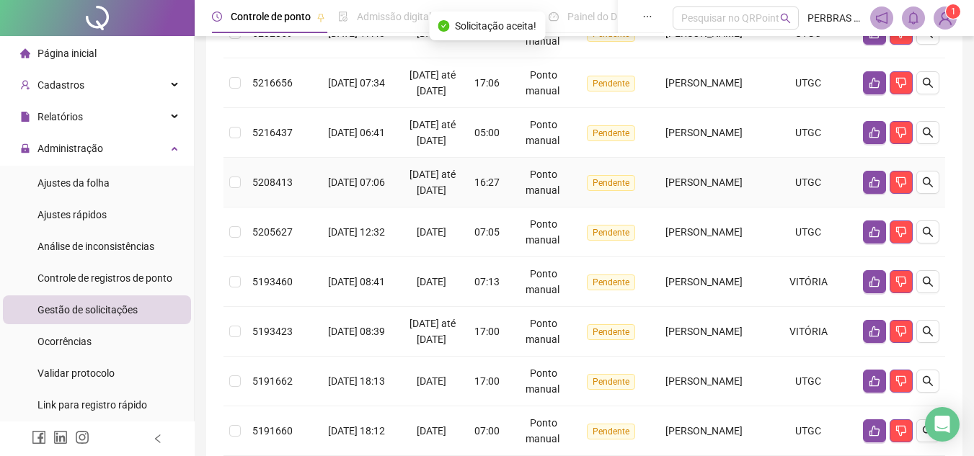
scroll to position [602, 0]
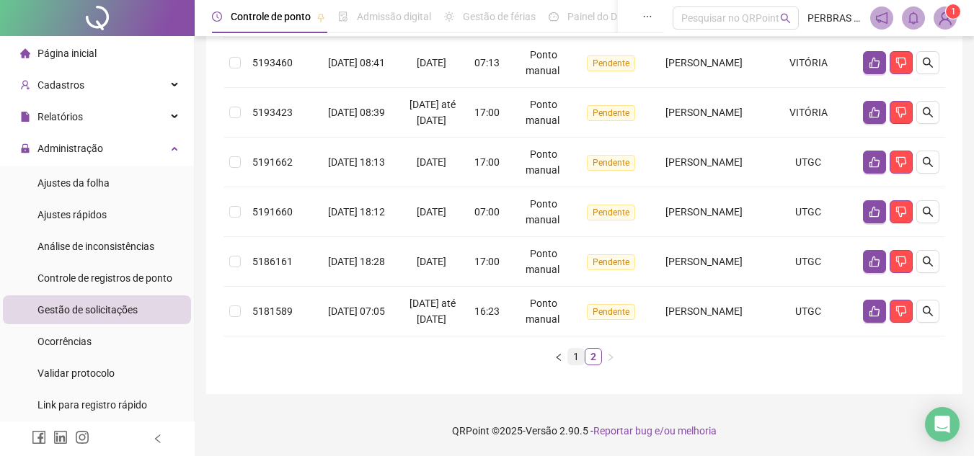
click at [579, 355] on link "1" at bounding box center [576, 357] width 16 height 16
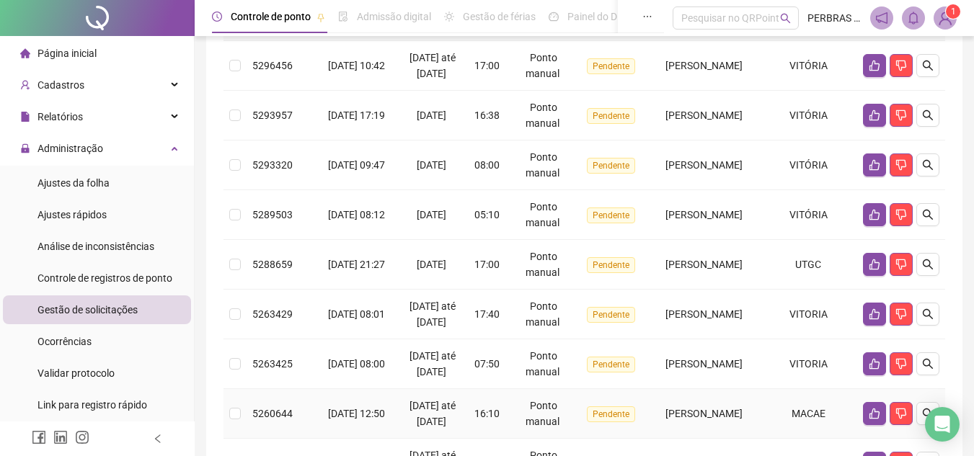
scroll to position [170, 0]
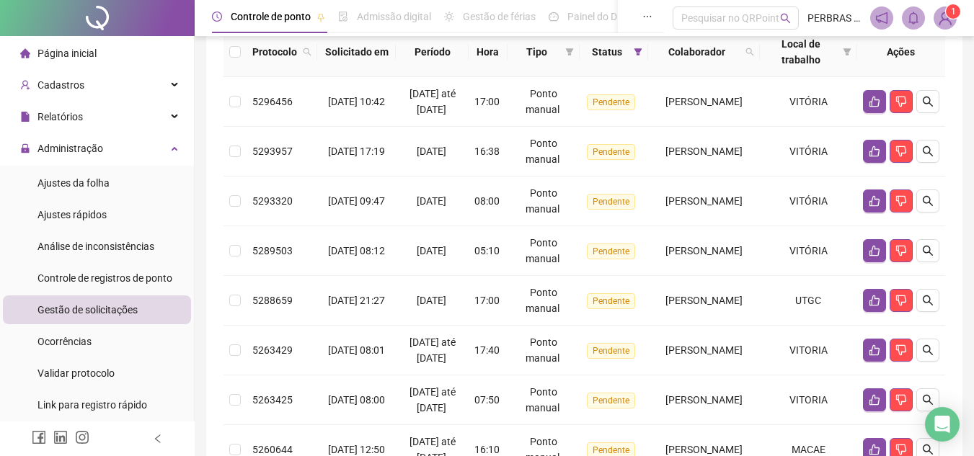
drag, startPoint x: 117, startPoint y: 178, endPoint x: 187, endPoint y: 177, distance: 69.9
click at [117, 178] on li "Ajustes da folha" at bounding box center [97, 183] width 188 height 29
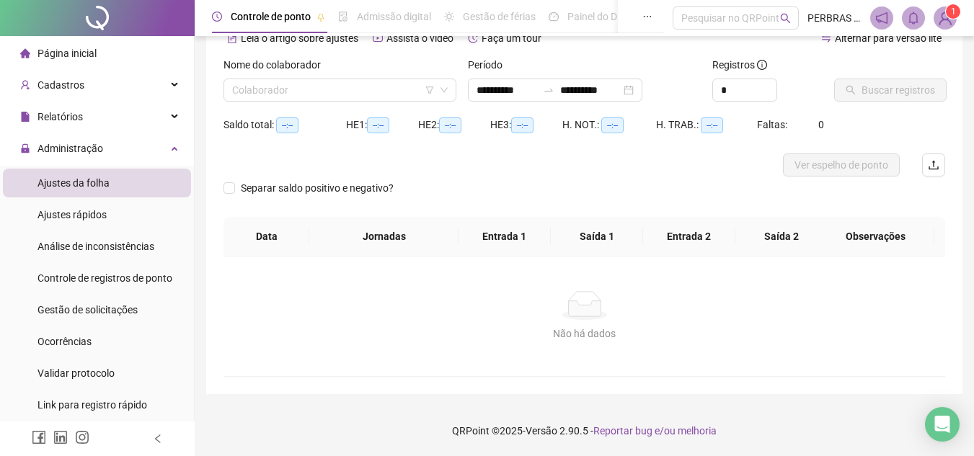
scroll to position [76, 0]
type input "**********"
click at [365, 90] on input "search" at bounding box center [333, 90] width 202 height 22
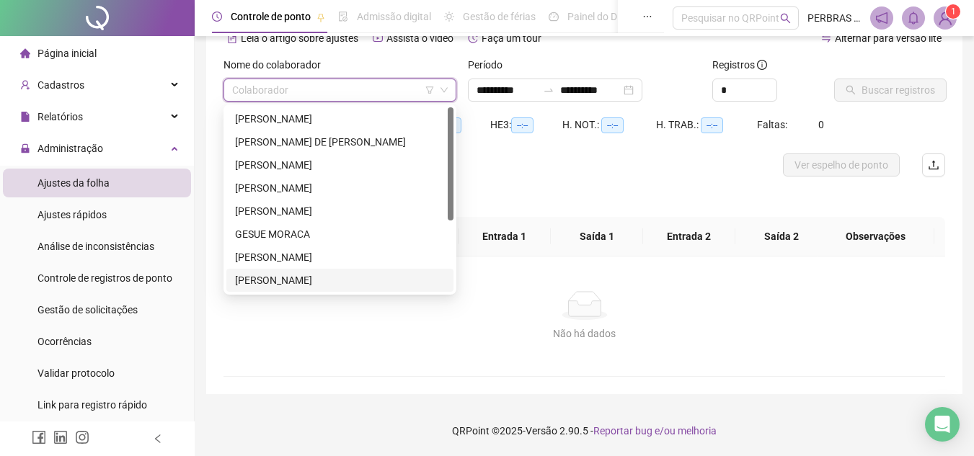
click at [294, 274] on div "[PERSON_NAME]" at bounding box center [340, 280] width 210 height 16
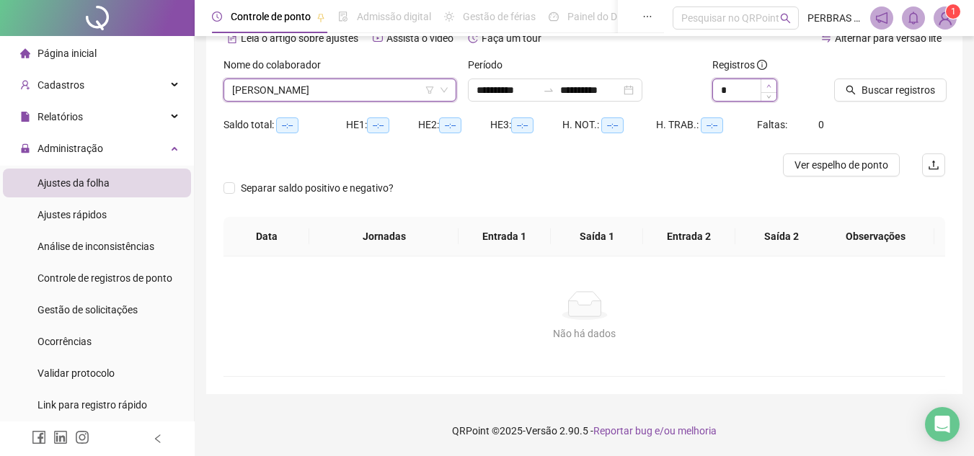
type input "*"
click at [770, 82] on span "Increase Value" at bounding box center [768, 85] width 16 height 13
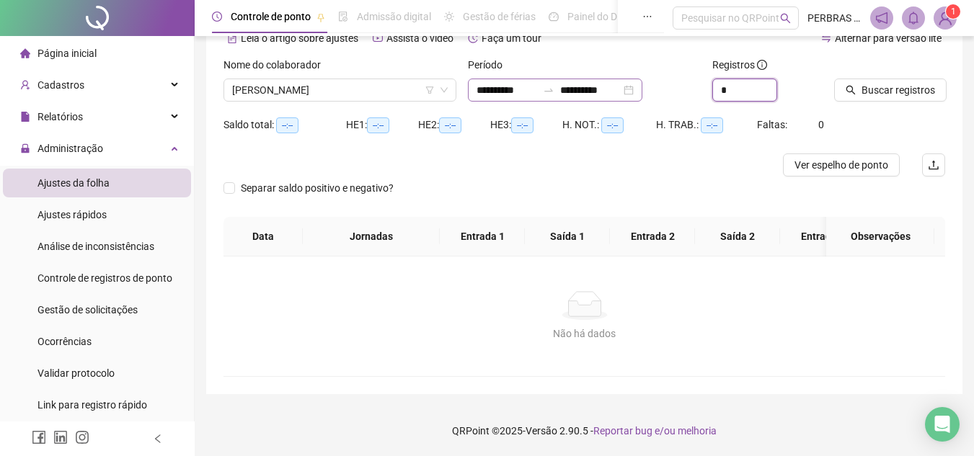
click at [642, 92] on div "**********" at bounding box center [555, 90] width 174 height 23
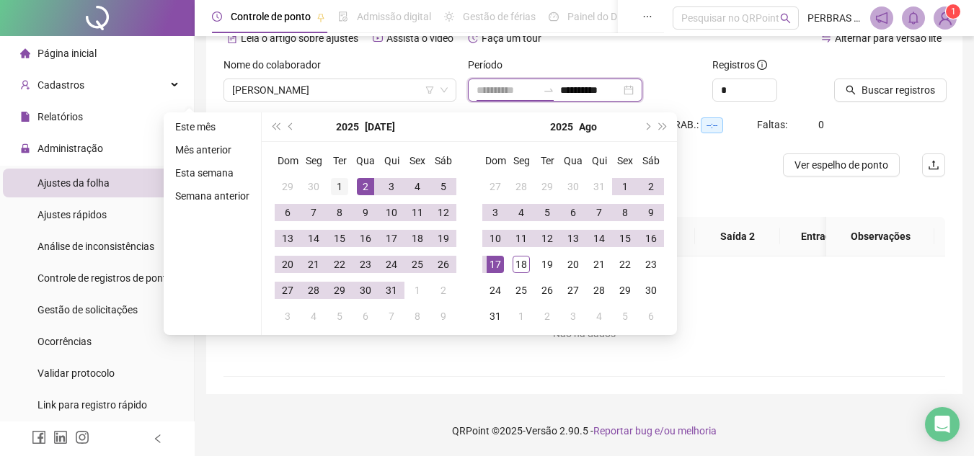
type input "**********"
click at [334, 186] on div "1" at bounding box center [339, 186] width 17 height 17
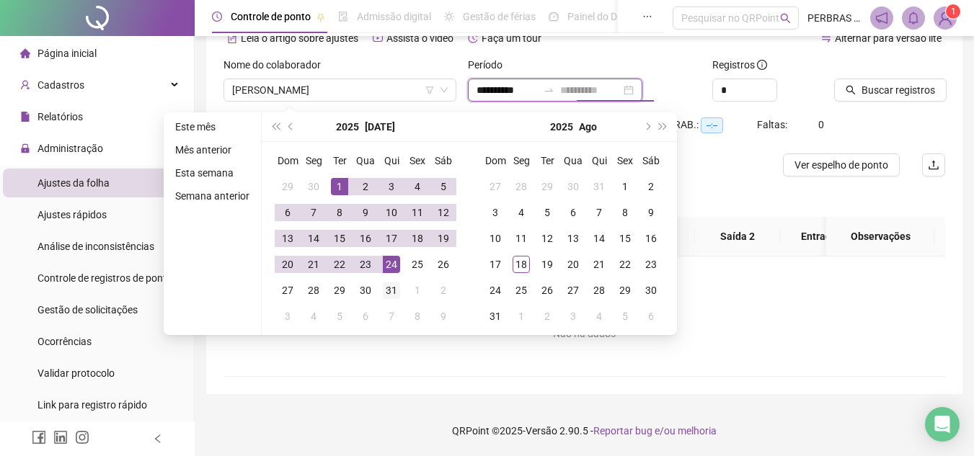
type input "**********"
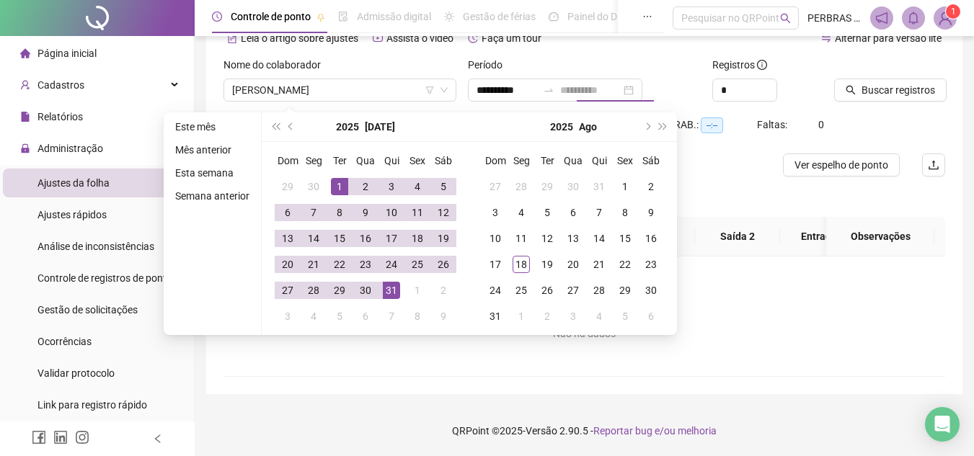
click at [392, 290] on div "31" at bounding box center [391, 290] width 17 height 17
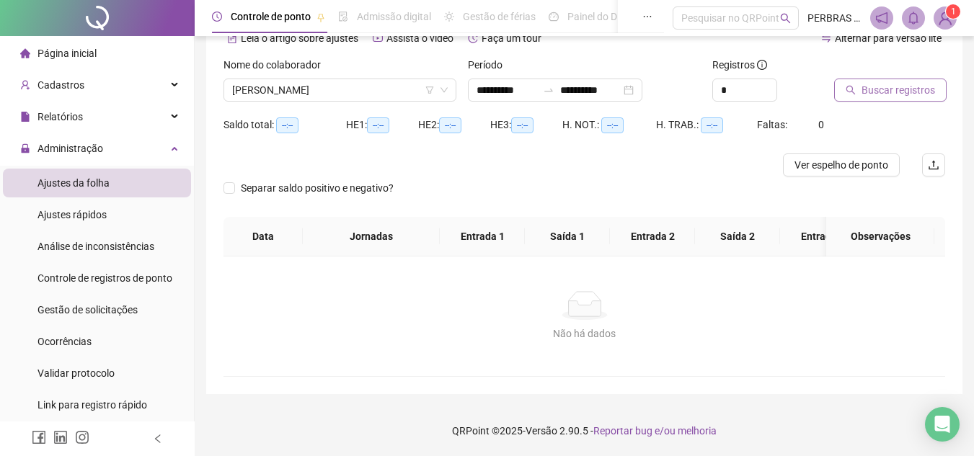
click at [918, 85] on span "Buscar registros" at bounding box center [898, 90] width 74 height 16
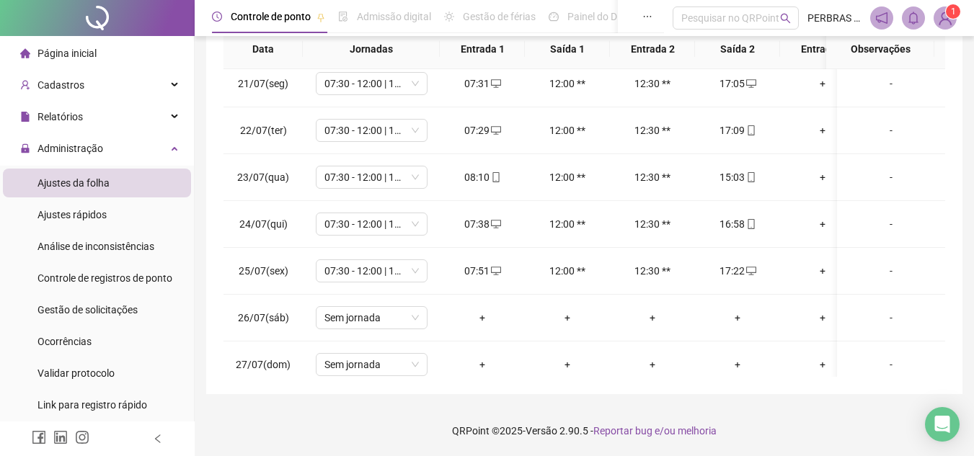
scroll to position [939, 0]
